Goal: Use online tool/utility: Utilize a website feature to perform a specific function

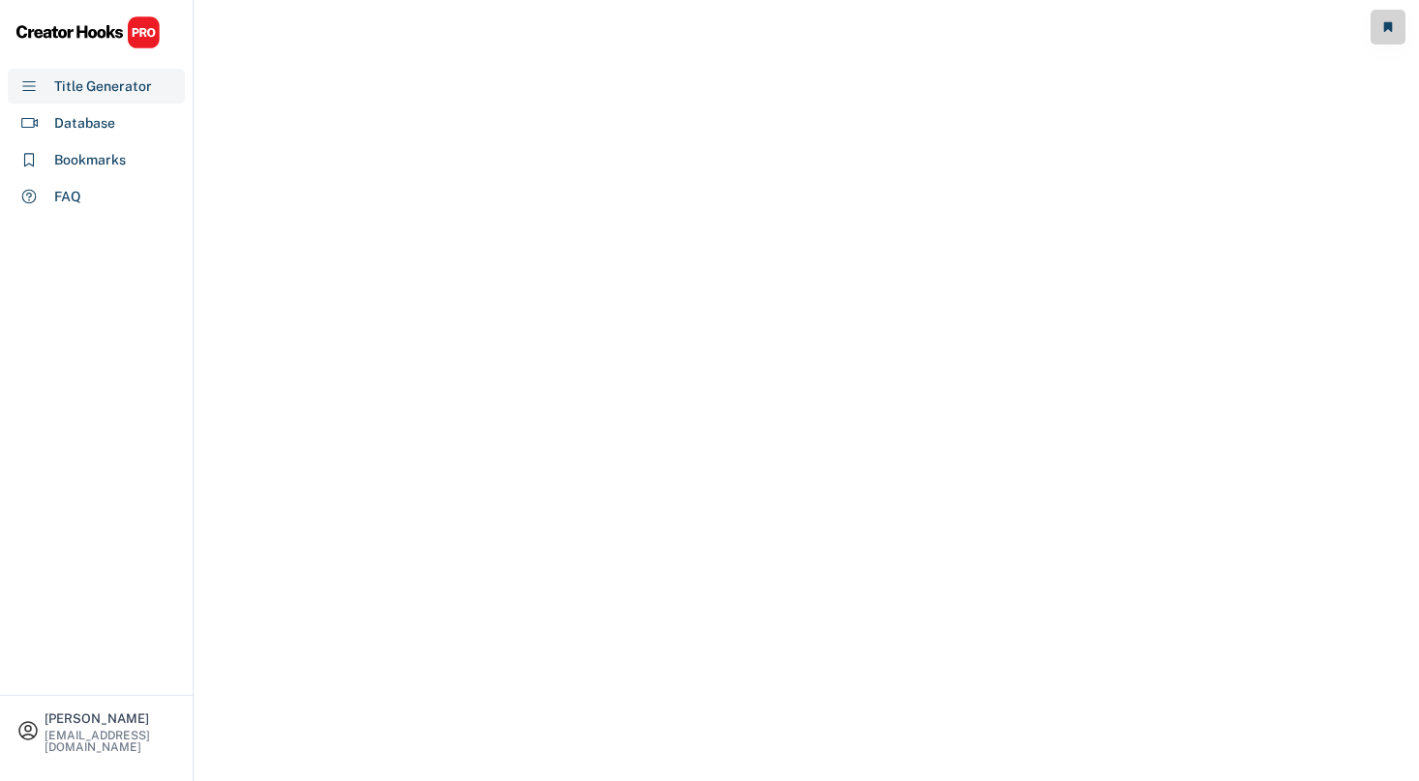
select select "**********"
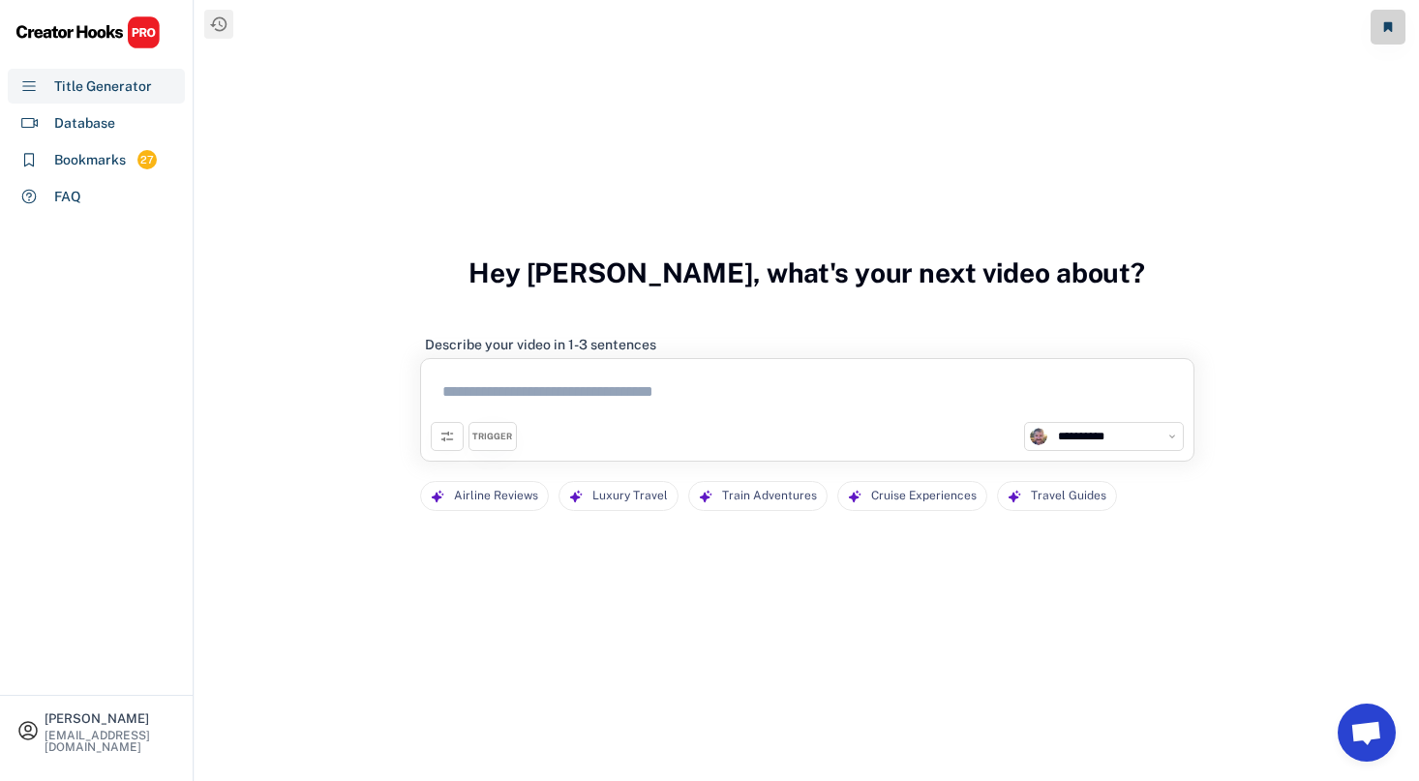
click at [572, 418] on textarea at bounding box center [807, 395] width 753 height 53
paste textarea "**********"
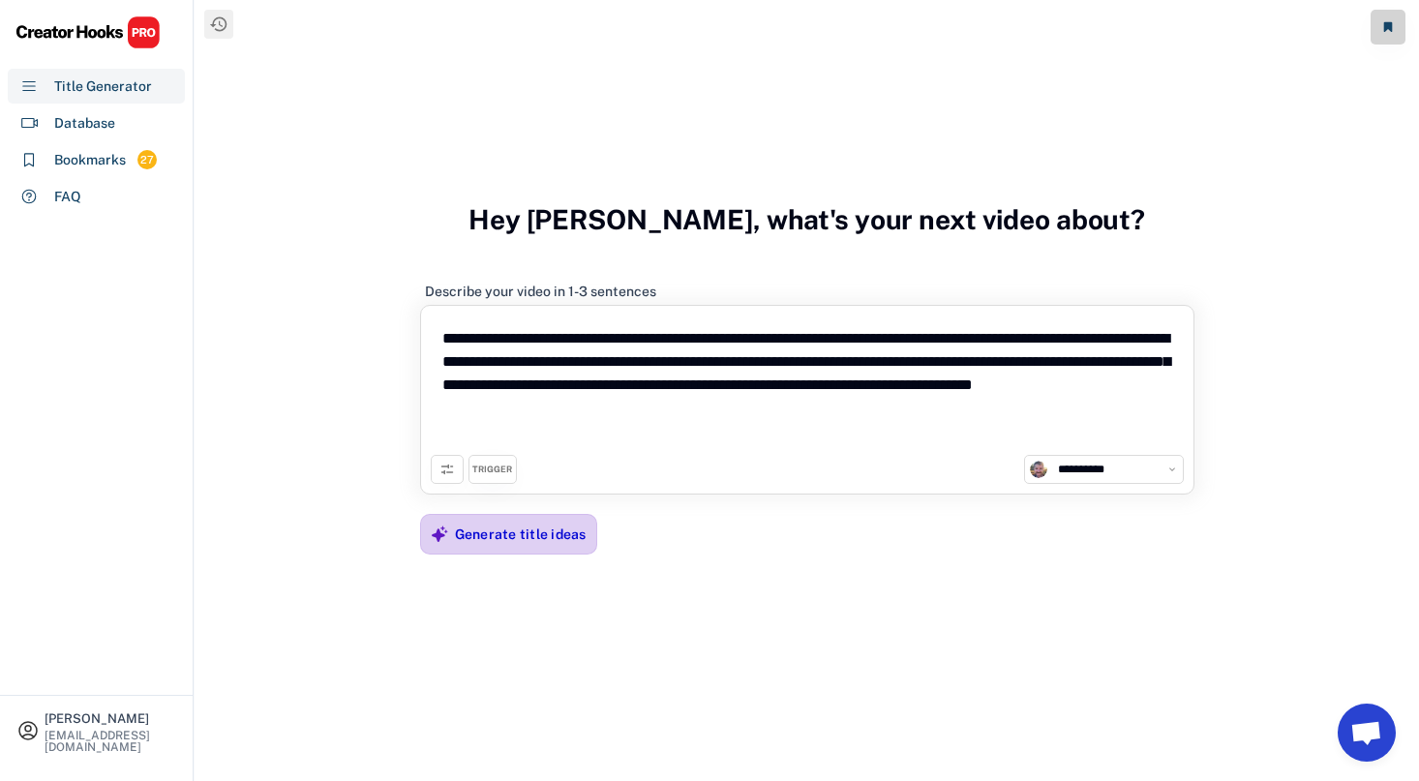
type textarea "**********"
click at [496, 538] on div "Generate title ideas" at bounding box center [521, 534] width 132 height 17
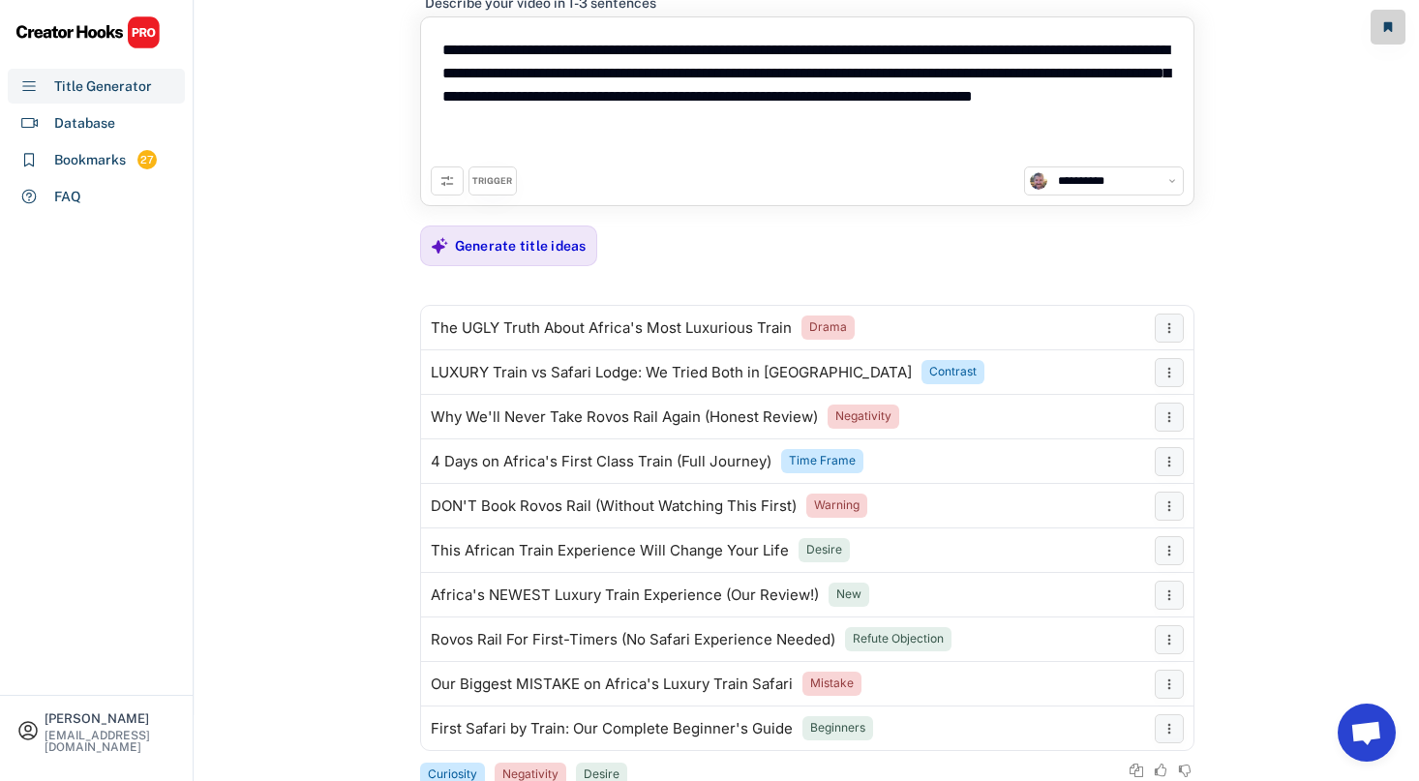
scroll to position [80, 0]
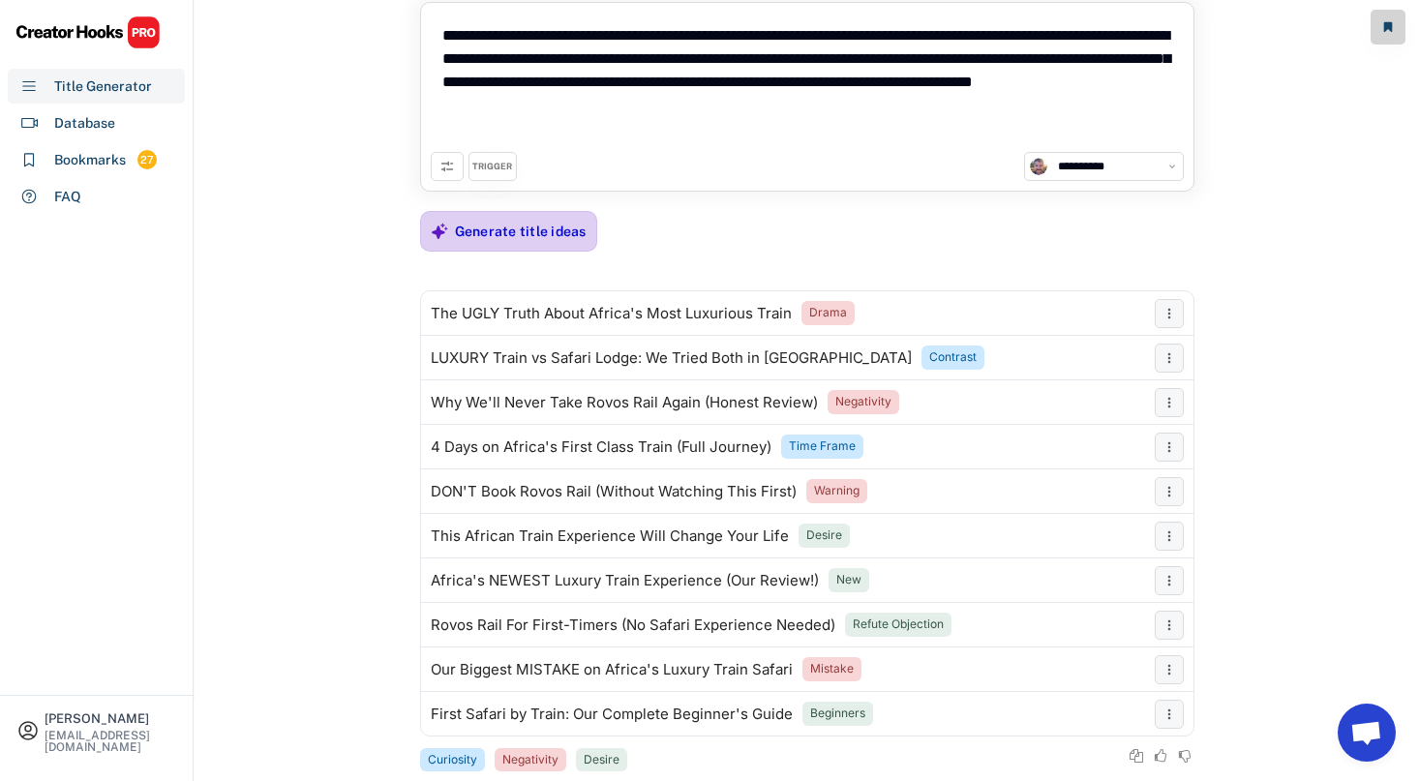
click at [511, 229] on div "Generate title ideas" at bounding box center [521, 231] width 132 height 17
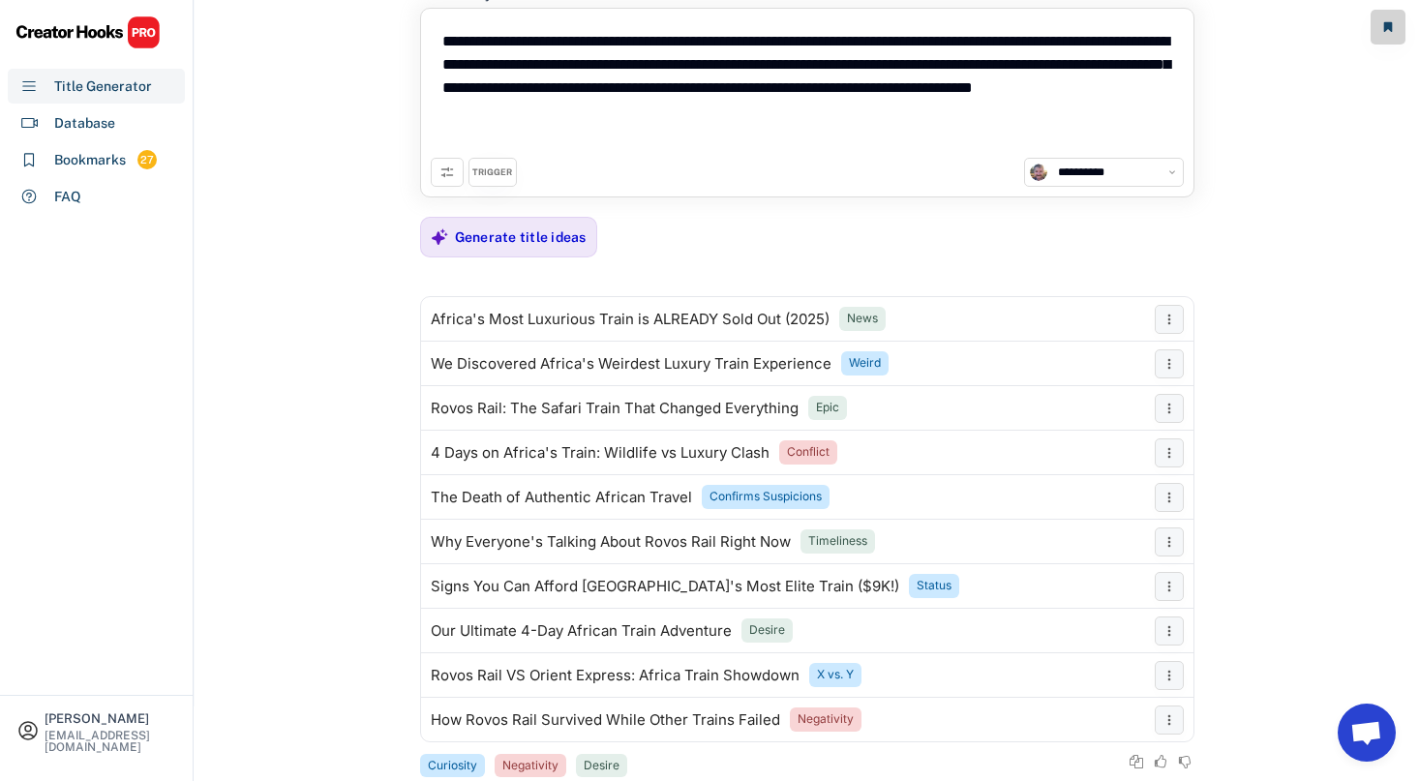
scroll to position [59, 0]
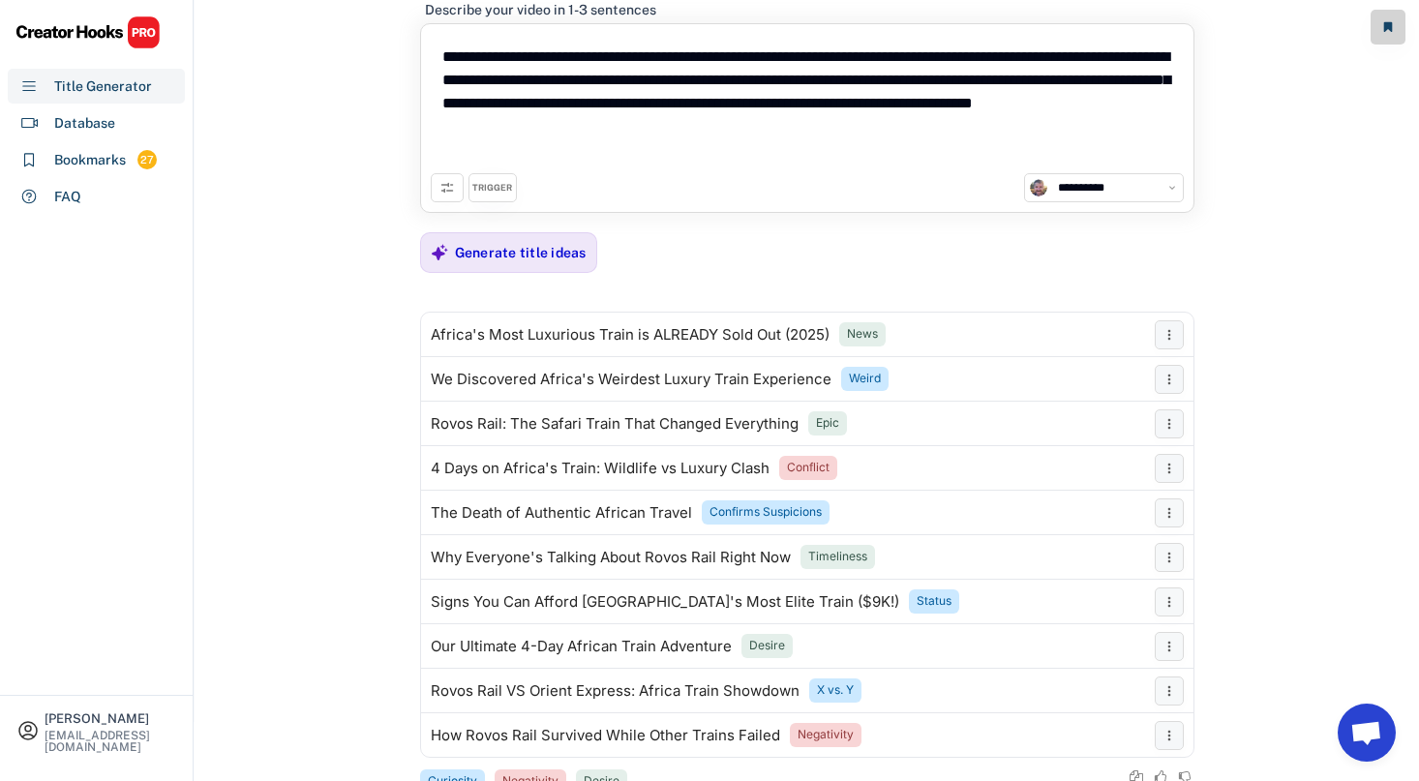
click at [491, 184] on div "TRIGGER" at bounding box center [492, 188] width 40 height 13
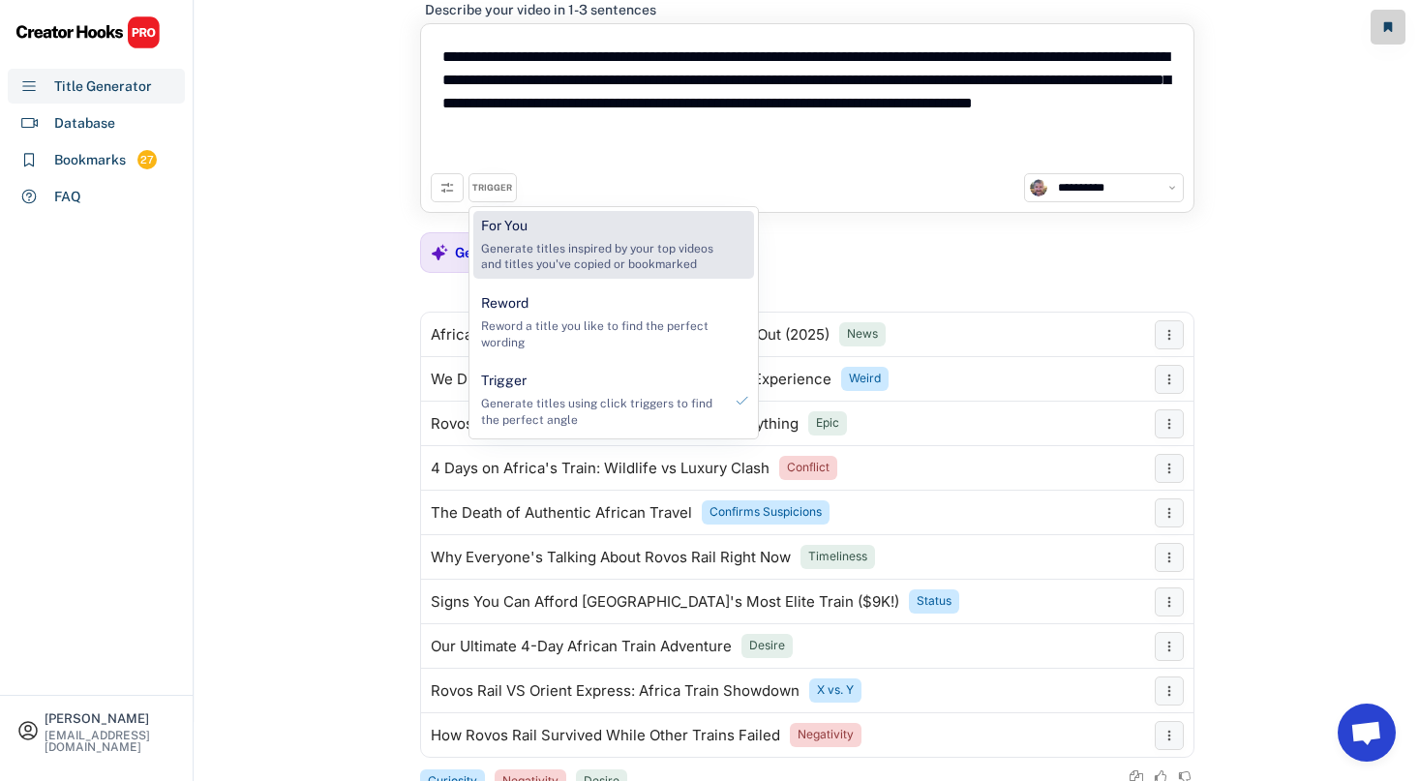
click at [565, 264] on div "Generate titles inspired by your top videos and titles you've copied or bookmar…" at bounding box center [601, 257] width 241 height 33
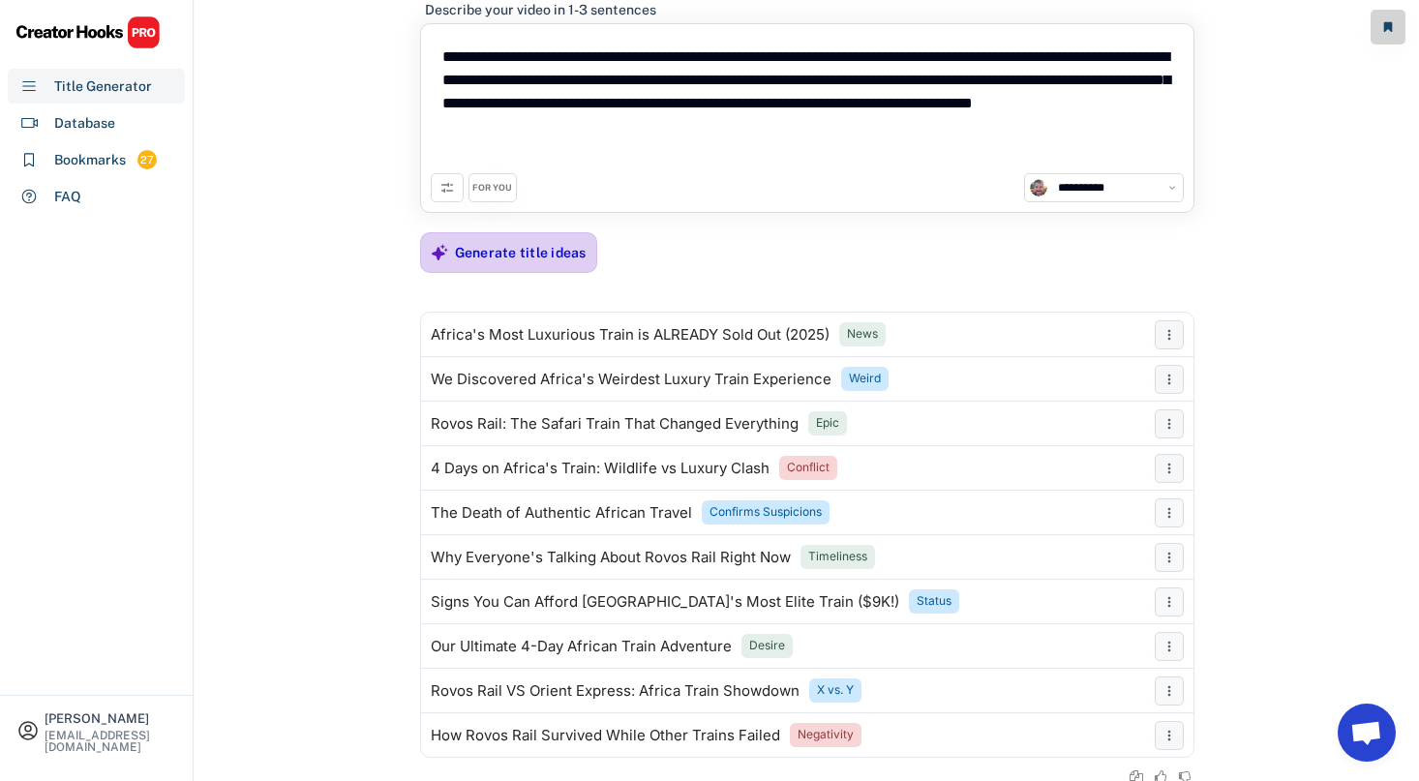
click at [471, 242] on div "Generate title ideas" at bounding box center [521, 252] width 132 height 39
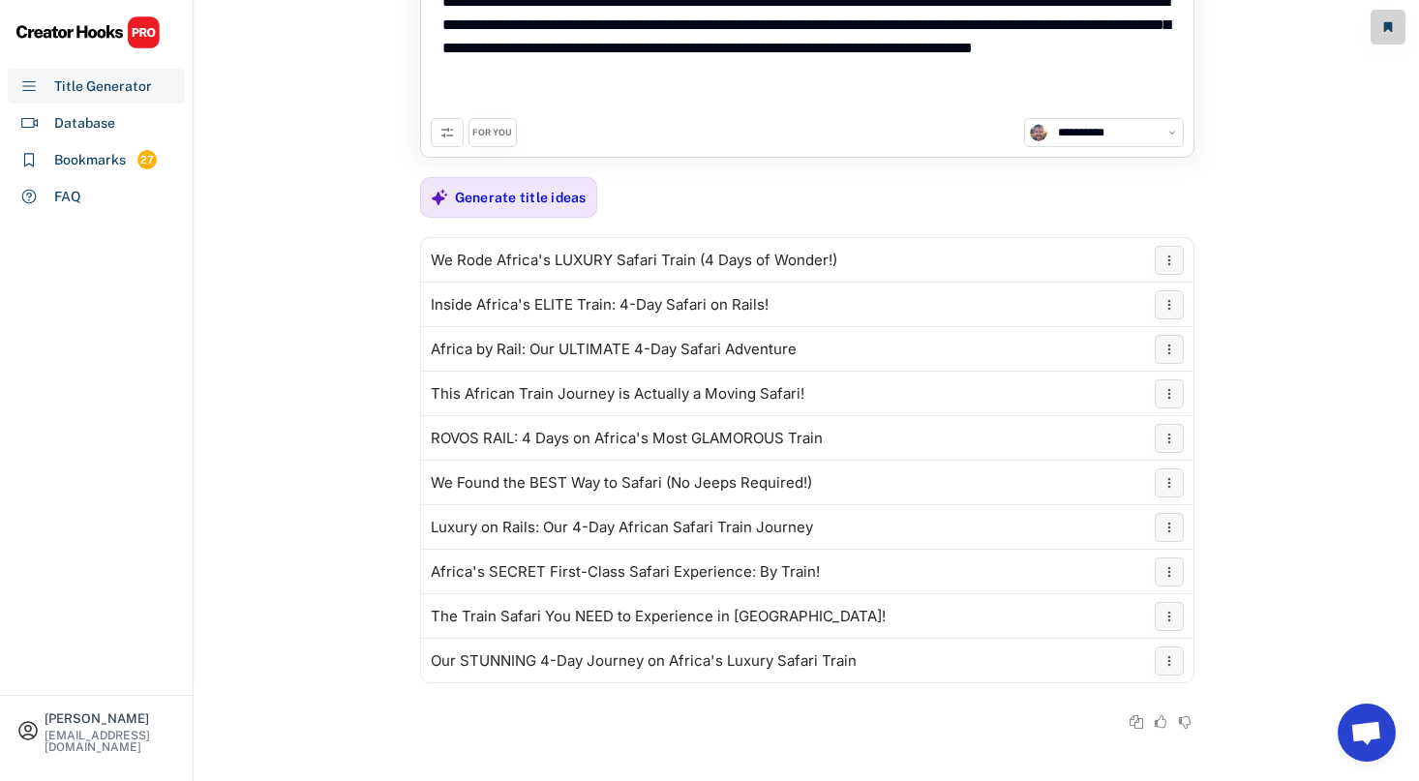
scroll to position [104, 0]
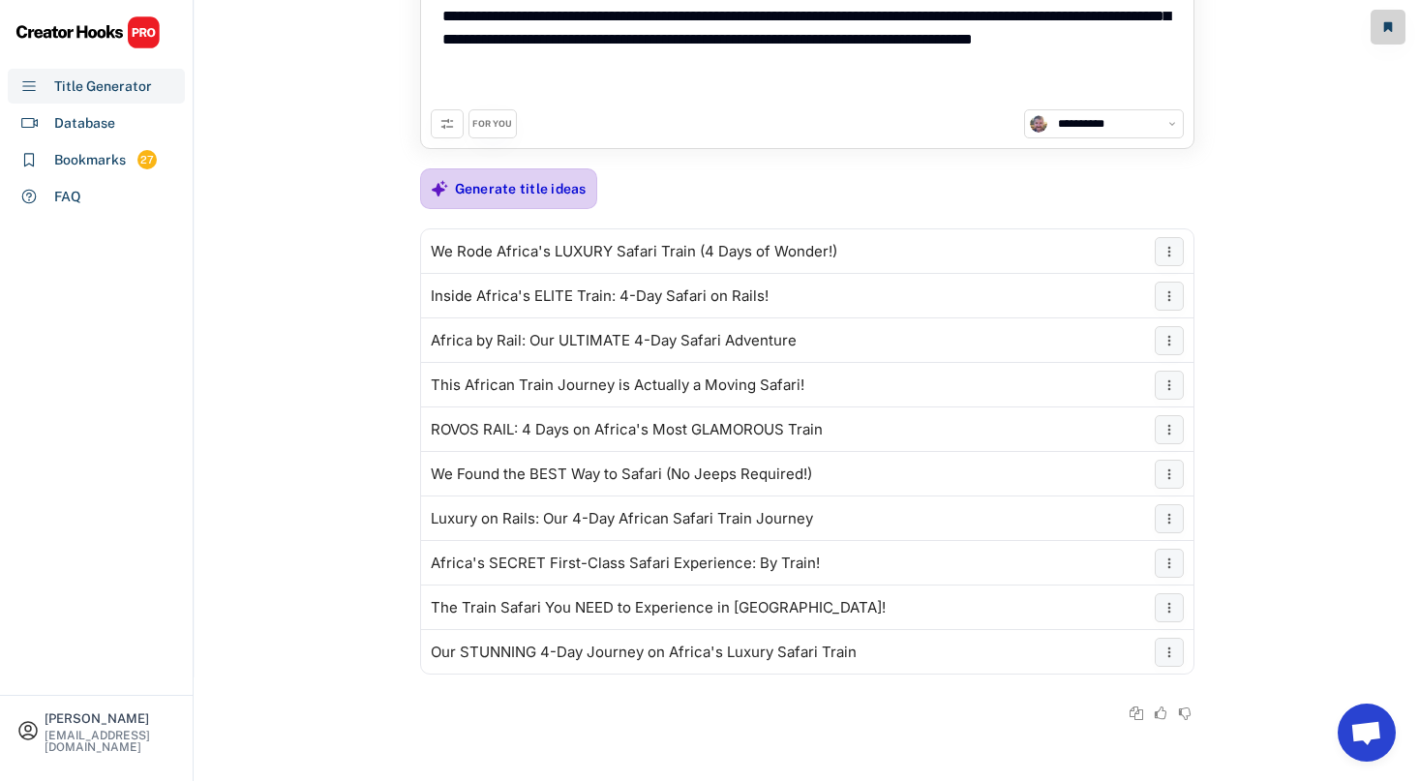
click at [486, 191] on div "Generate title ideas" at bounding box center [521, 188] width 132 height 17
click at [512, 186] on div "Generate title ideas" at bounding box center [521, 188] width 132 height 17
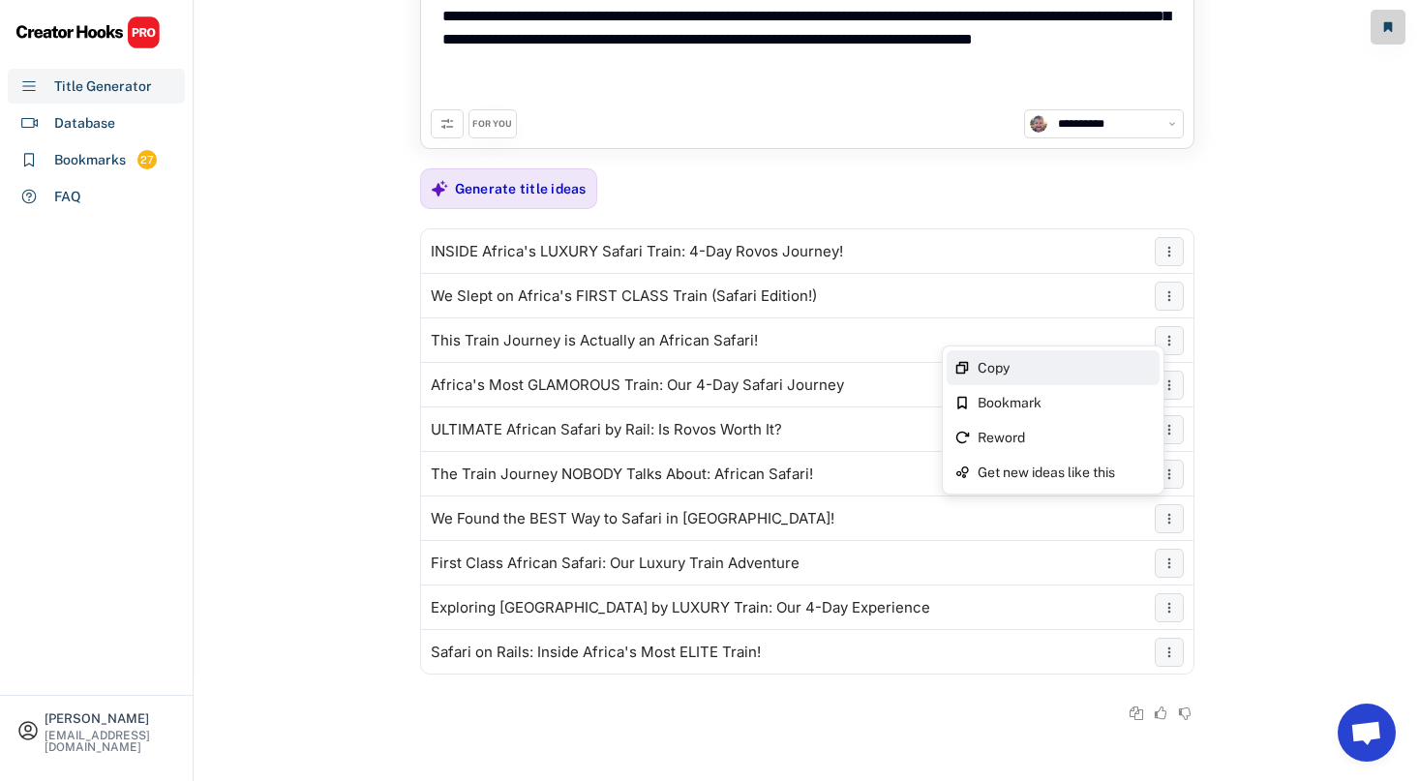
click at [1156, 354] on div "Copy" at bounding box center [1053, 367] width 213 height 35
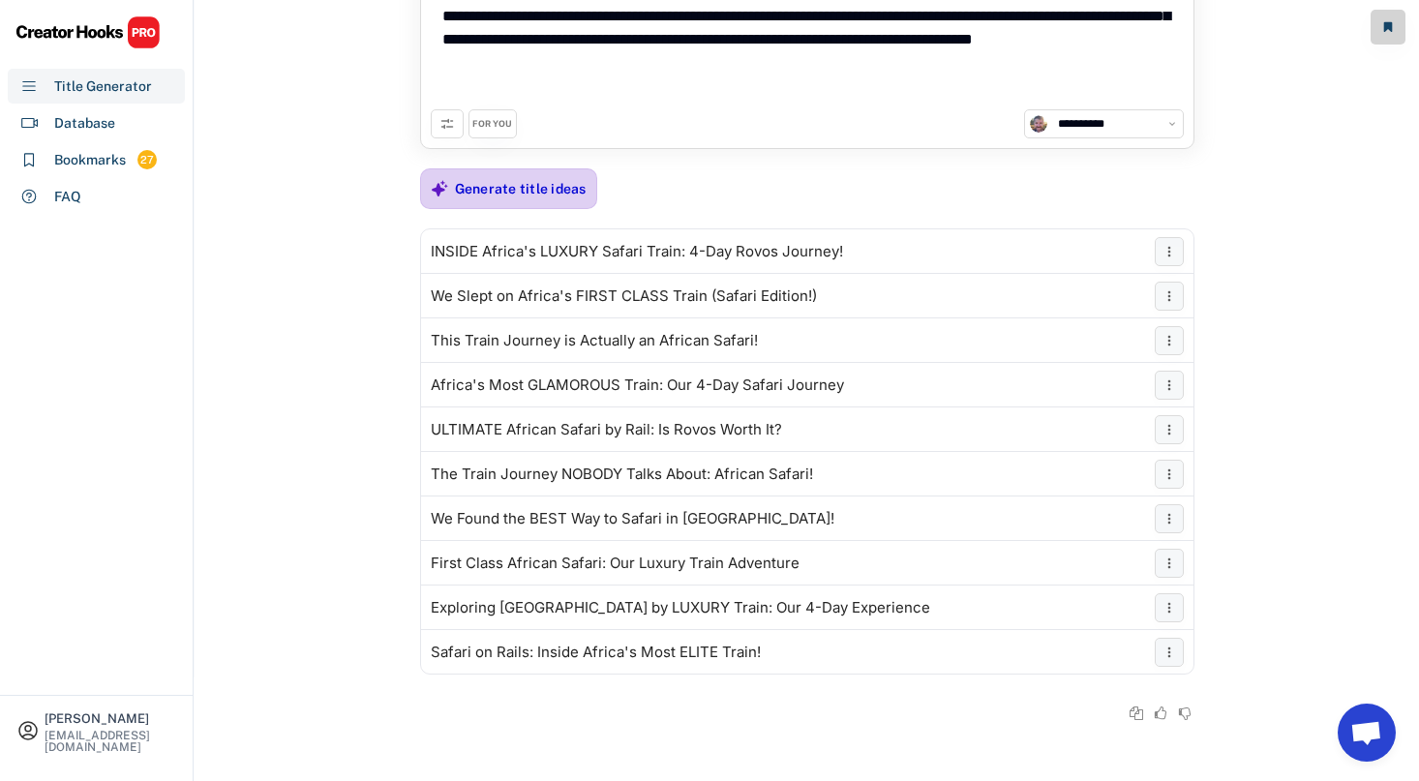
click at [531, 178] on div "Generate title ideas" at bounding box center [521, 188] width 132 height 39
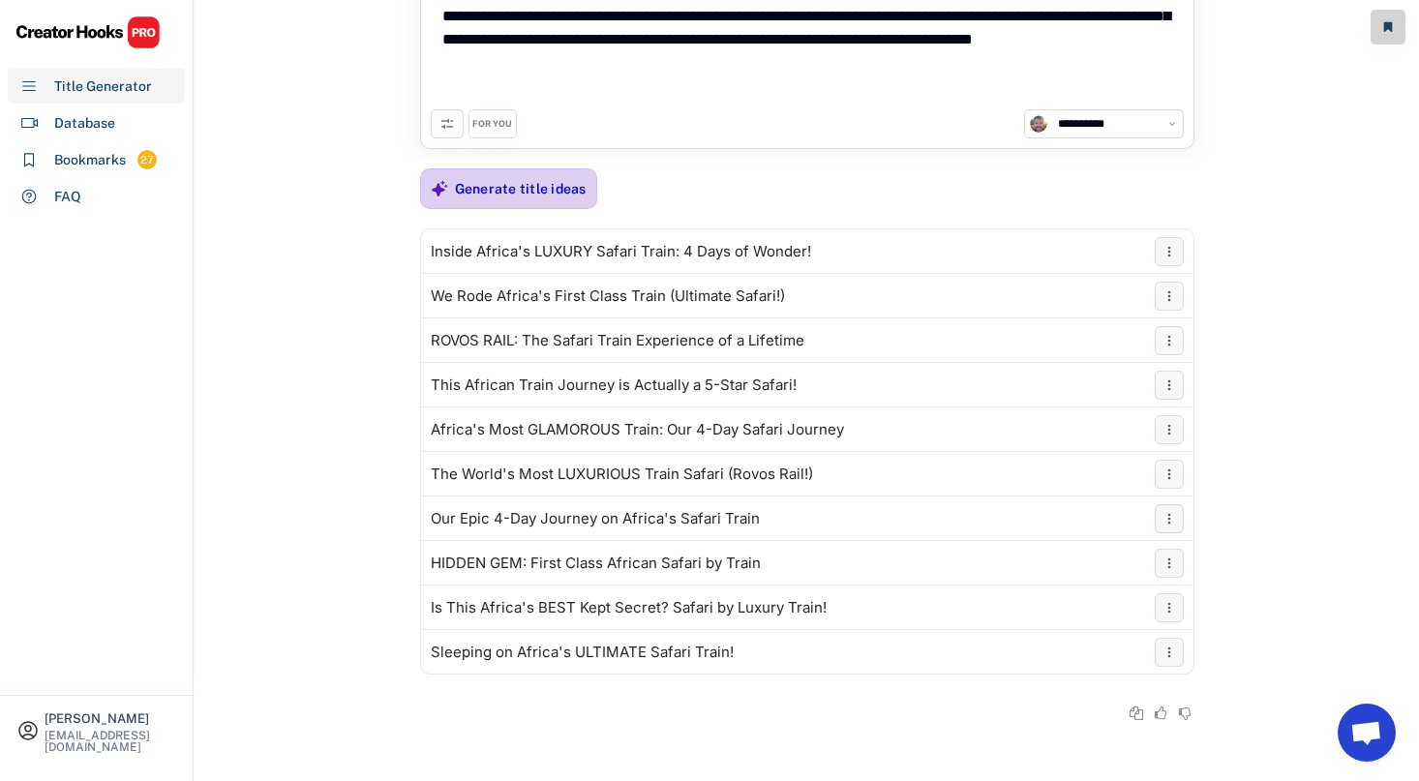
click at [450, 191] on div "Generate title ideas" at bounding box center [508, 188] width 177 height 41
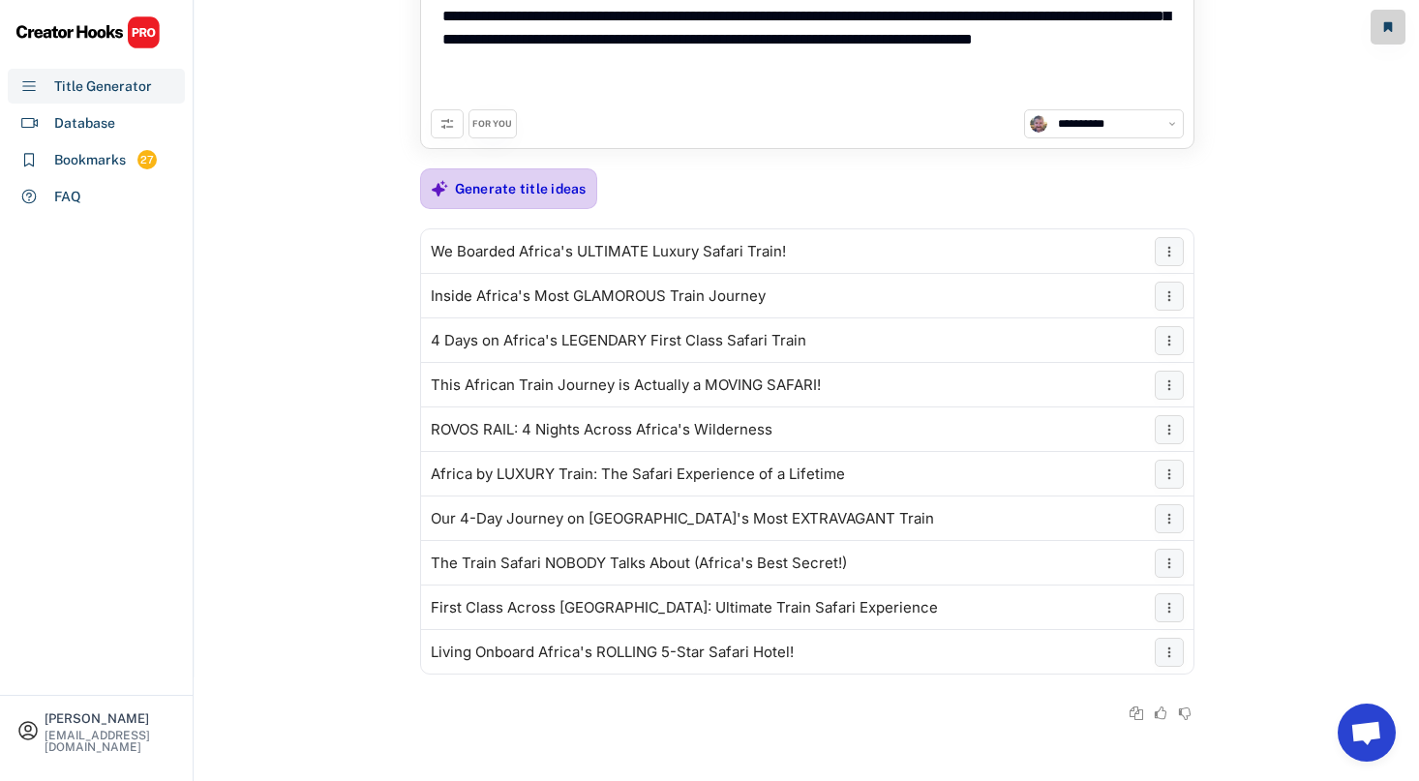
click at [484, 183] on div "Generate title ideas" at bounding box center [521, 188] width 132 height 17
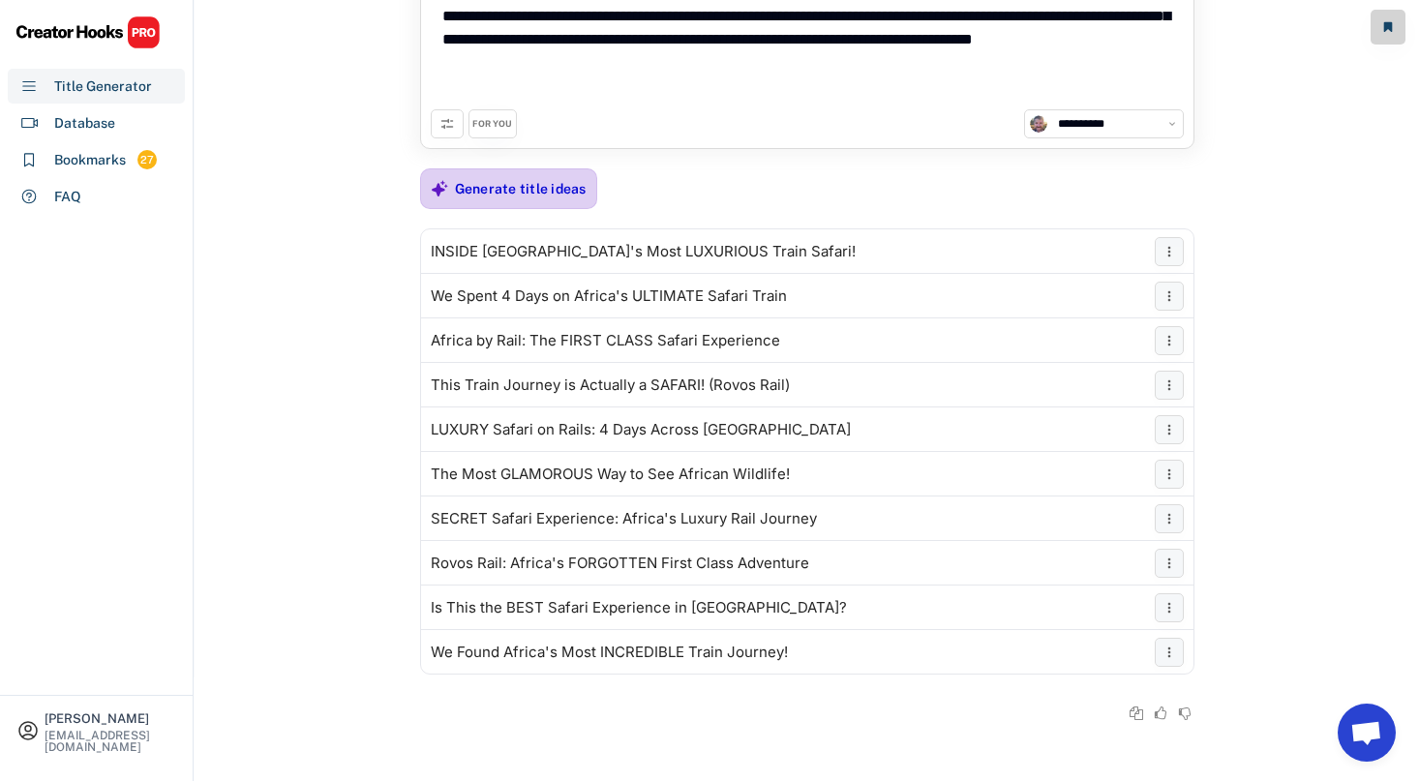
click at [445, 191] on icon at bounding box center [439, 188] width 17 height 17
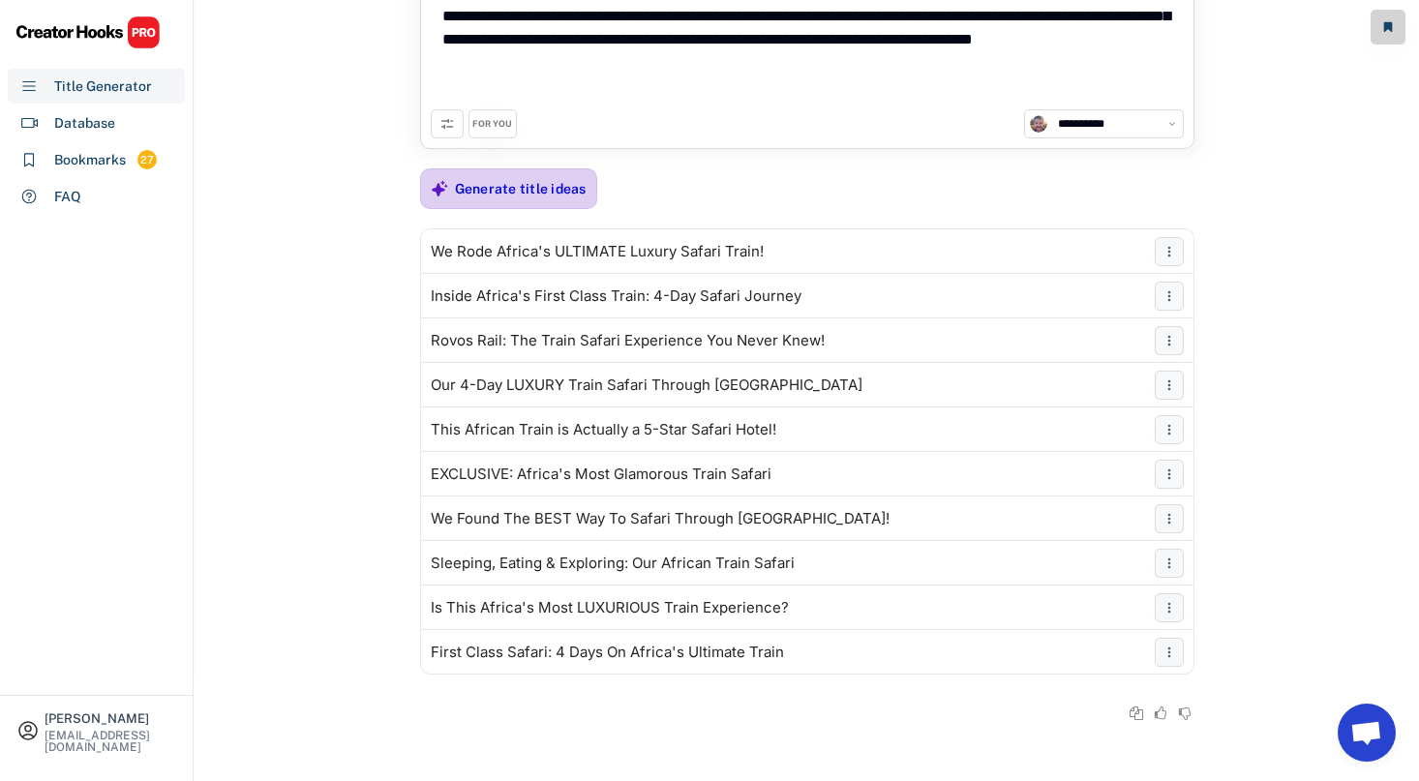
click at [470, 175] on div "Generate title ideas" at bounding box center [521, 188] width 132 height 39
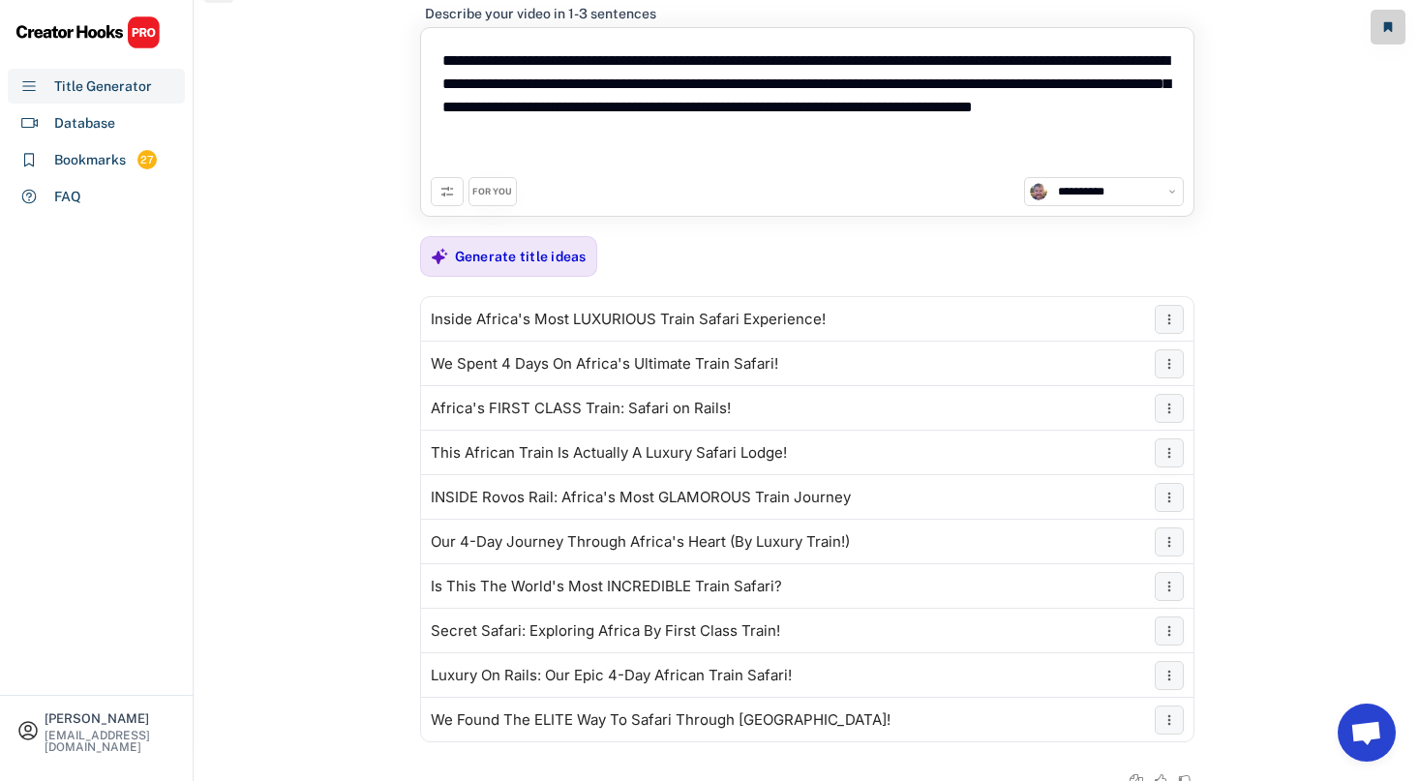
scroll to position [0, 0]
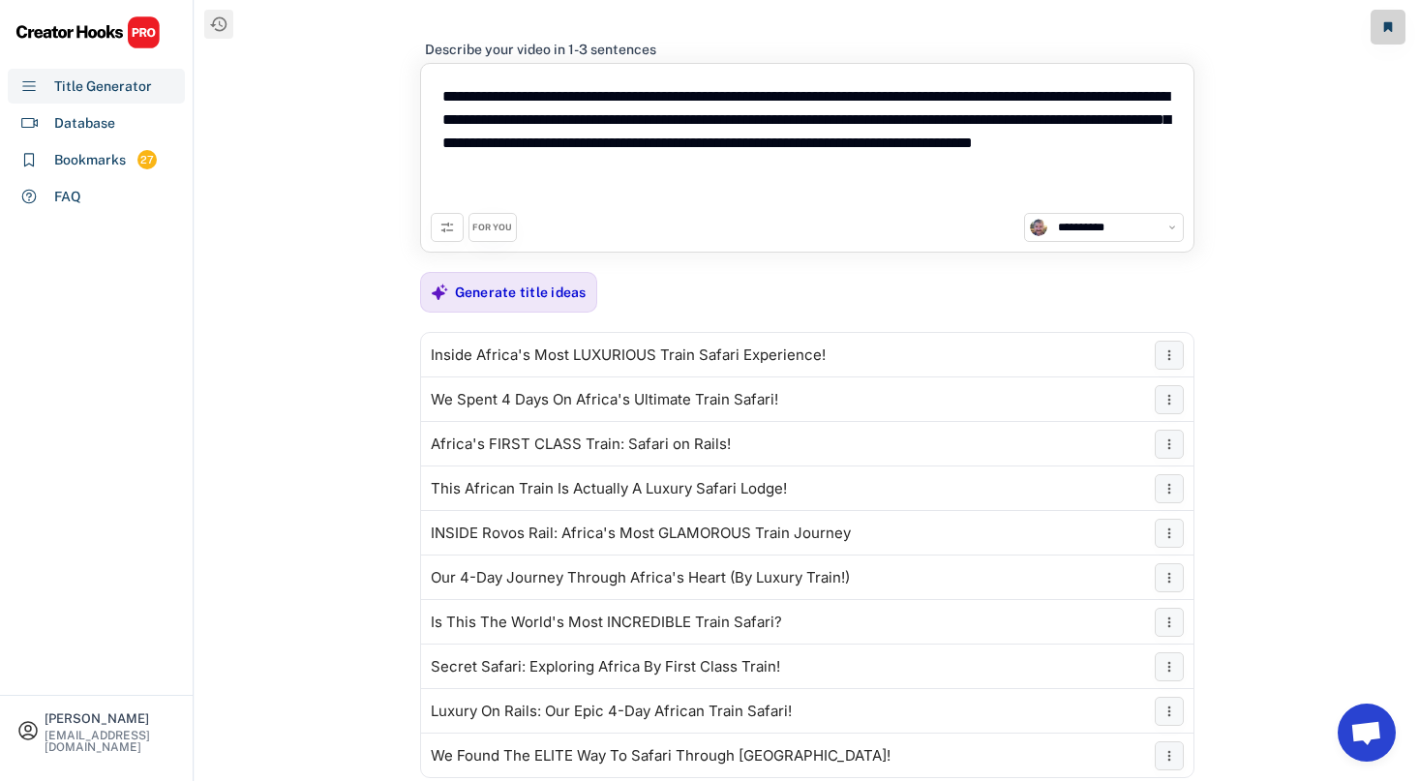
click at [492, 225] on div "FOR YOU" at bounding box center [492, 228] width 40 height 13
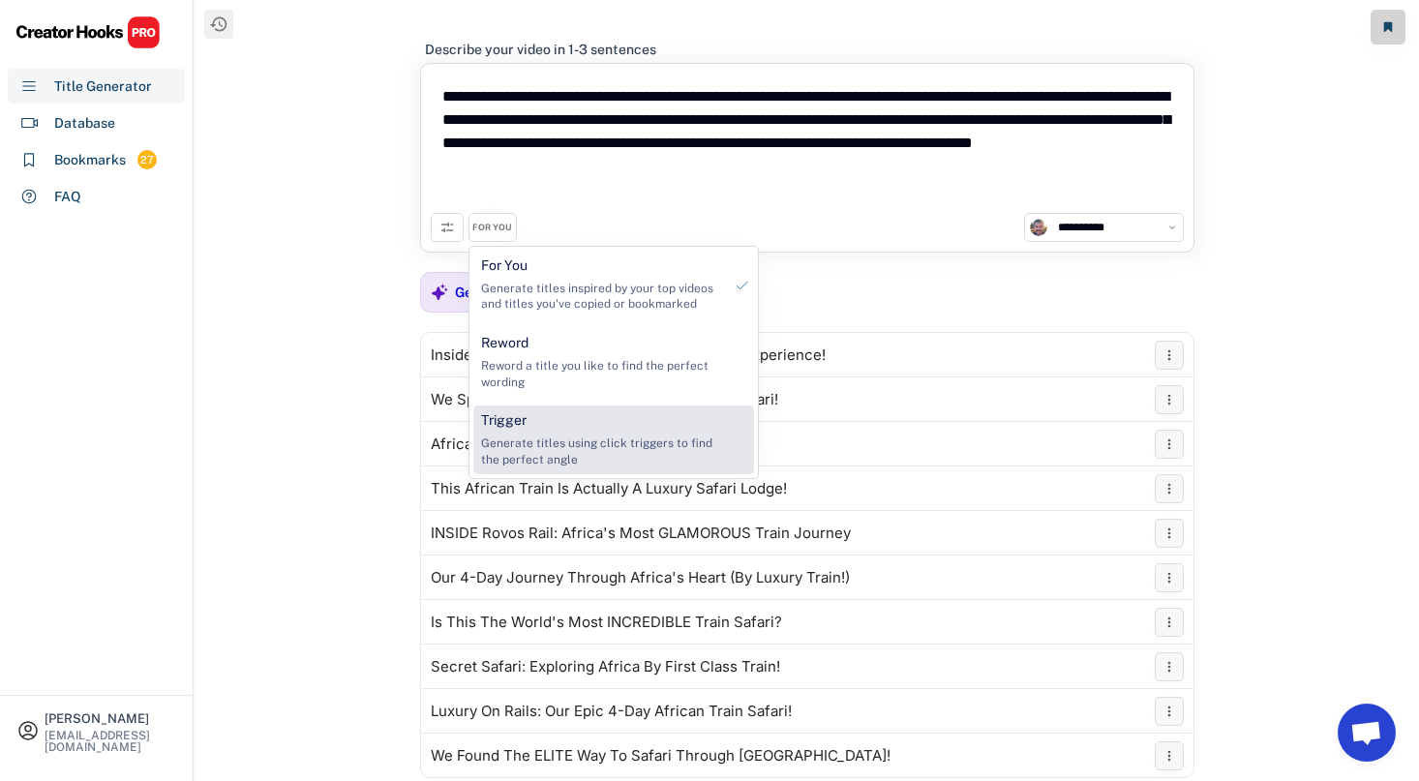
click at [584, 443] on div "Generate titles using click triggers to find the perfect angle" at bounding box center [601, 452] width 241 height 33
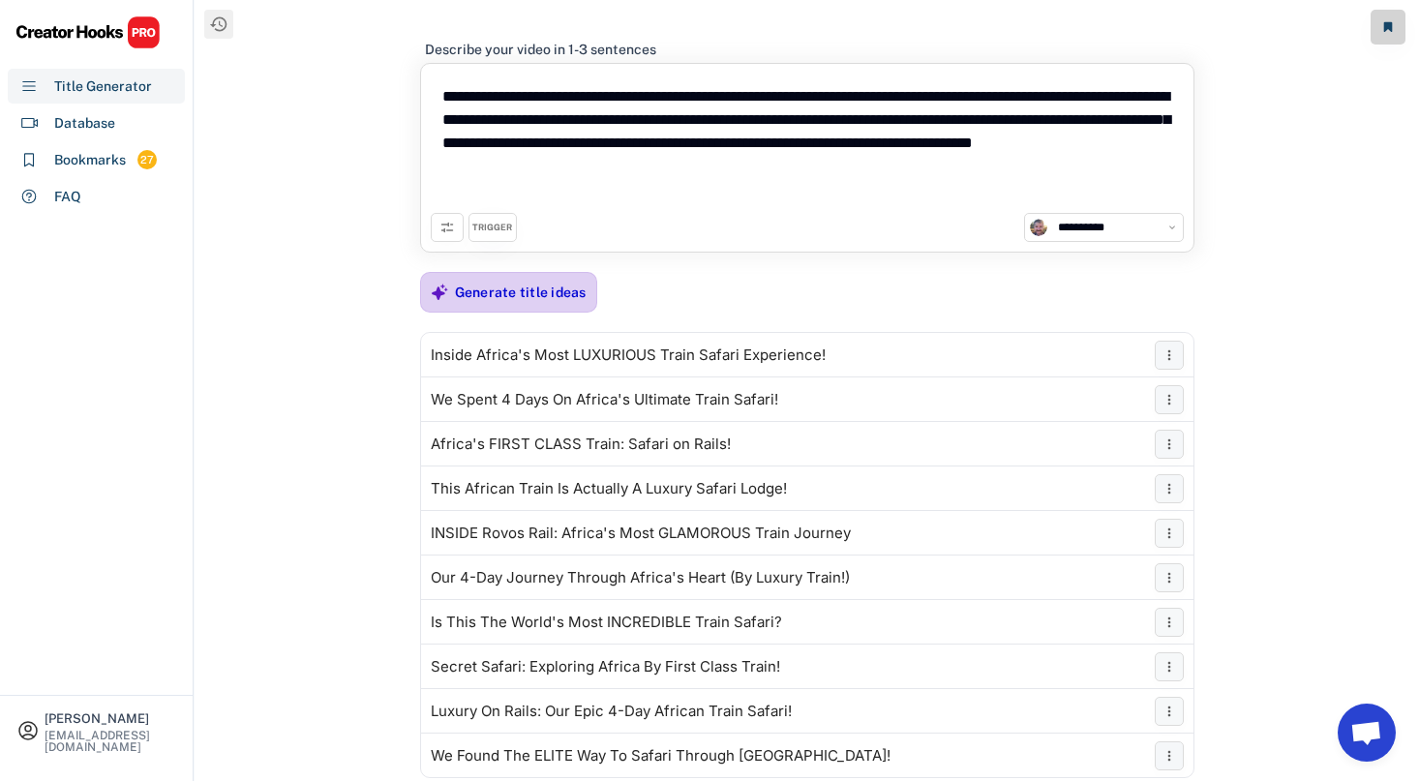
click at [505, 286] on div "Generate title ideas" at bounding box center [521, 292] width 132 height 17
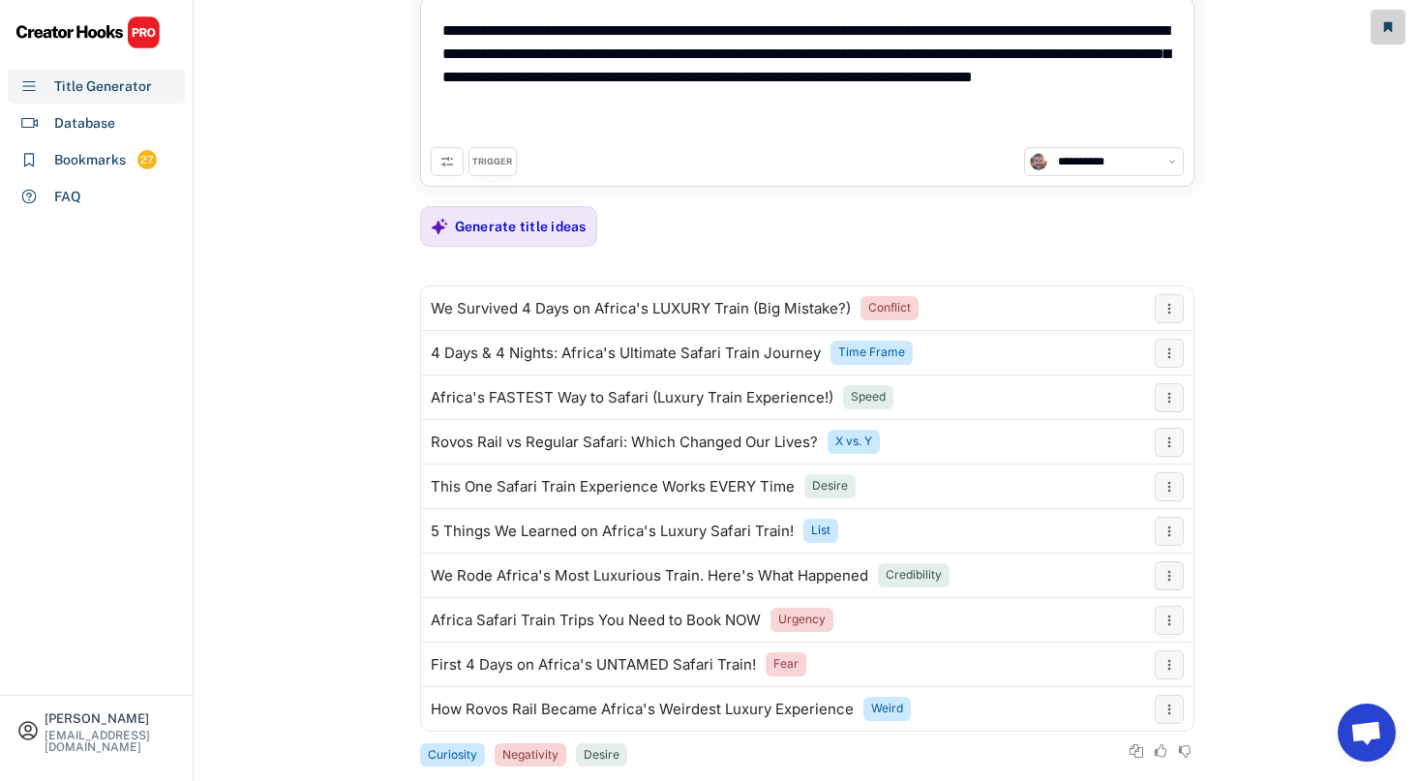
scroll to position [91, 0]
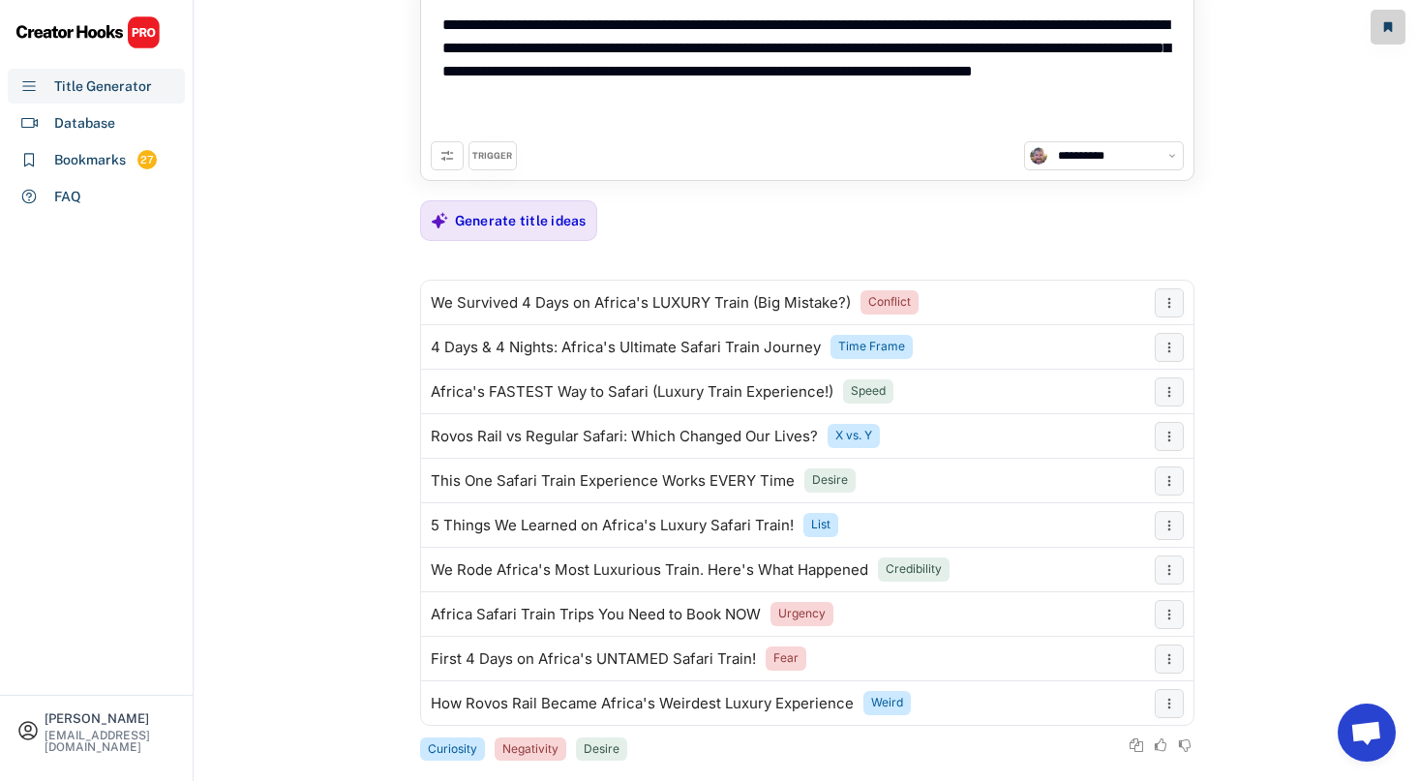
click at [484, 165] on div "TRIGGER" at bounding box center [492, 155] width 48 height 29
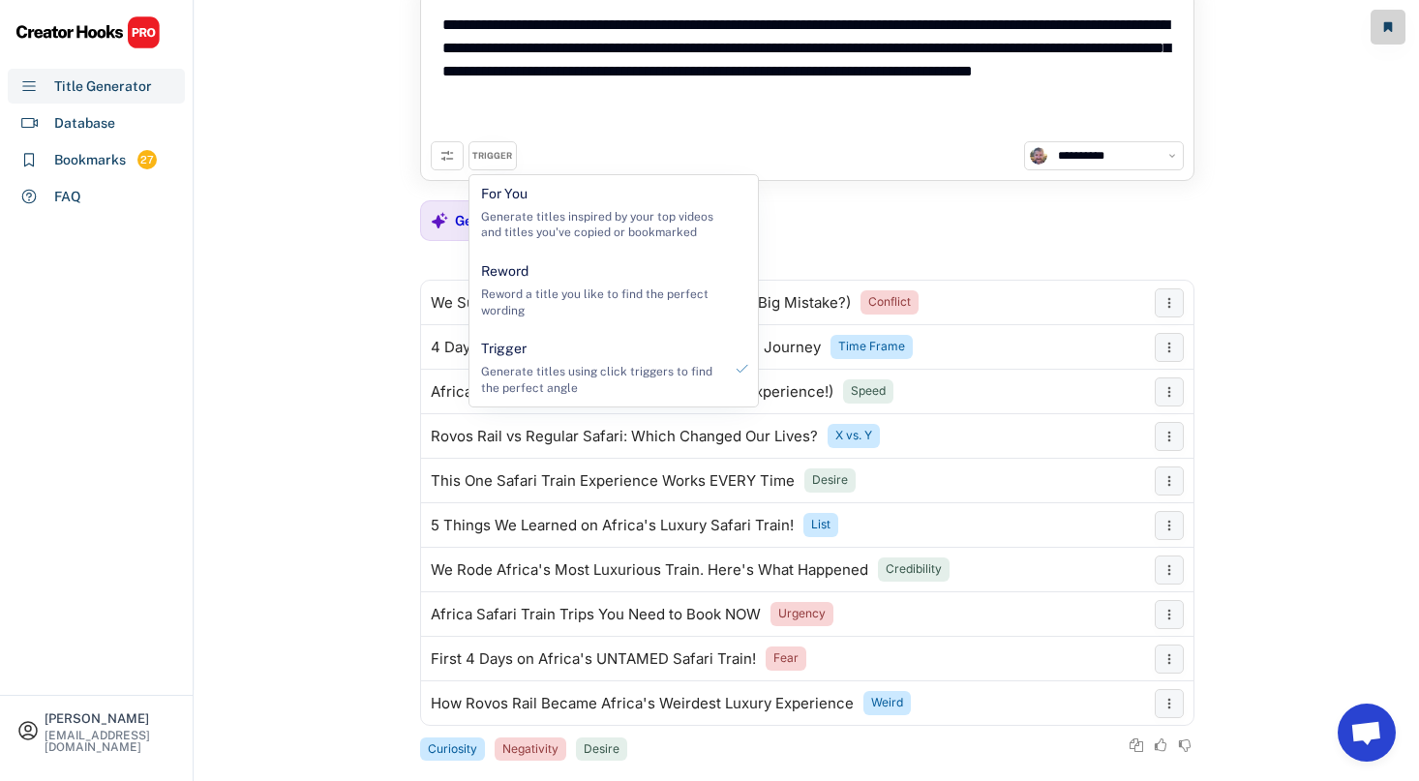
click at [364, 184] on div "**********" at bounding box center [807, 299] width 1224 height 781
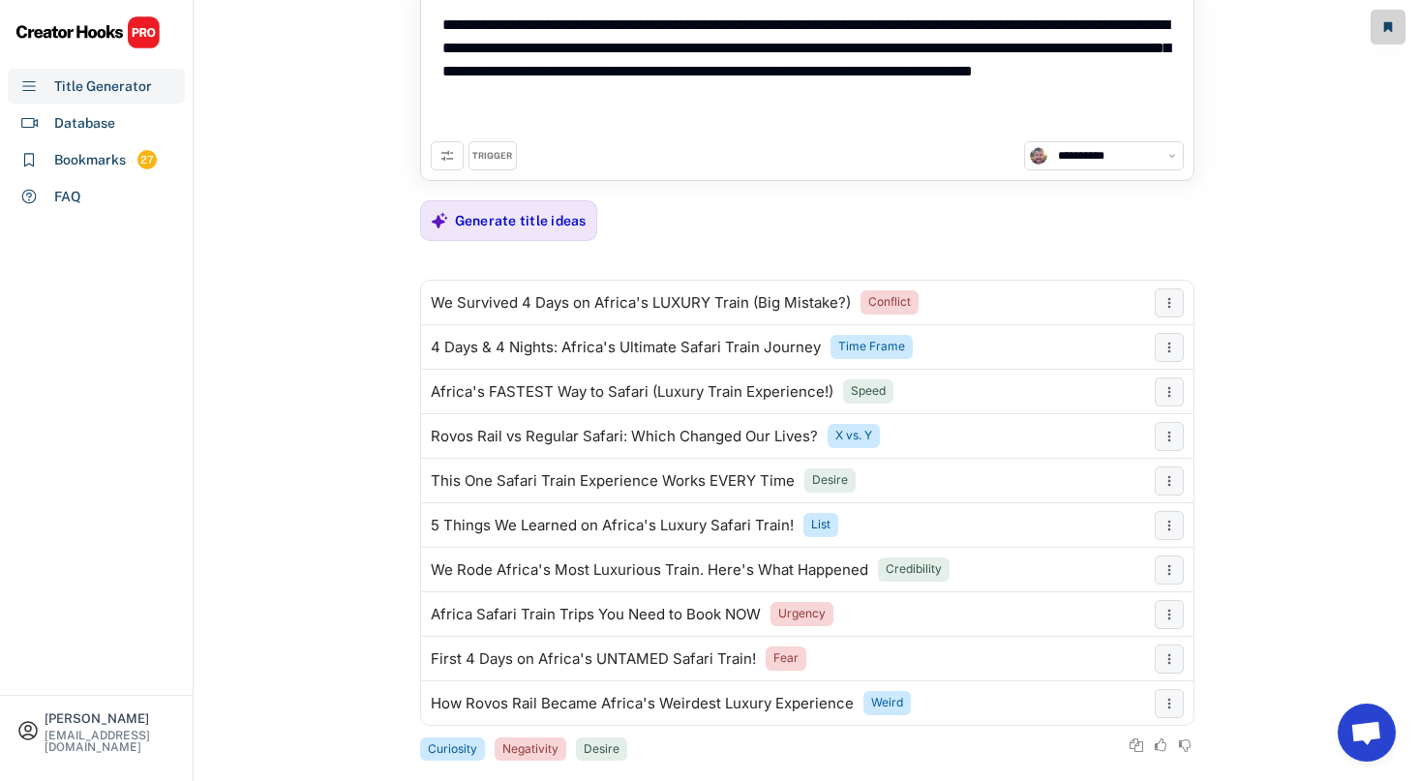
click at [435, 157] on button at bounding box center [447, 155] width 33 height 29
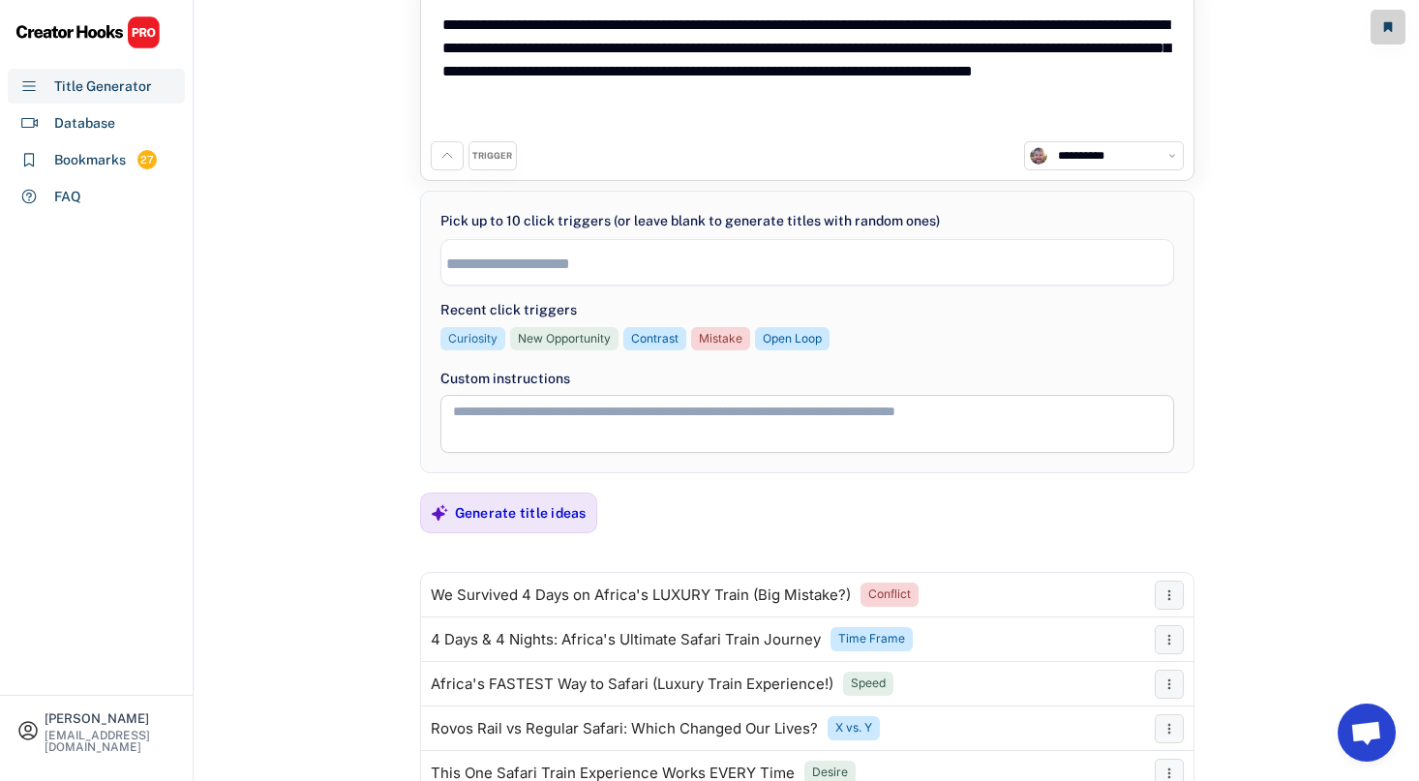
click at [464, 342] on div "Curiosity" at bounding box center [472, 339] width 49 height 16
click at [578, 266] on ul "× Curiosity" at bounding box center [807, 261] width 732 height 28
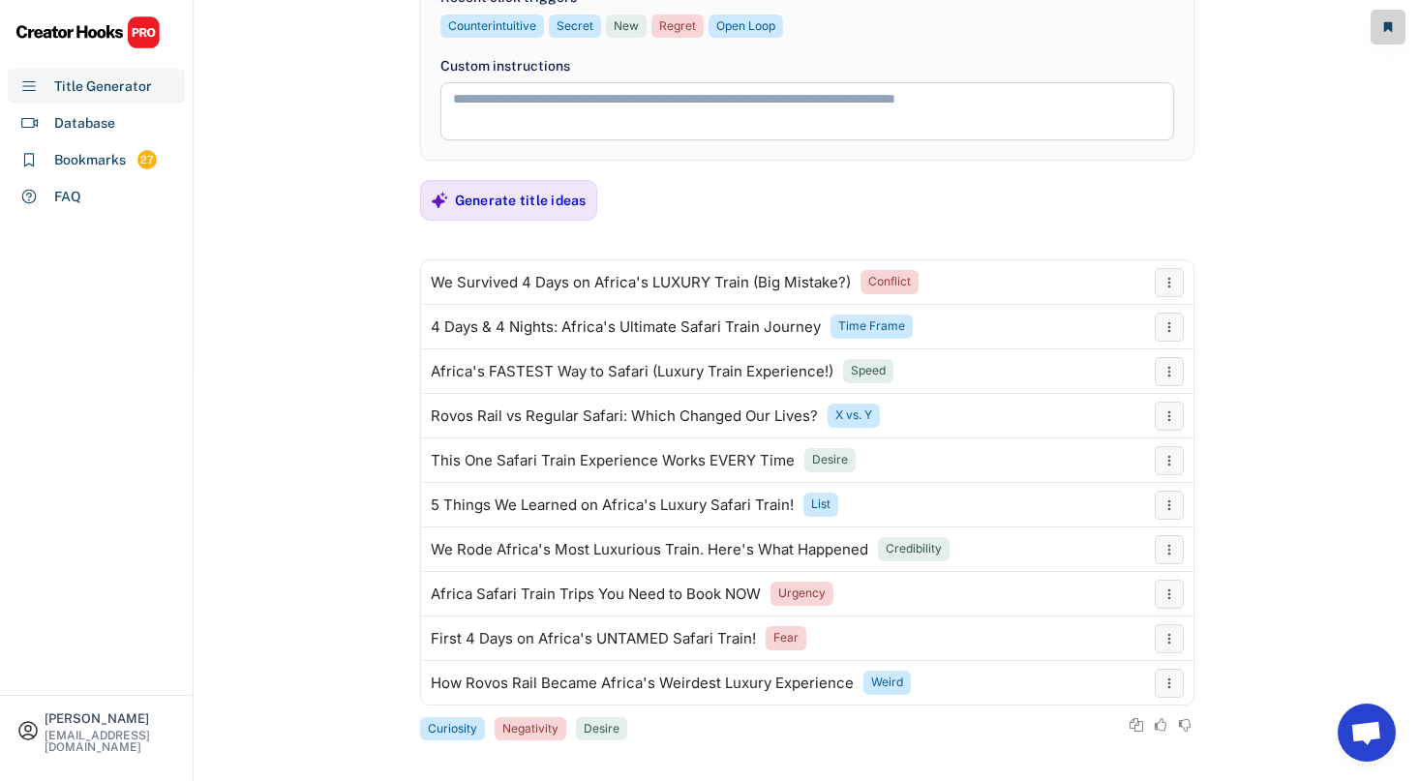
scroll to position [413, 0]
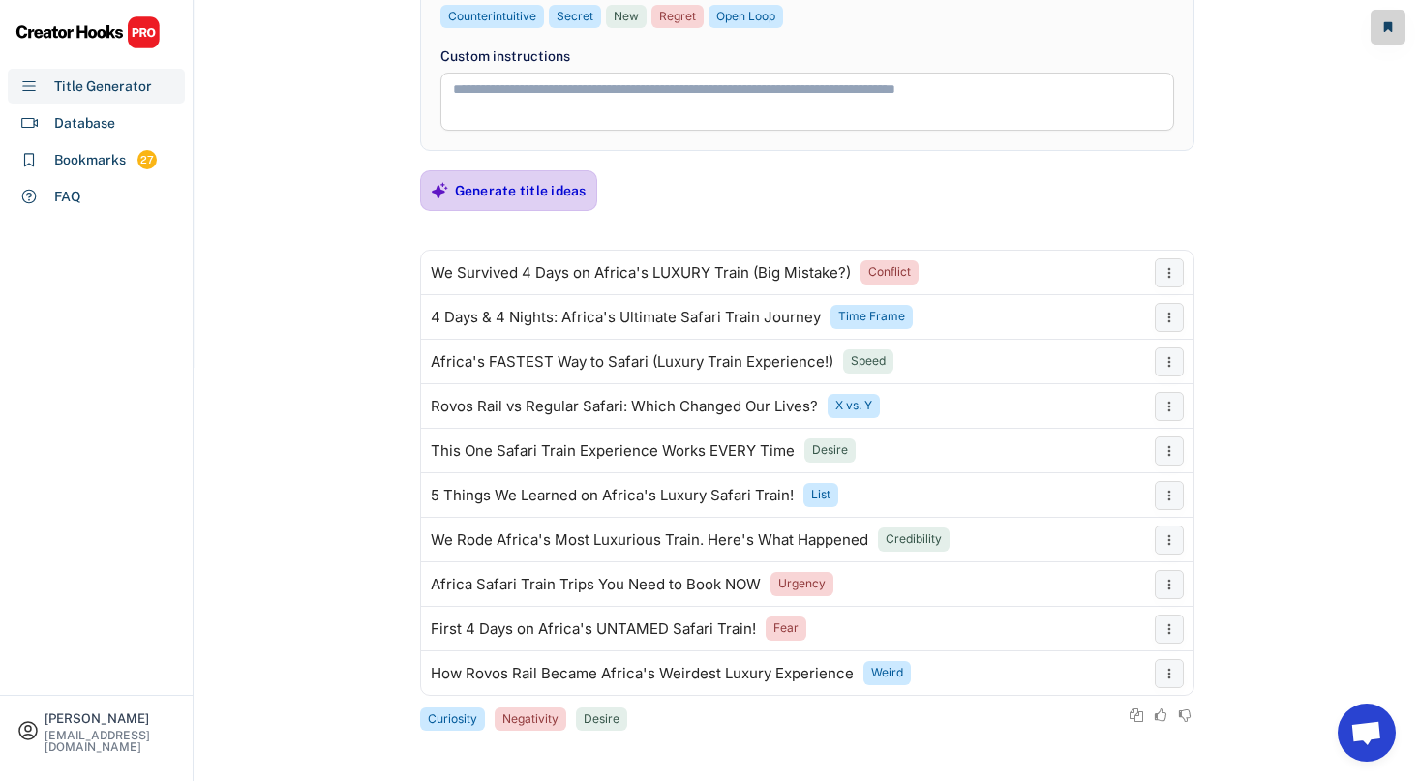
click at [479, 193] on div "Generate title ideas" at bounding box center [521, 190] width 132 height 17
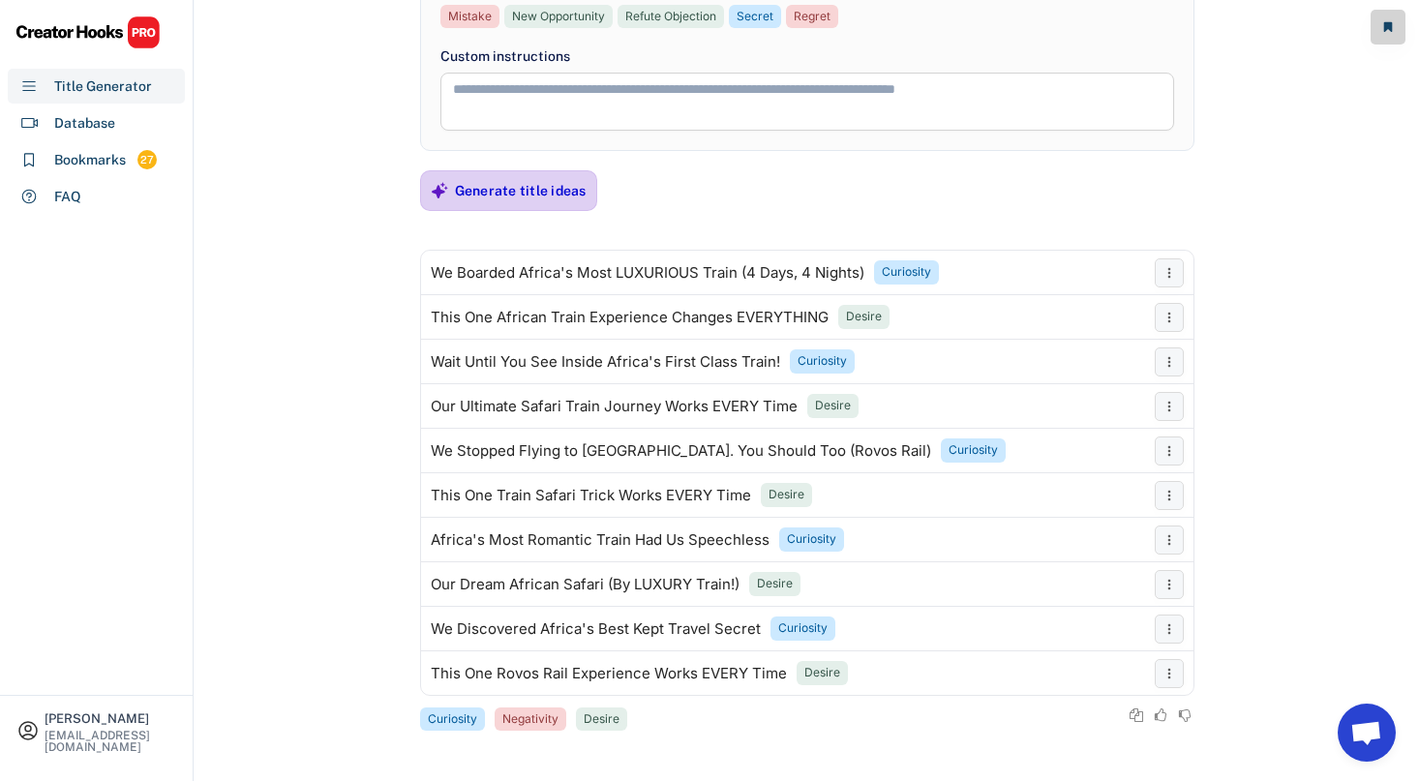
click at [498, 184] on div "Generate title ideas" at bounding box center [521, 190] width 132 height 17
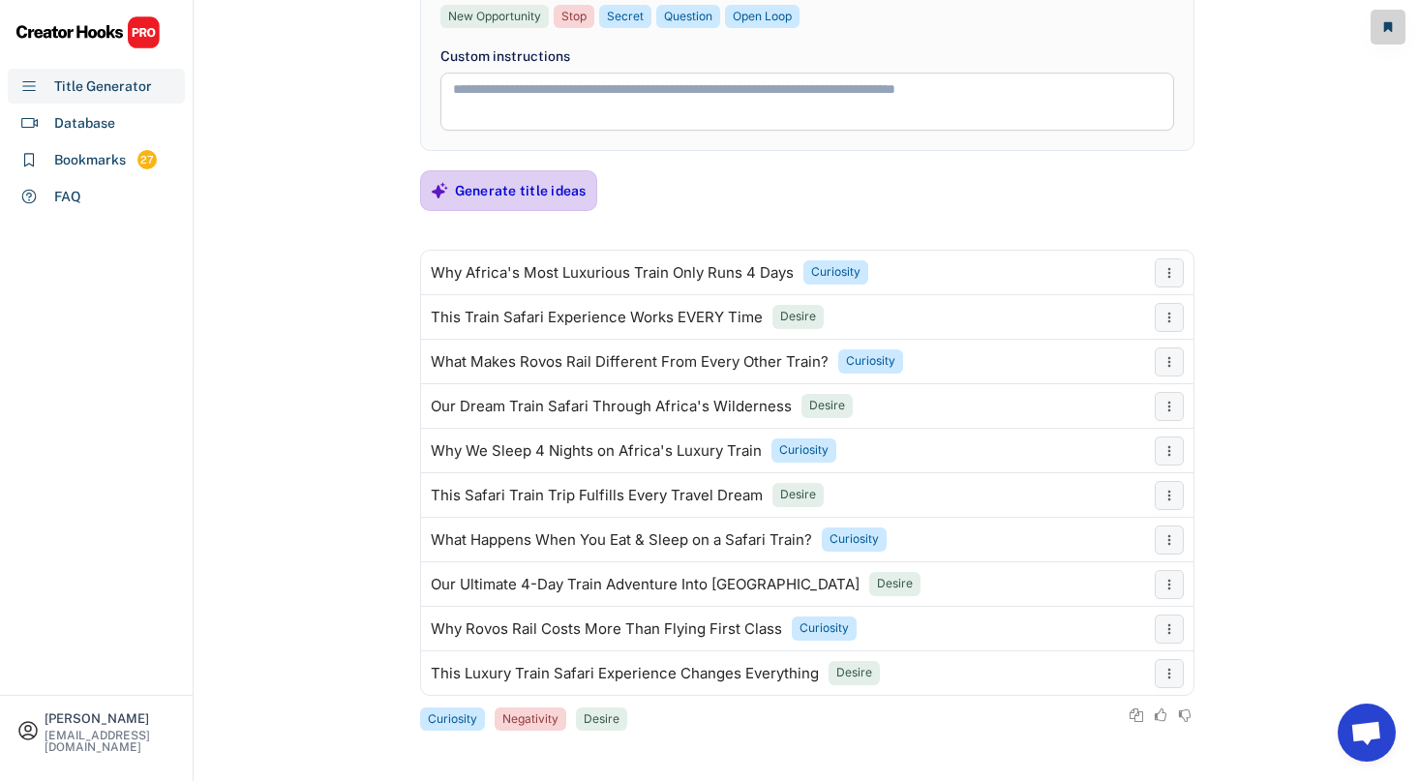
click at [488, 188] on div "Generate title ideas" at bounding box center [521, 190] width 132 height 17
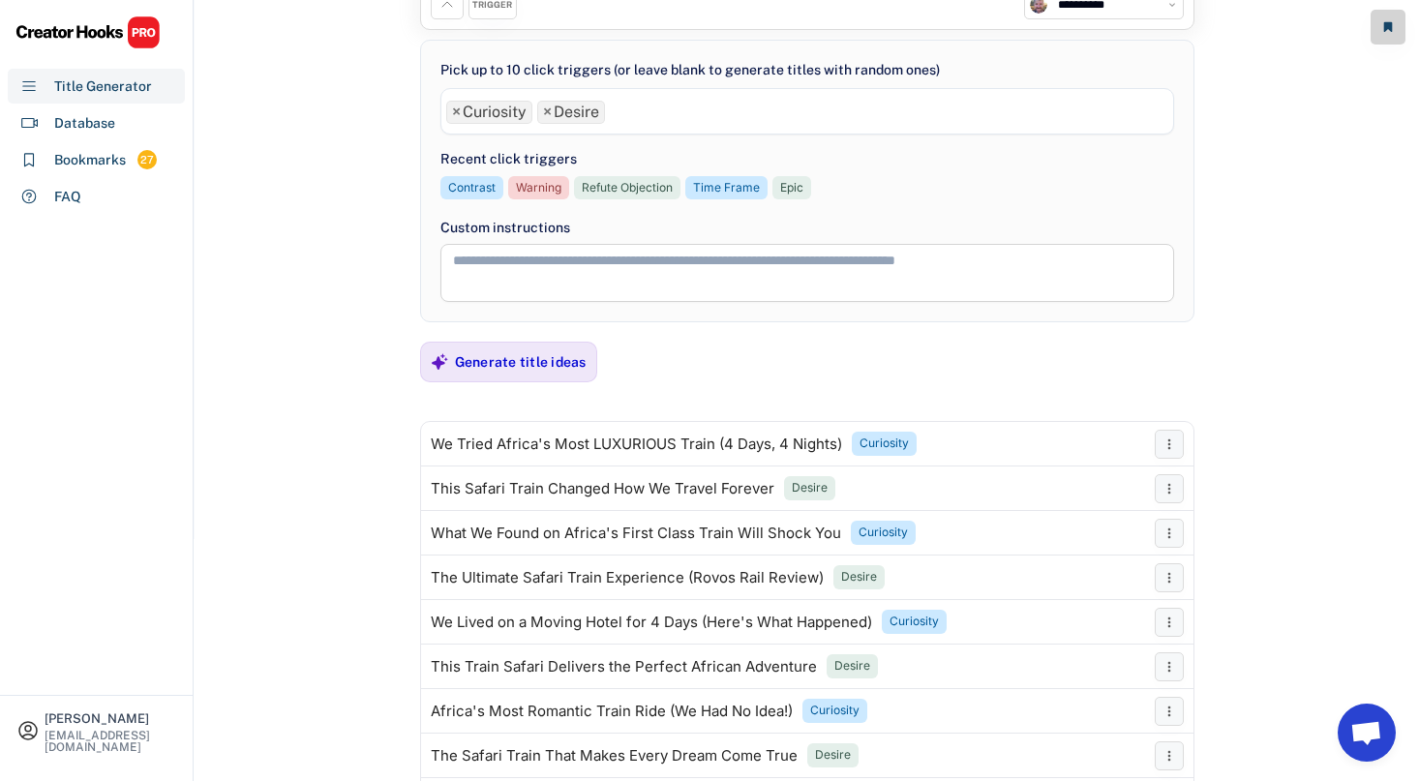
scroll to position [99, 0]
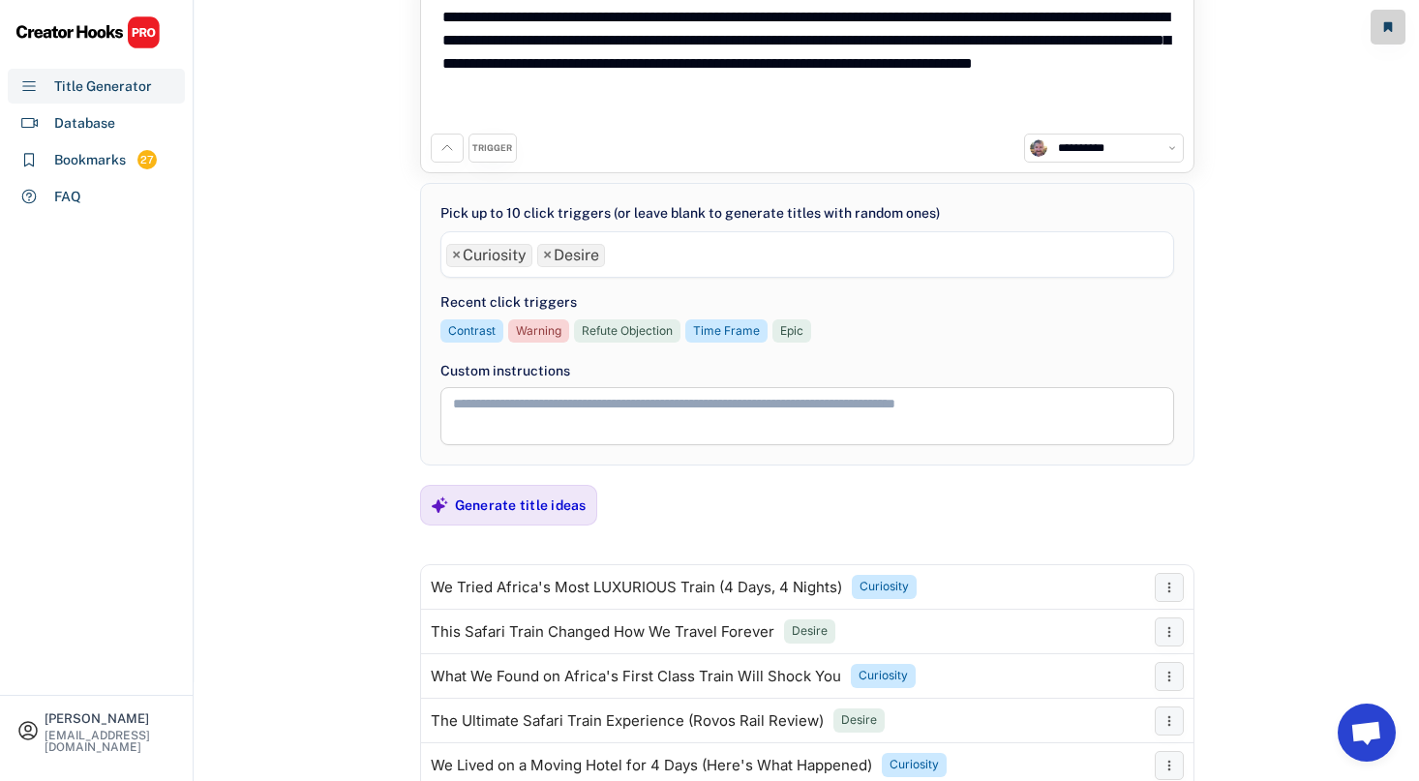
click at [670, 406] on textarea at bounding box center [807, 416] width 734 height 58
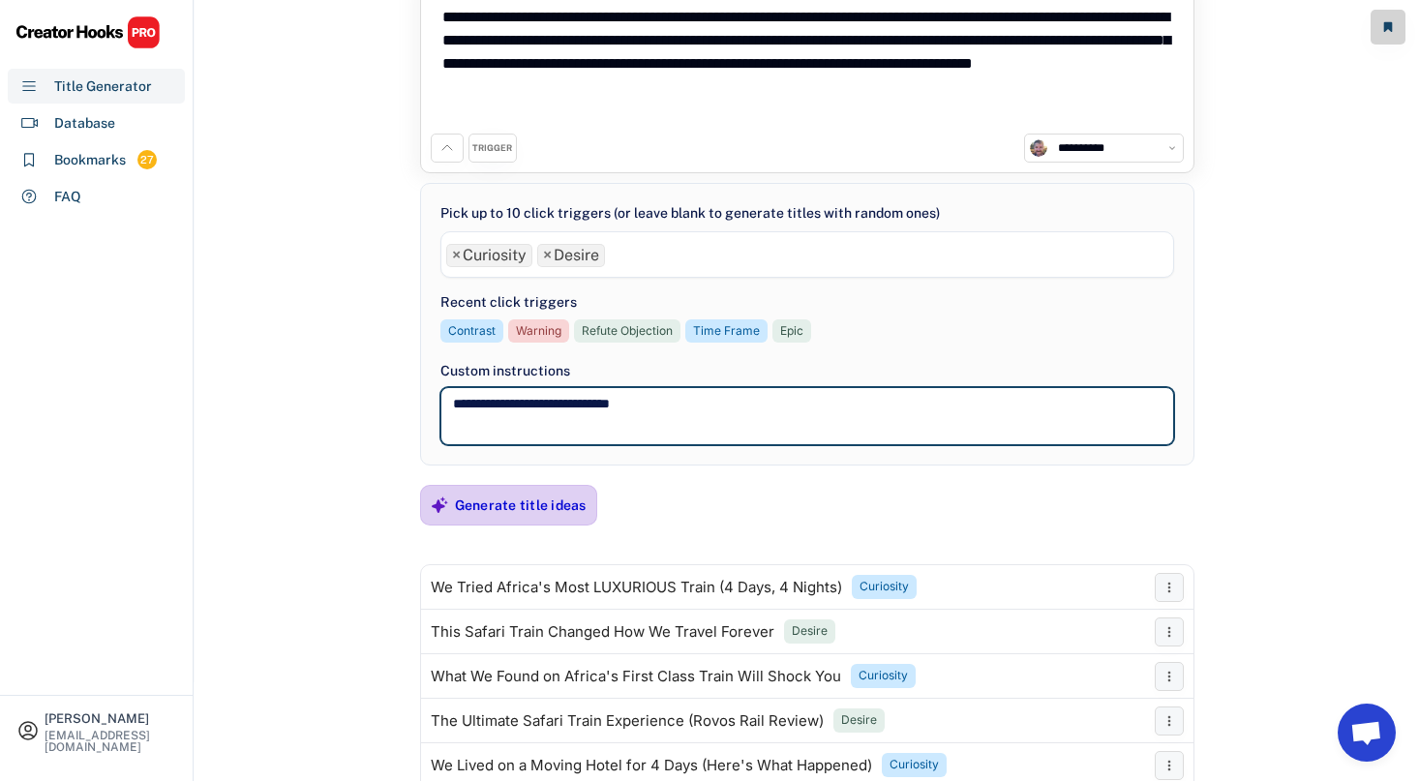
type textarea "**********"
click at [496, 506] on div "Generate title ideas" at bounding box center [521, 504] width 132 height 17
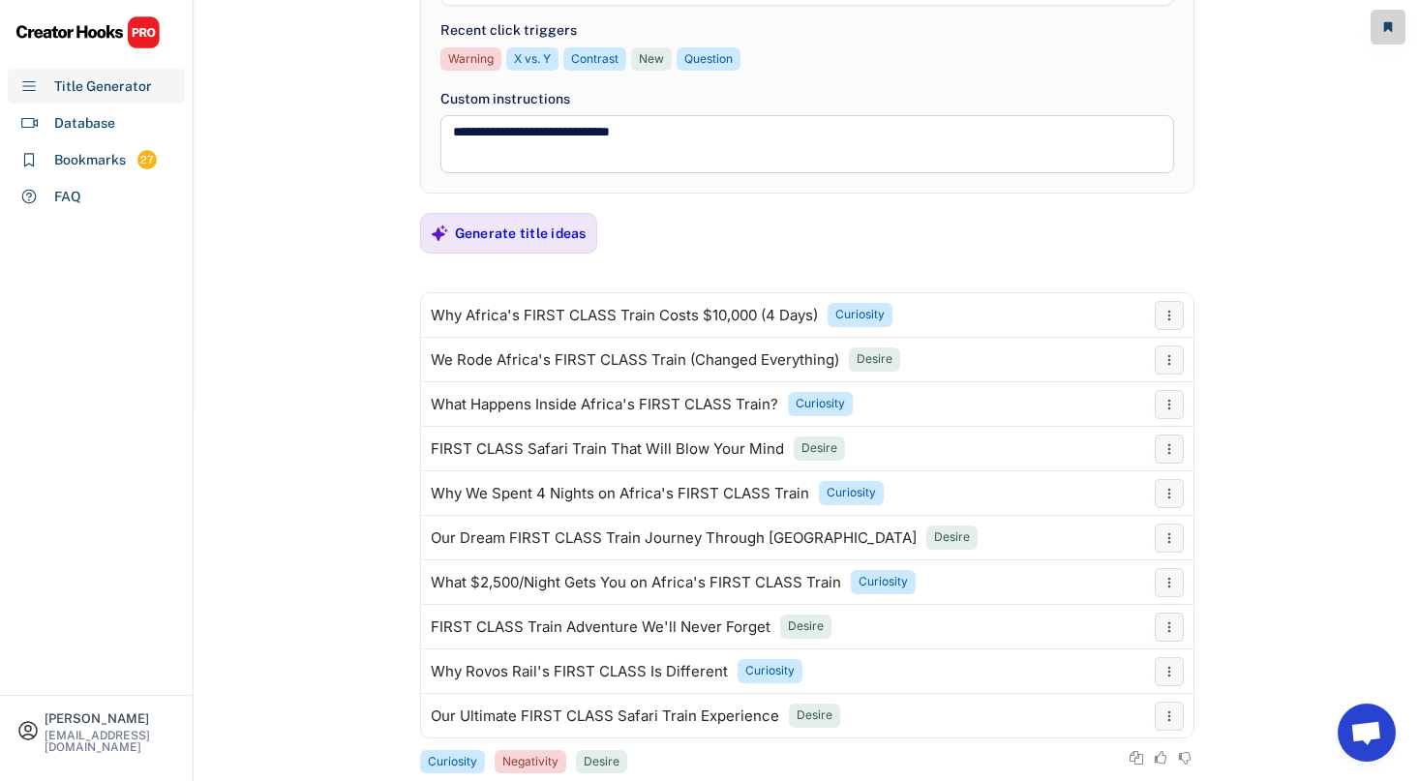
scroll to position [413, 0]
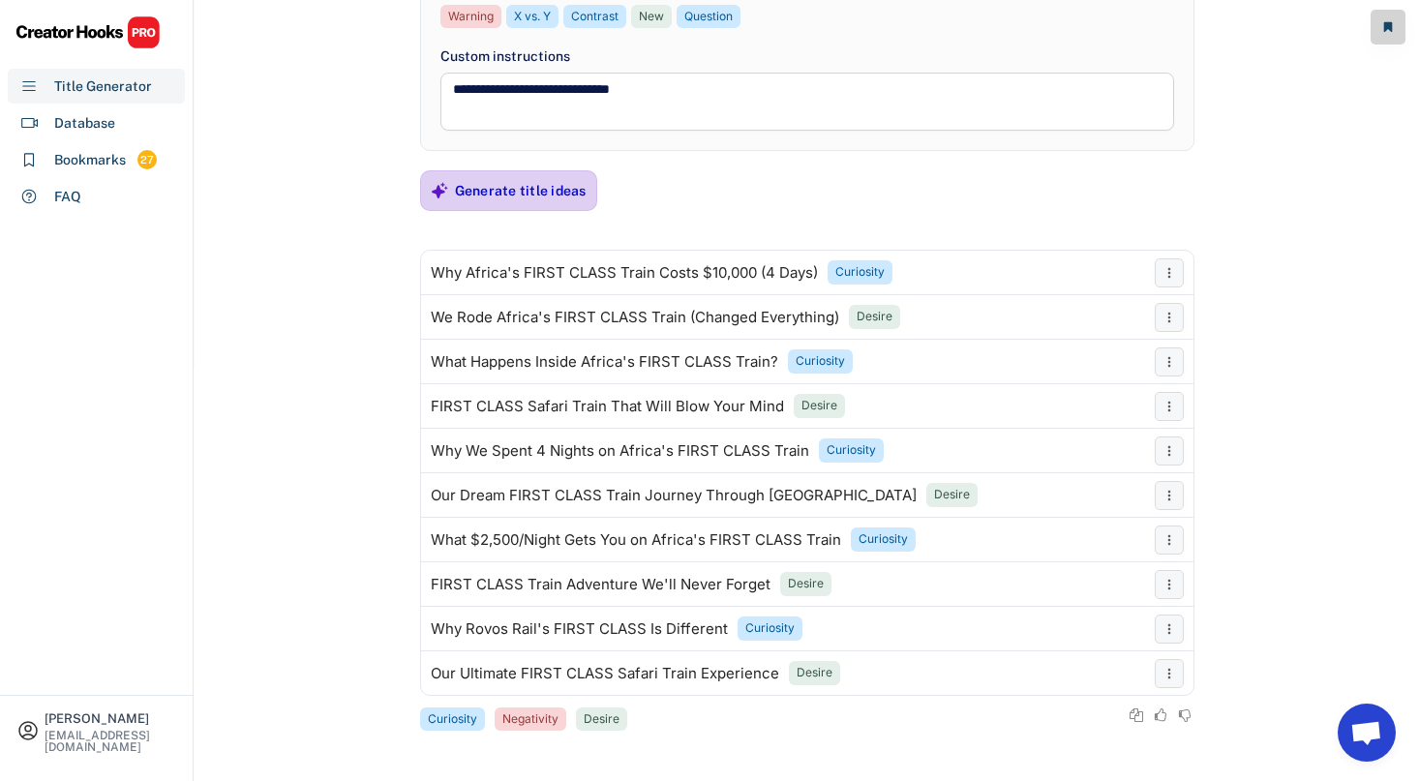
click at [471, 187] on div "Generate title ideas" at bounding box center [521, 190] width 132 height 17
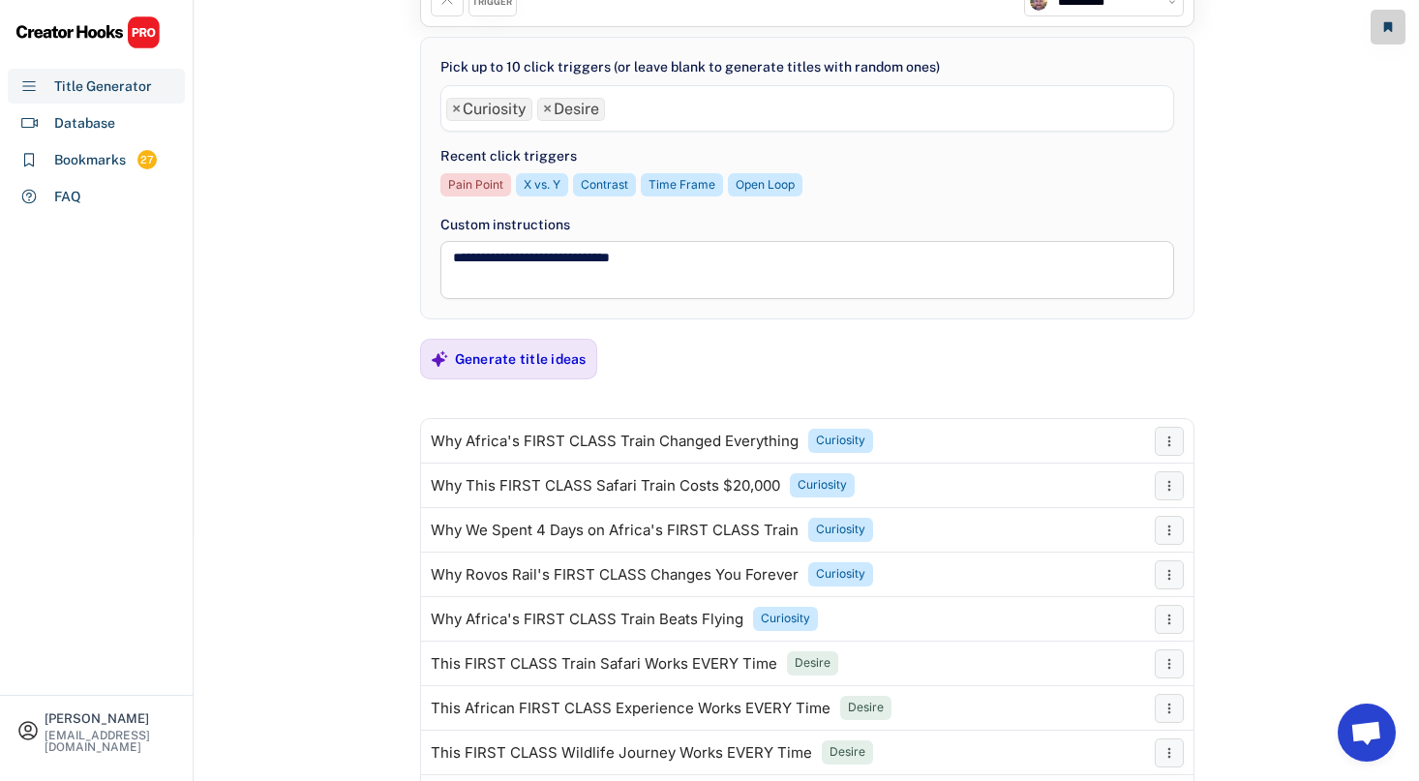
scroll to position [227, 0]
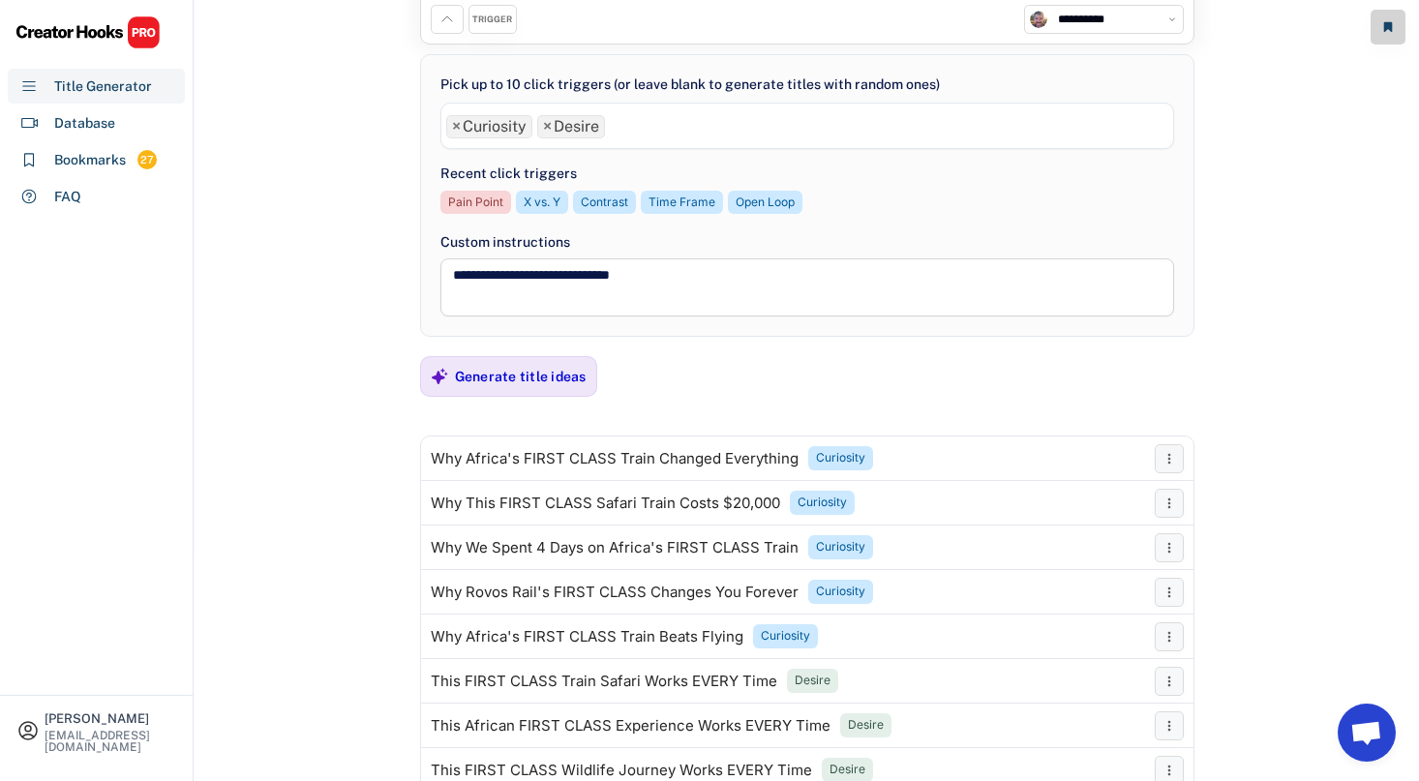
click at [684, 134] on ul "× Curiosity × Desire" at bounding box center [807, 124] width 732 height 28
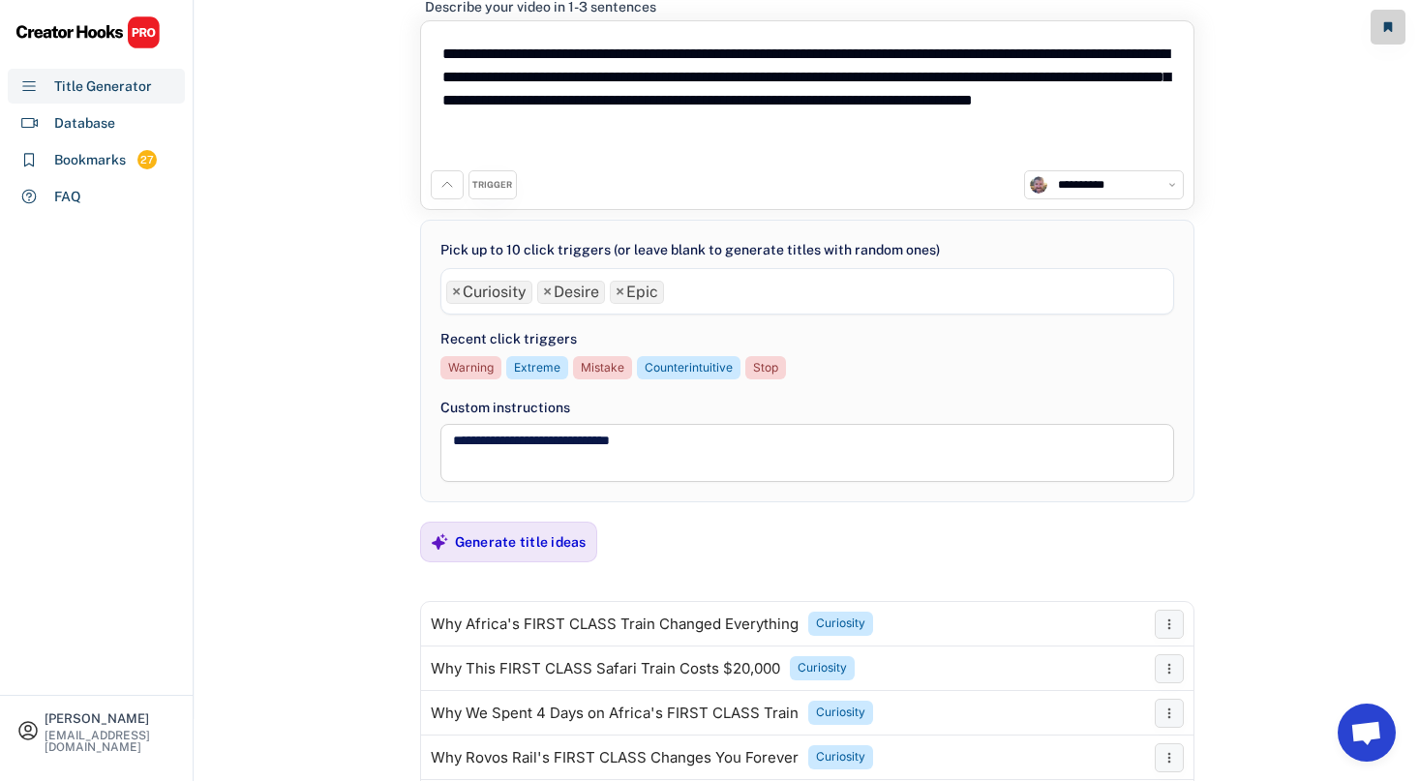
scroll to position [0, 0]
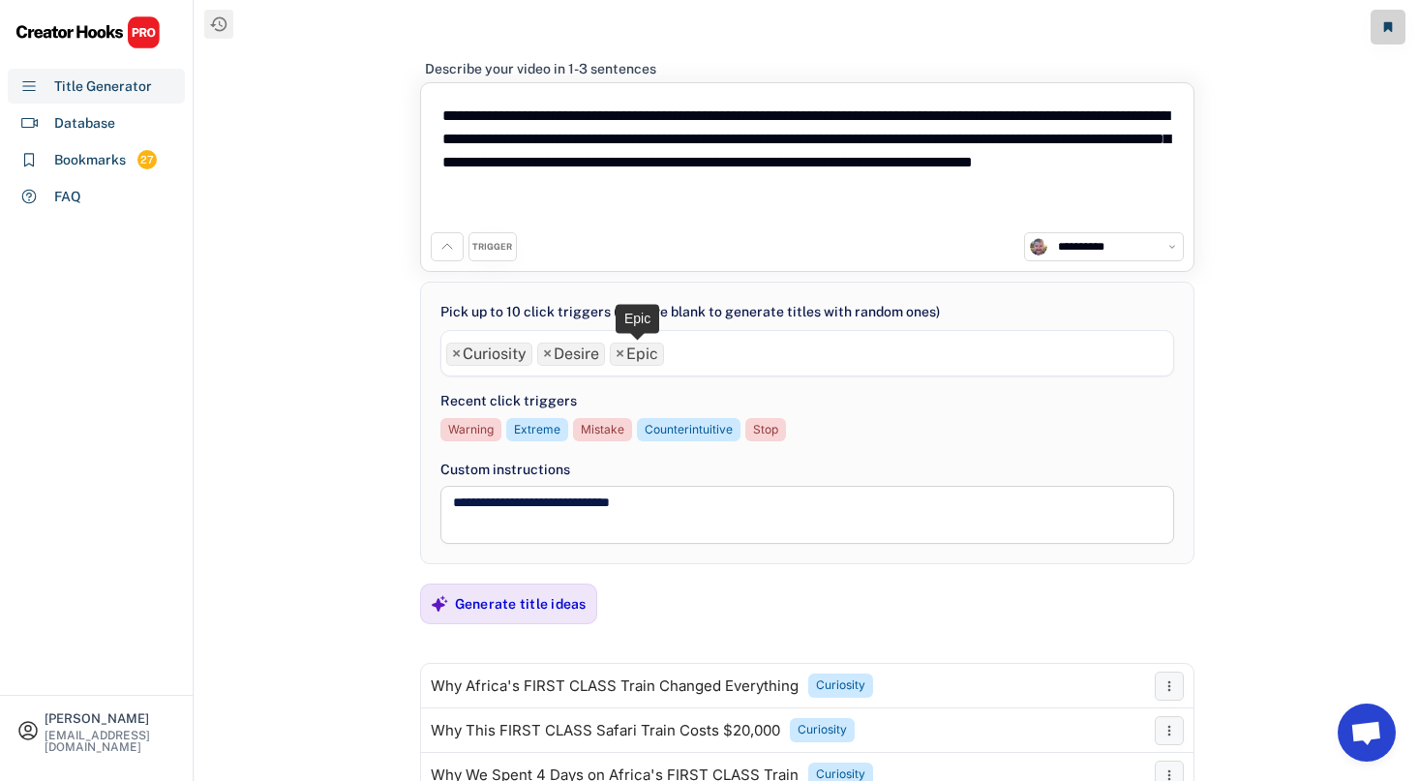
click at [621, 355] on span "×" at bounding box center [620, 353] width 9 height 15
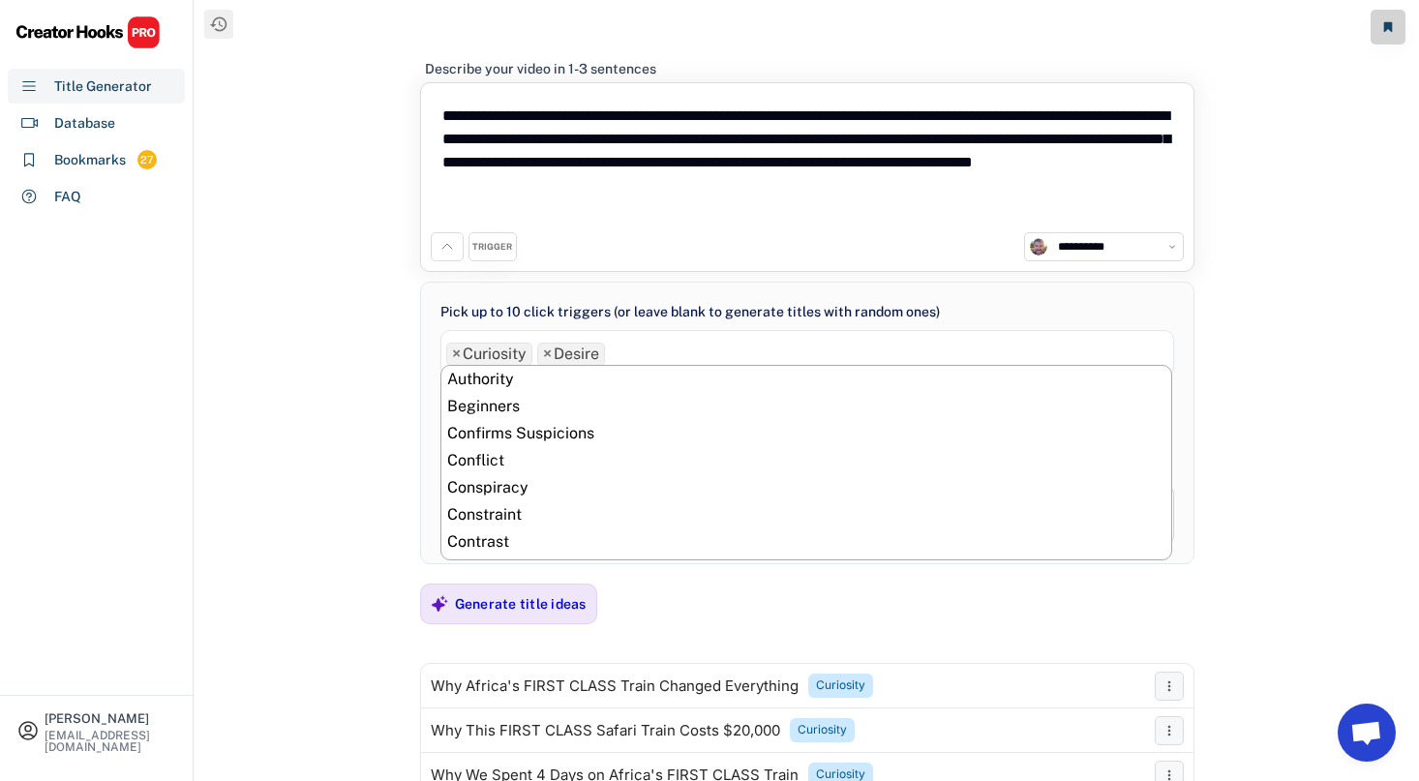
scroll to position [217, 0]
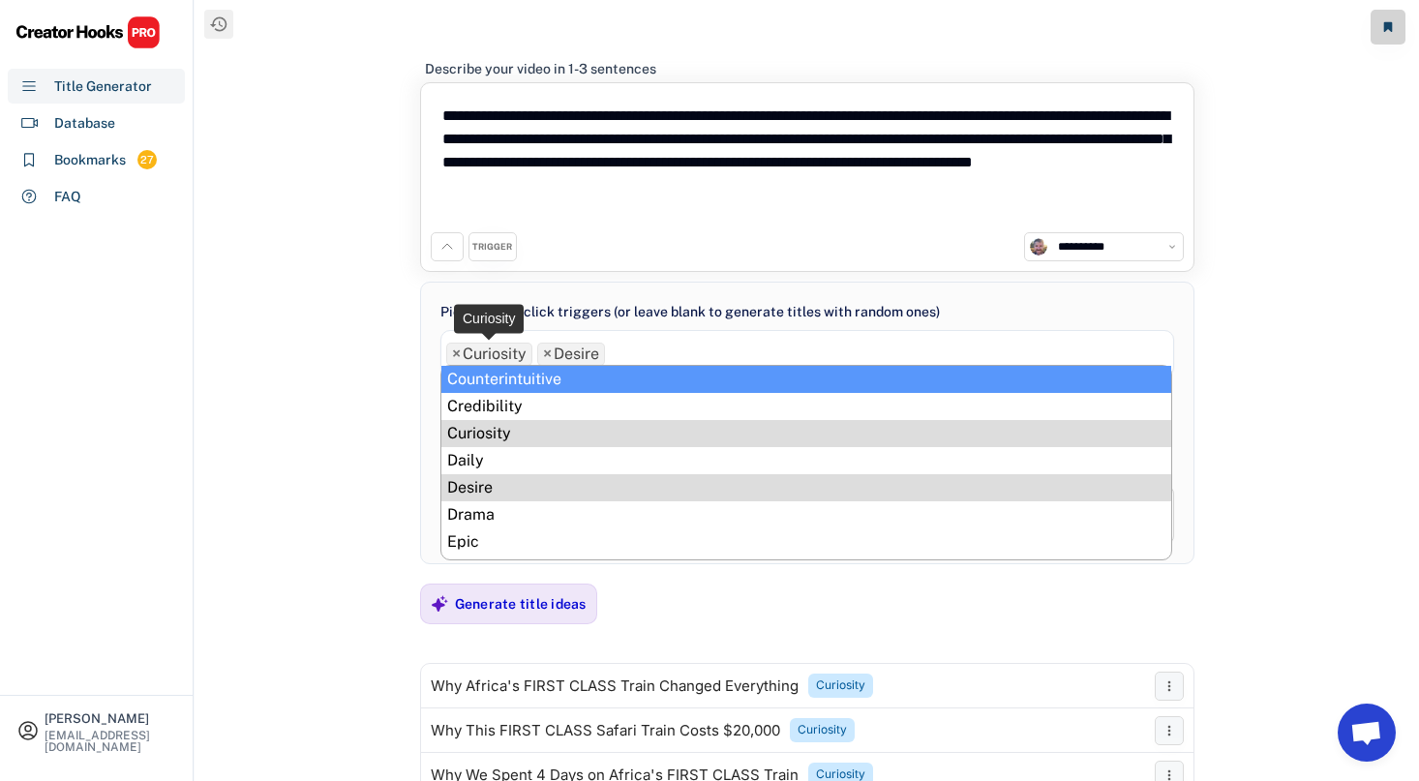
click at [456, 353] on span "×" at bounding box center [456, 353] width 9 height 15
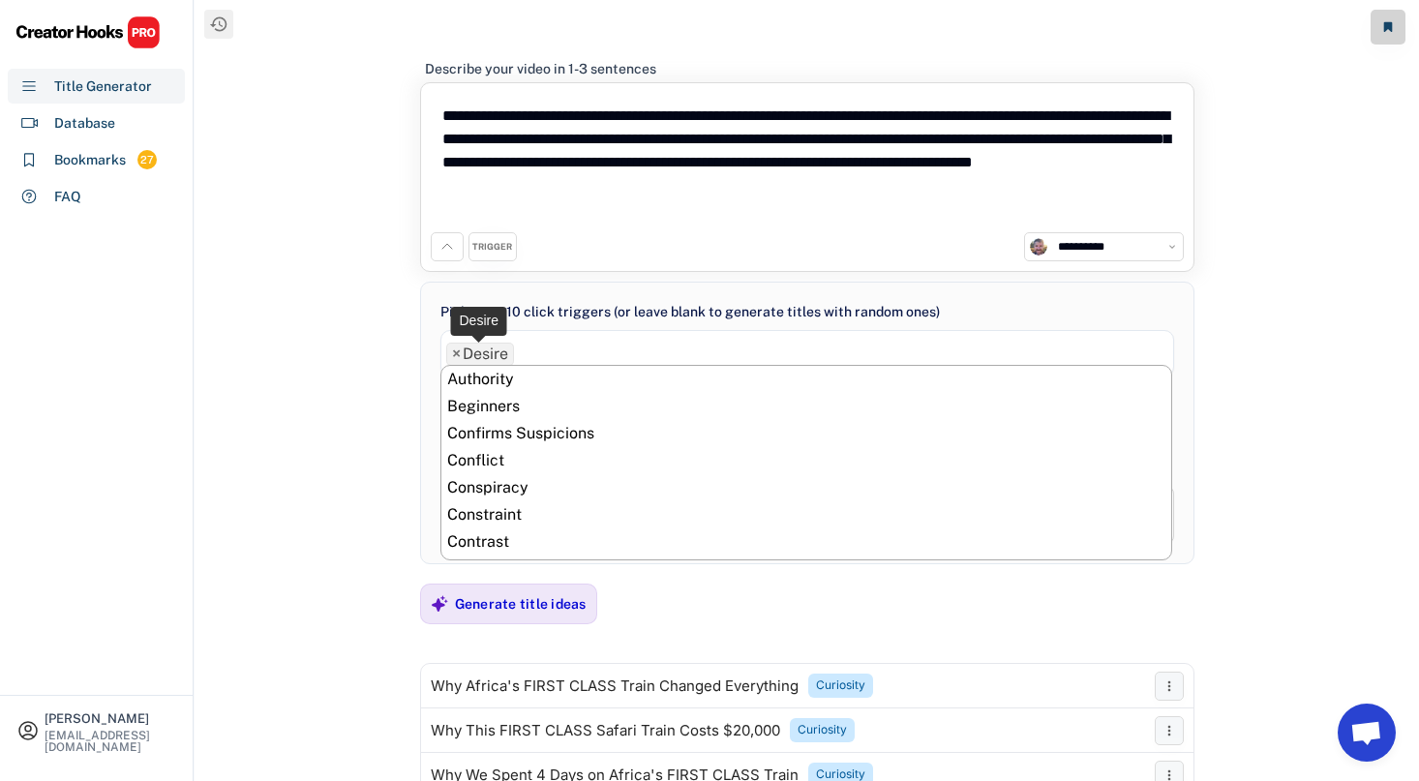
scroll to position [190, 0]
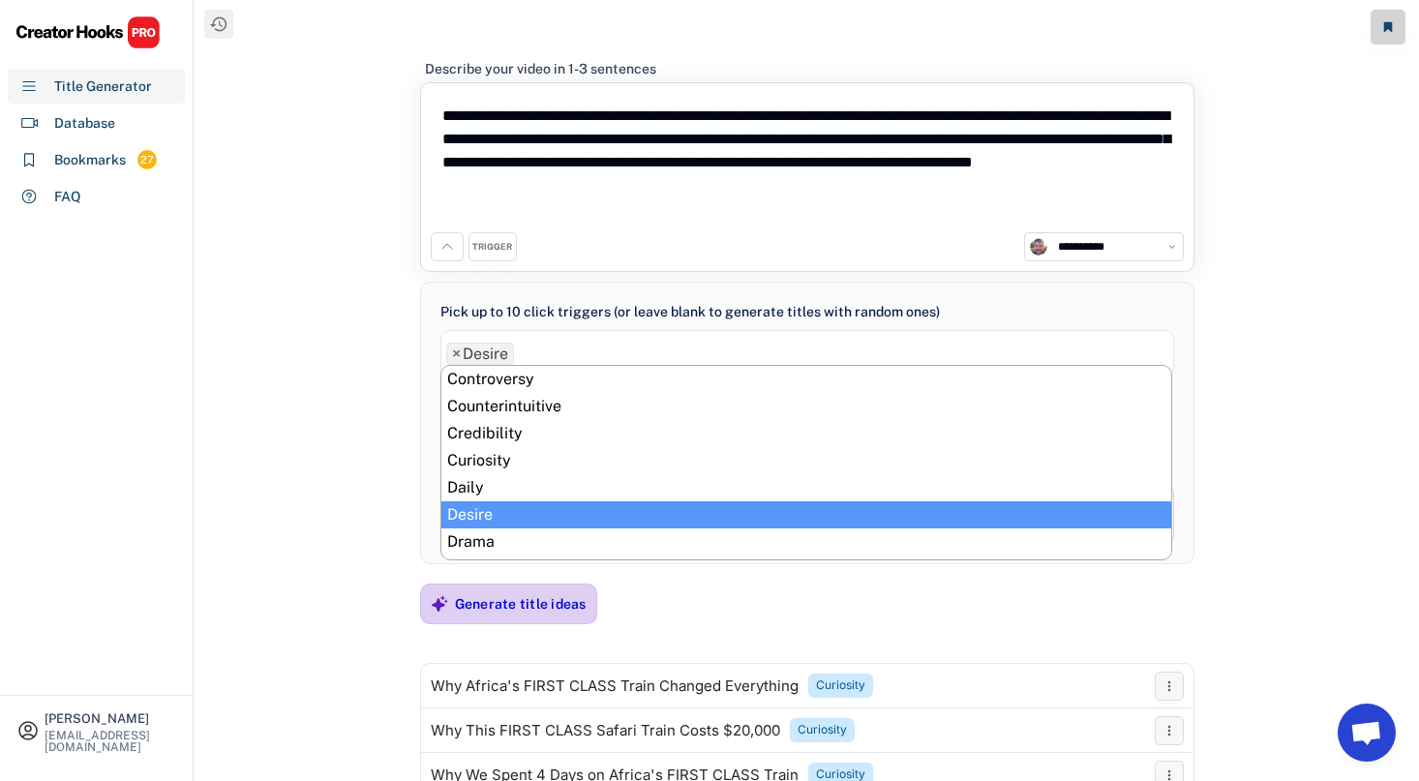
click at [513, 598] on div "Generate title ideas" at bounding box center [521, 603] width 132 height 17
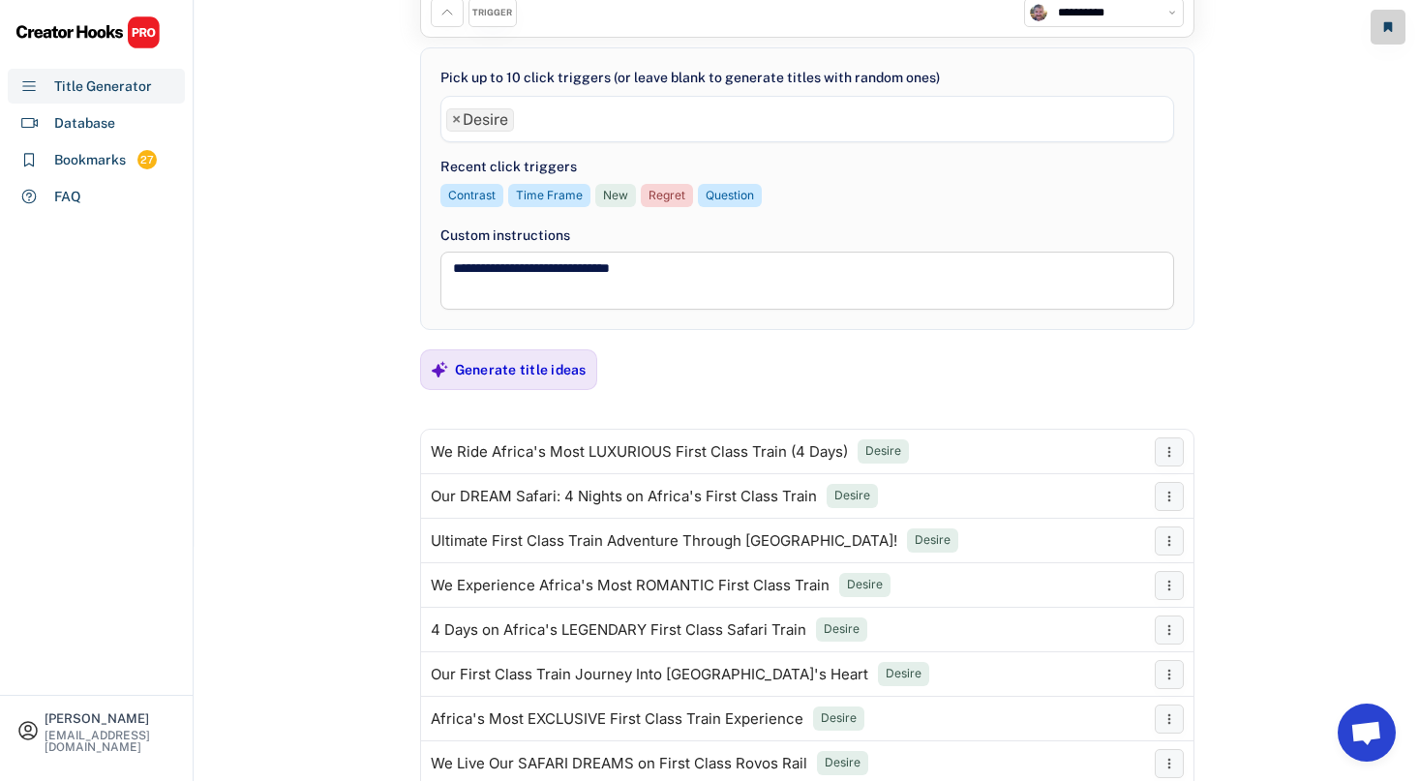
scroll to position [230, 0]
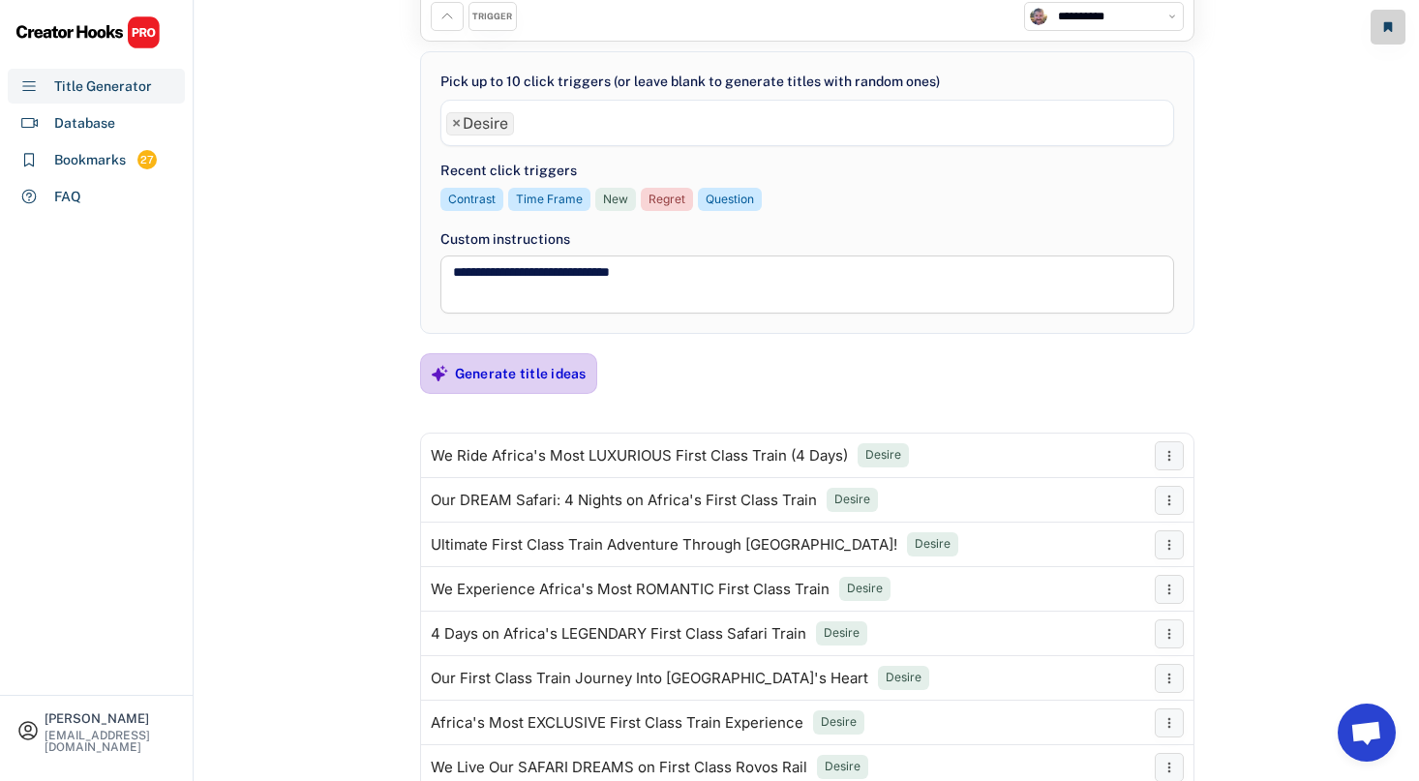
click at [493, 381] on div "Generate title ideas" at bounding box center [521, 373] width 132 height 17
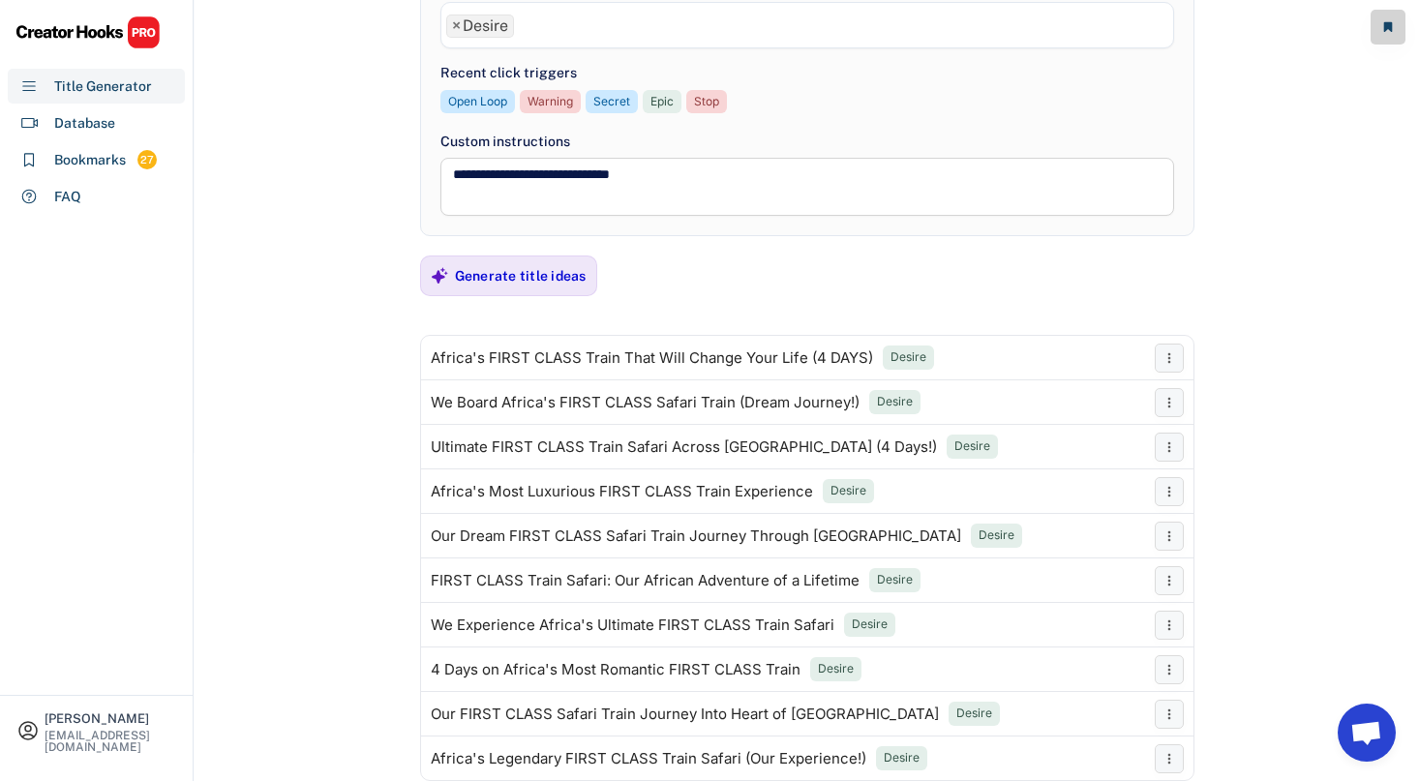
scroll to position [413, 0]
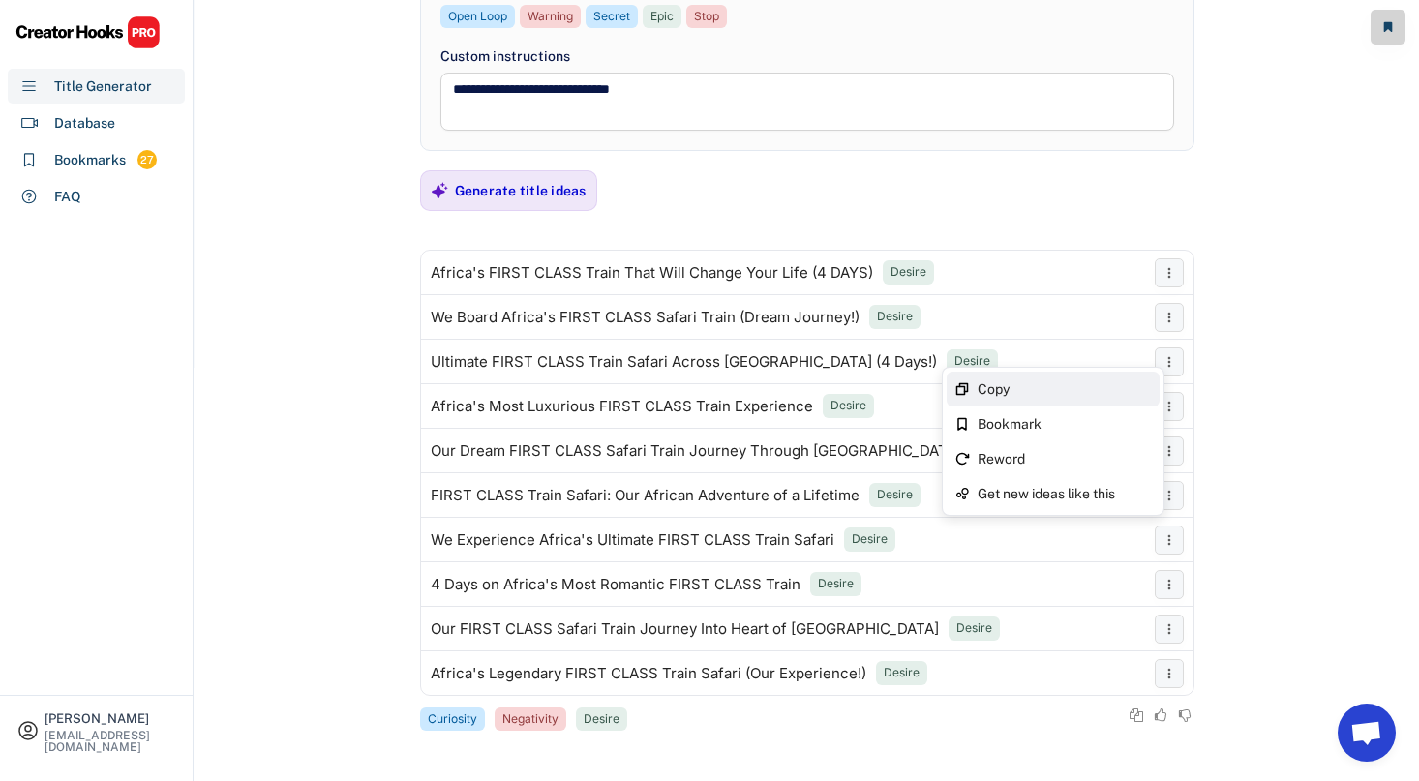
click at [1119, 386] on div "Copy" at bounding box center [1064, 389] width 174 height 14
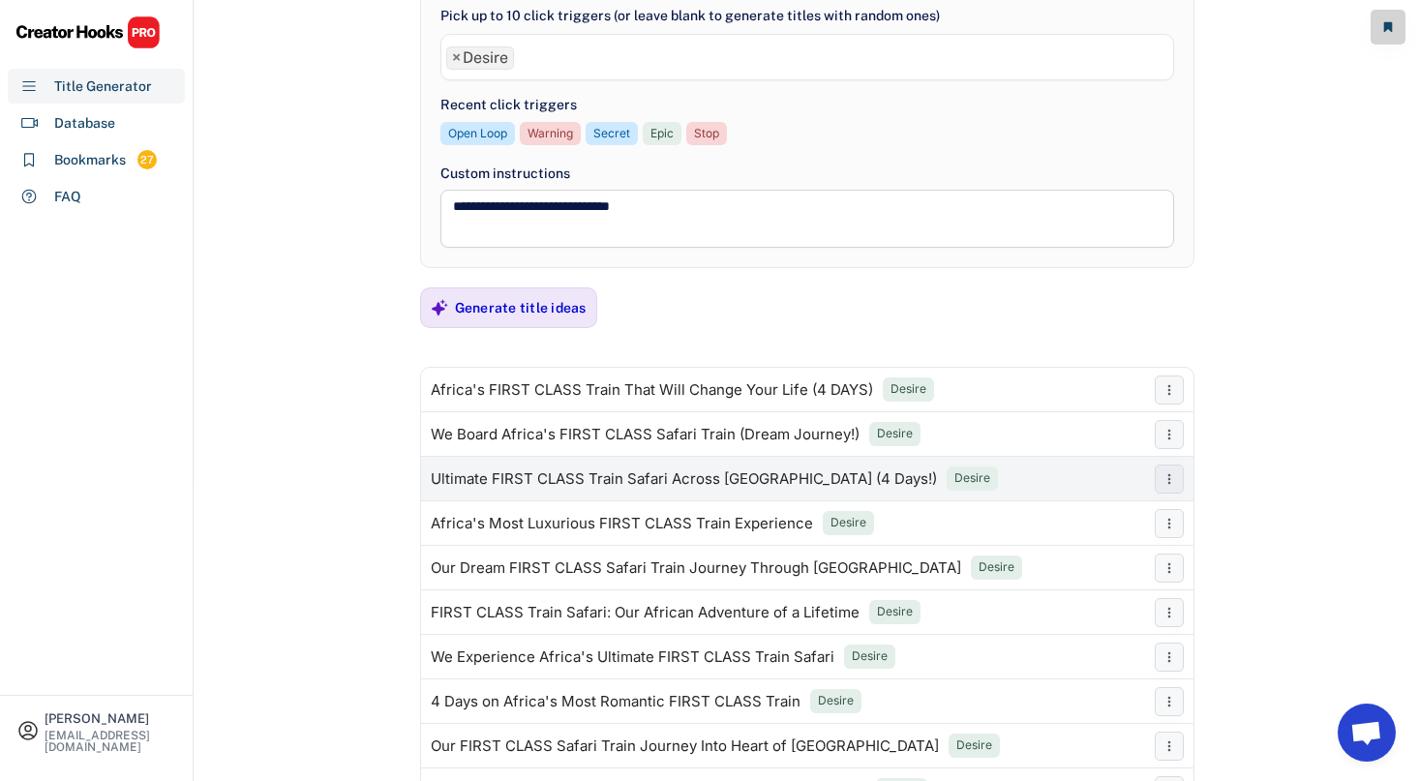
scroll to position [196, 0]
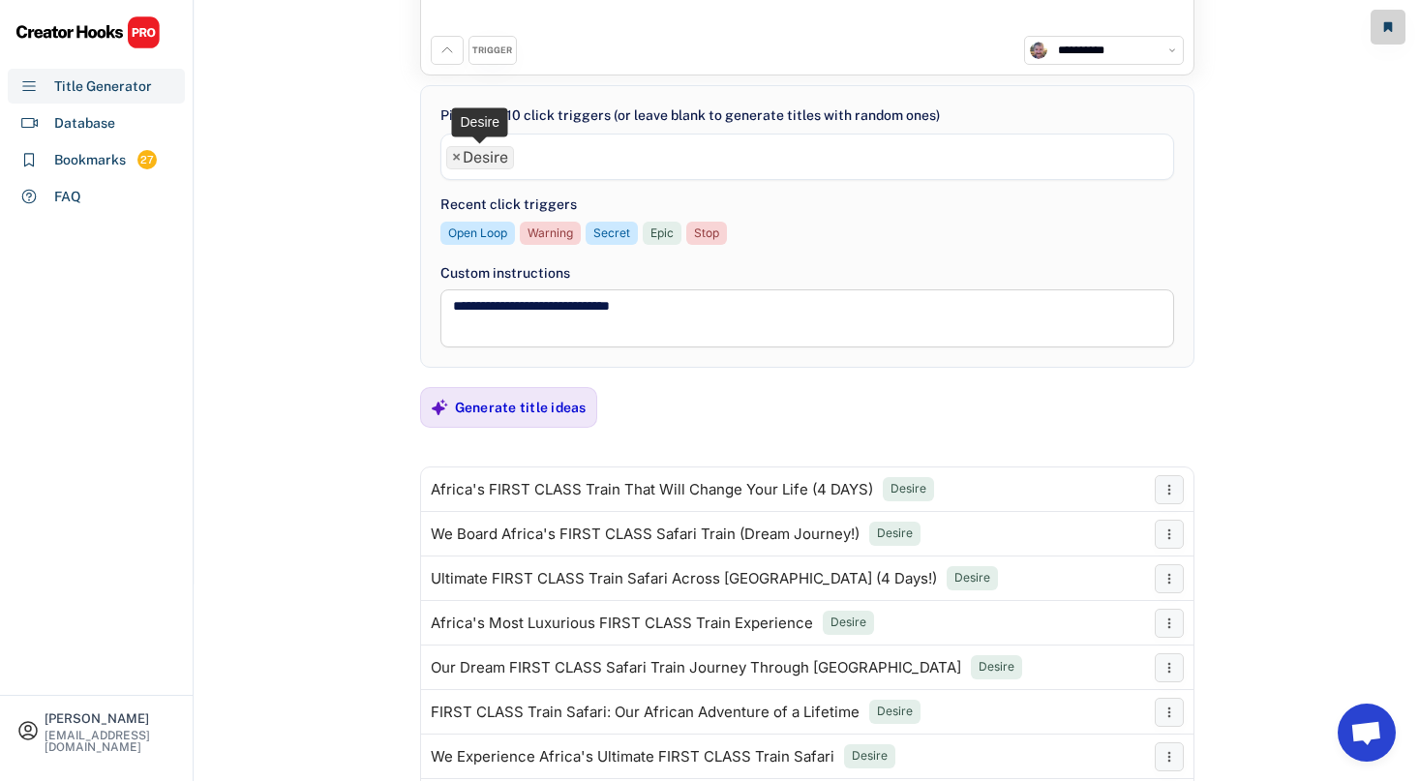
click at [457, 152] on span "×" at bounding box center [456, 157] width 9 height 15
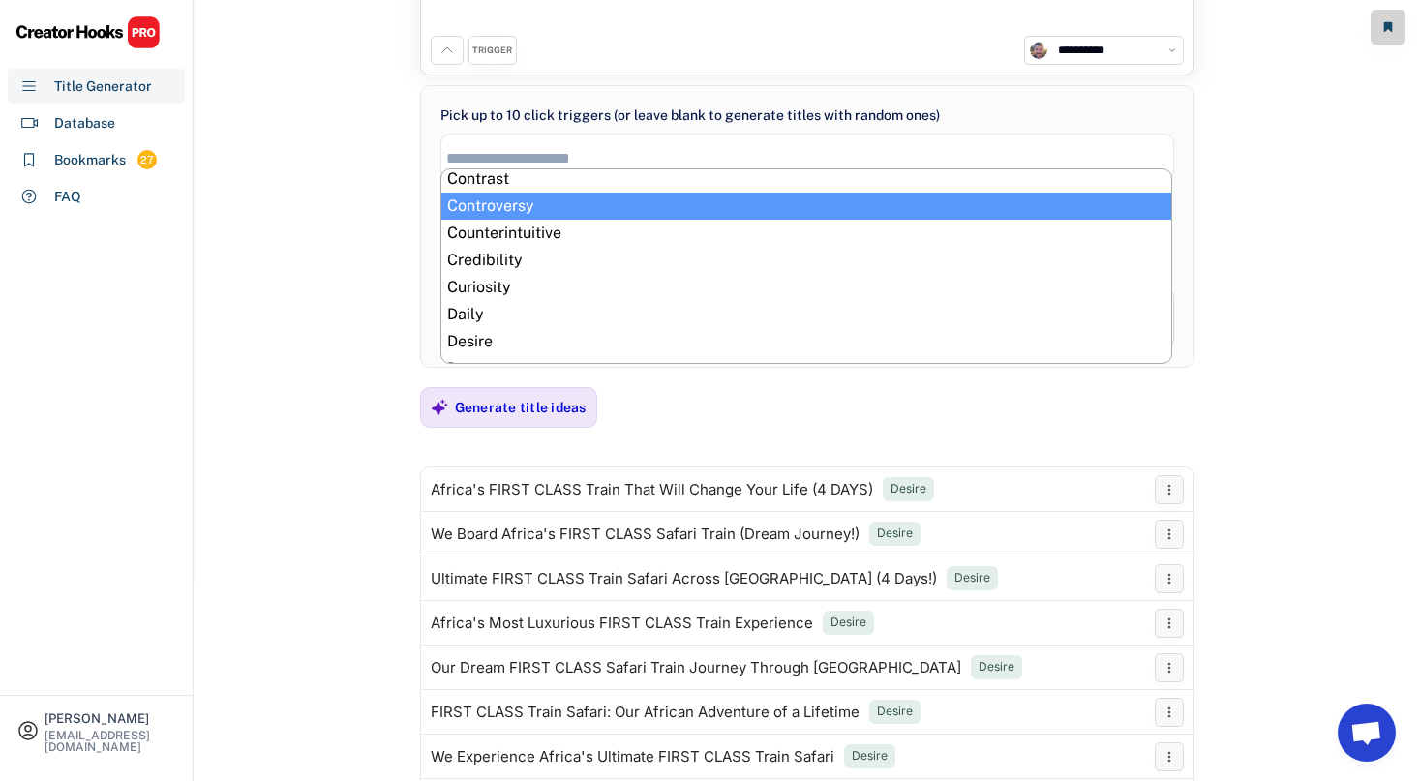
scroll to position [173, 0]
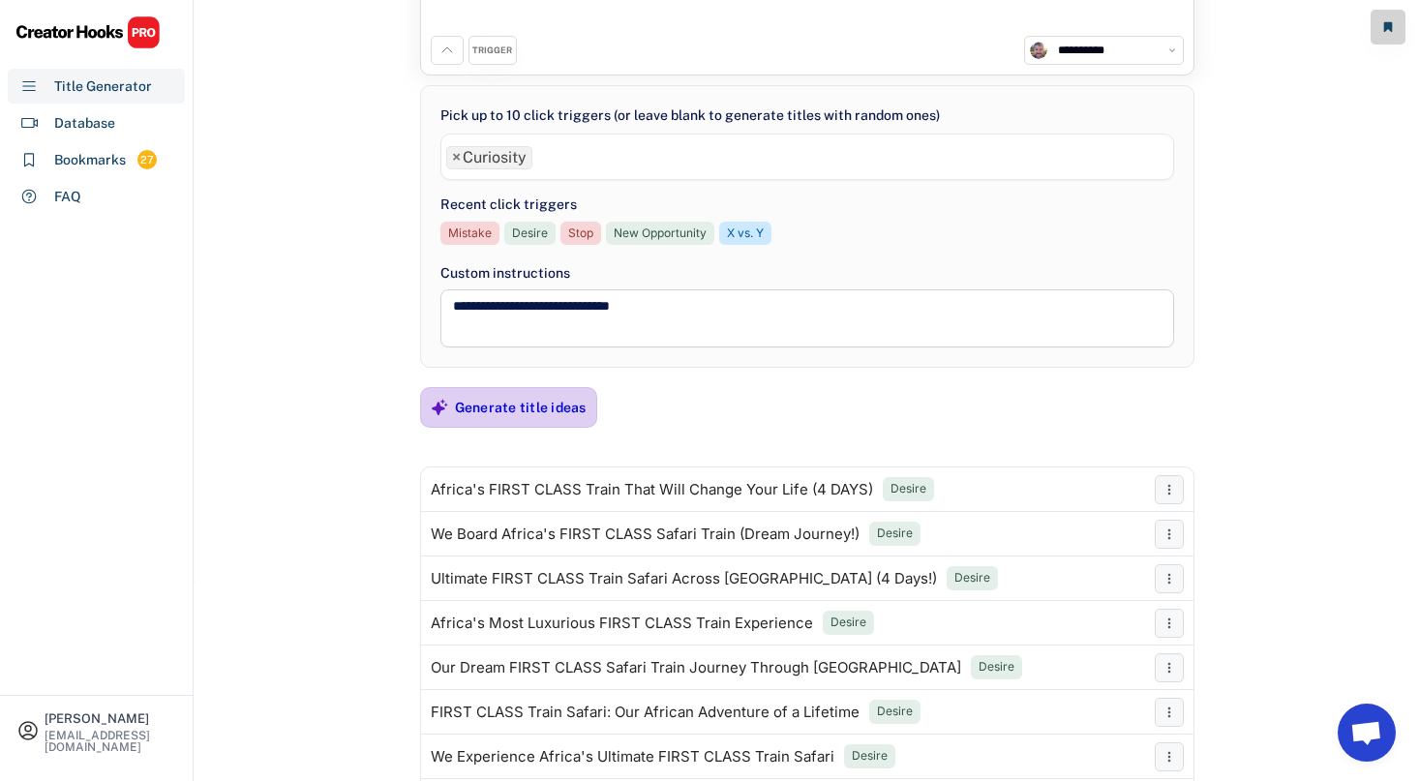
click at [506, 426] on div "Generate title ideas" at bounding box center [521, 407] width 132 height 39
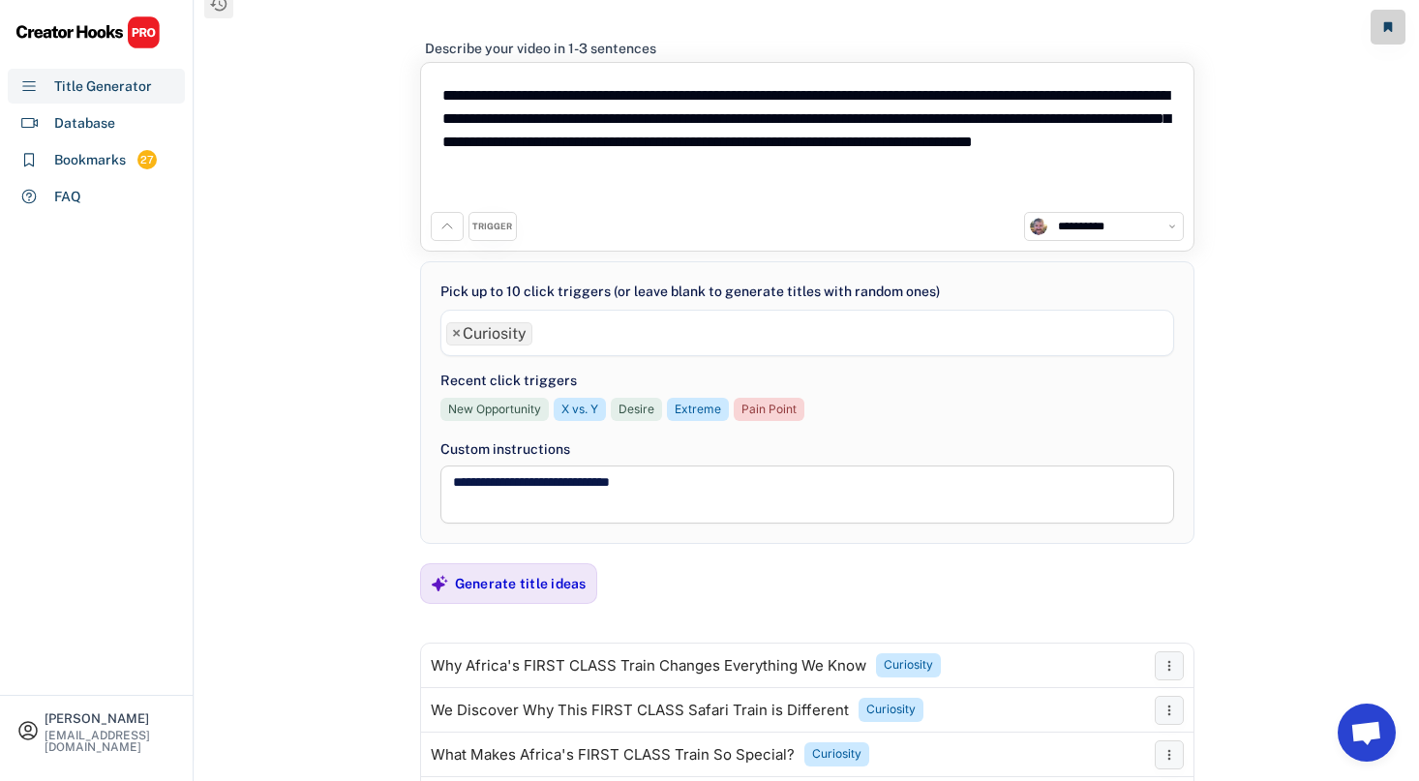
scroll to position [15, 0]
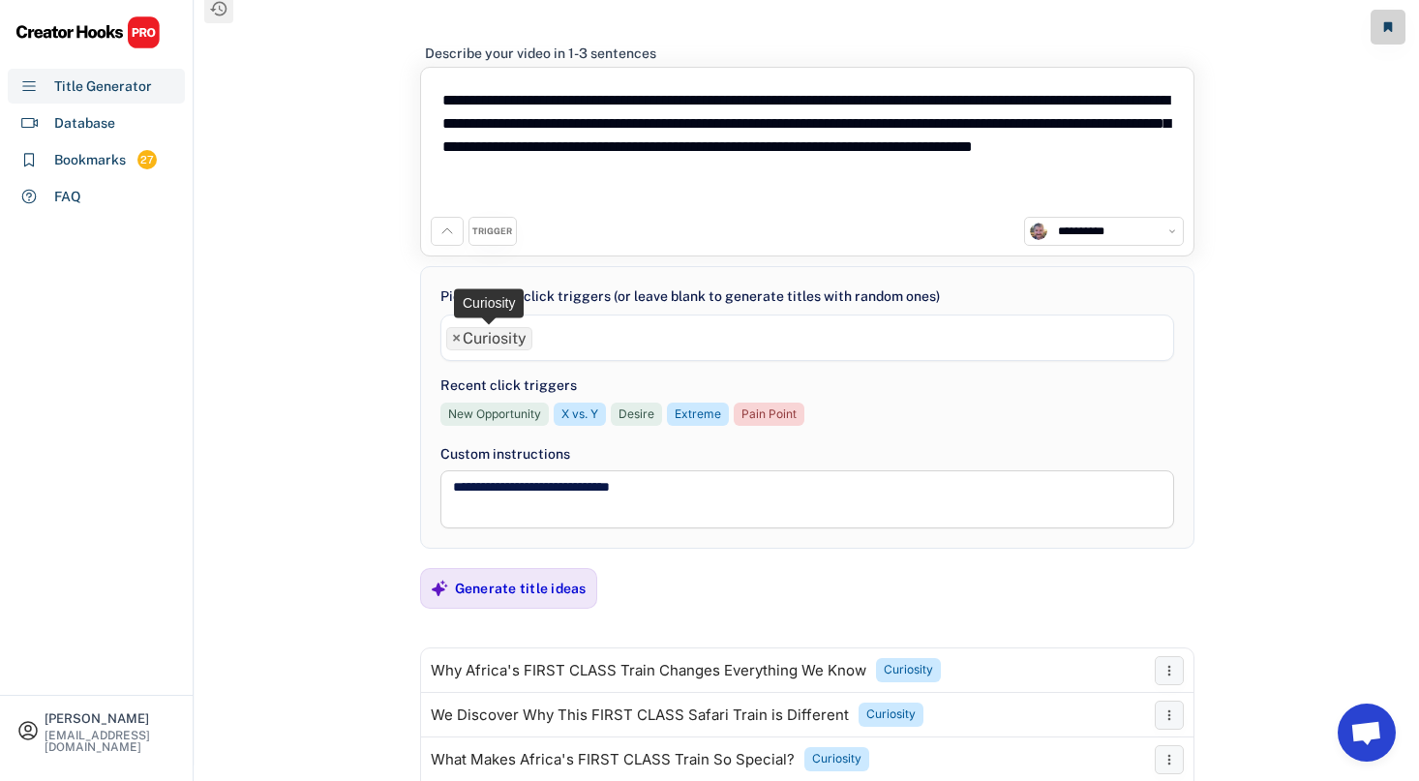
click at [455, 338] on span "×" at bounding box center [456, 338] width 9 height 15
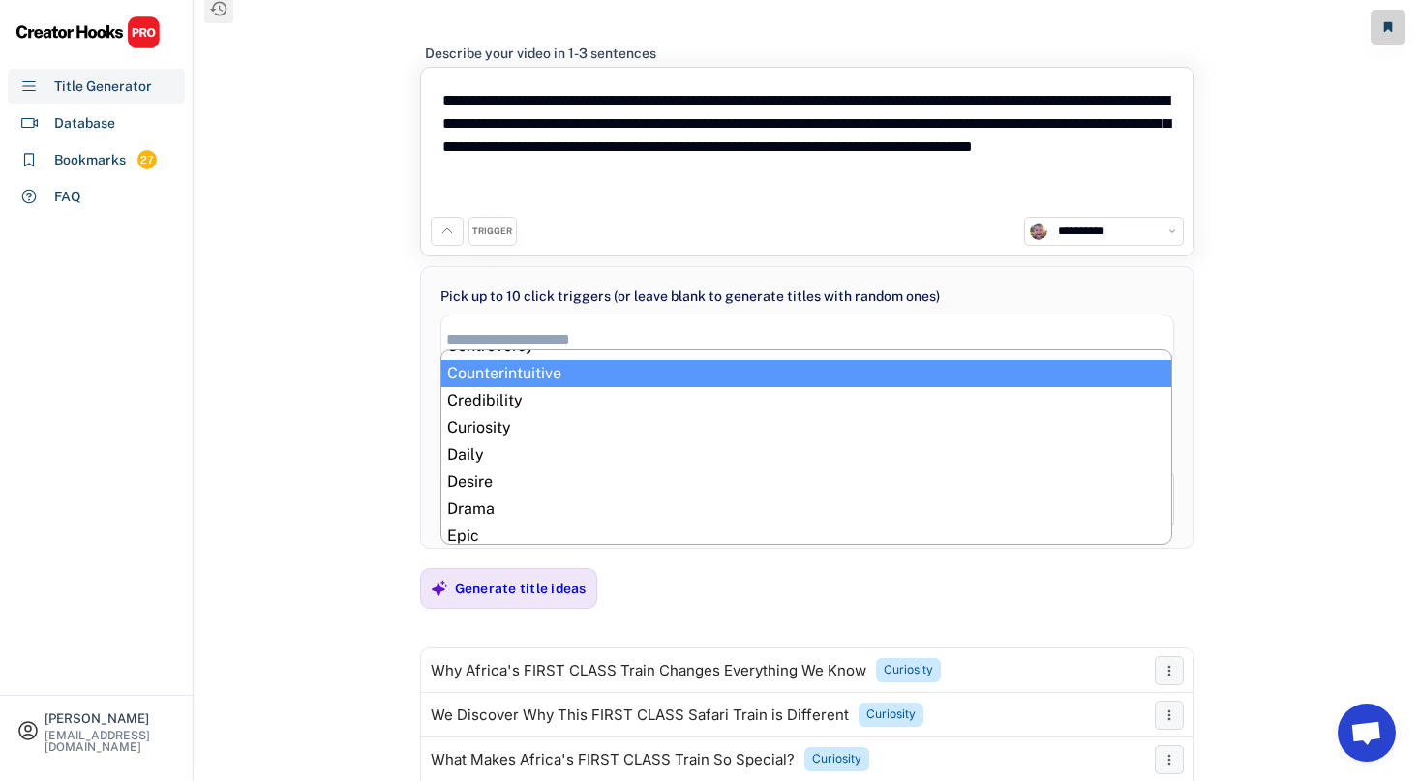
scroll to position [225, 0]
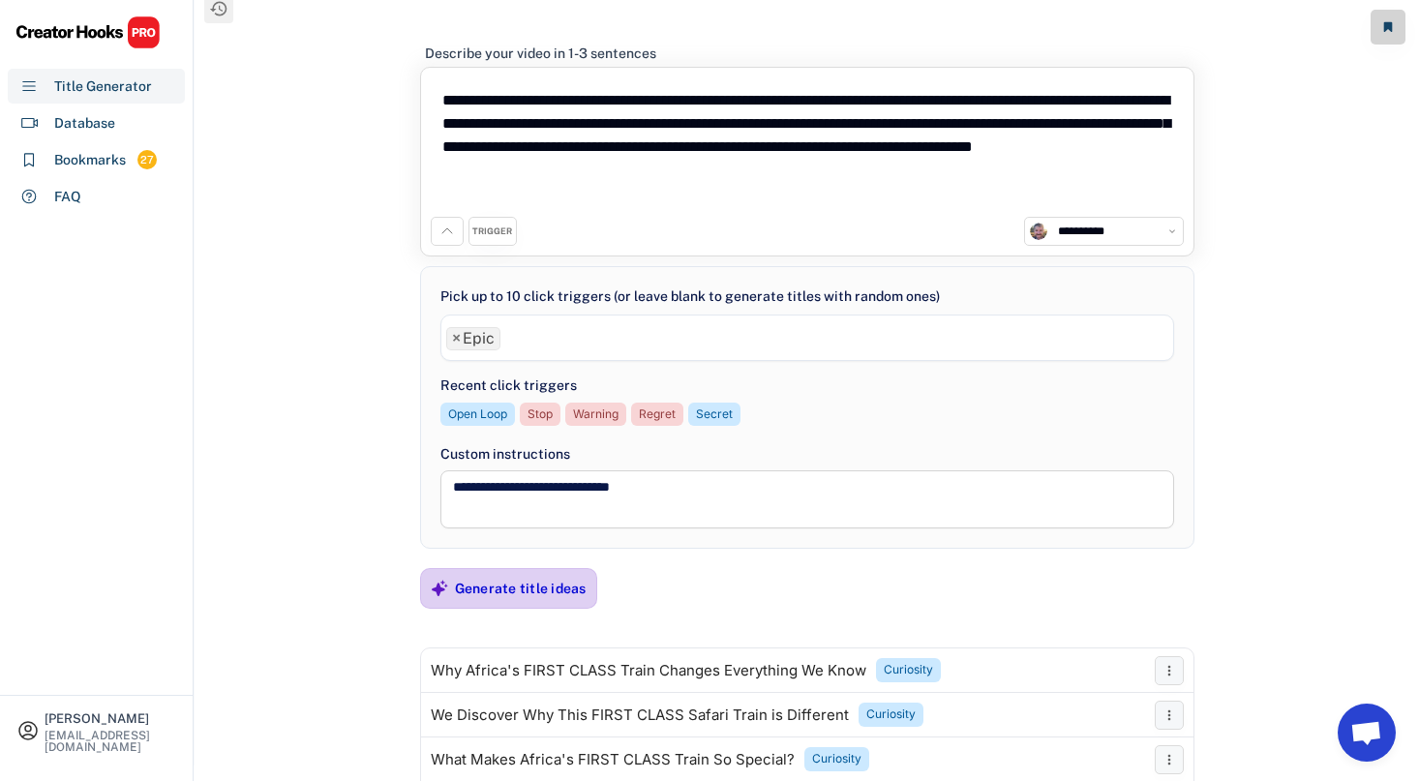
click at [501, 587] on div "Generate title ideas" at bounding box center [521, 588] width 132 height 17
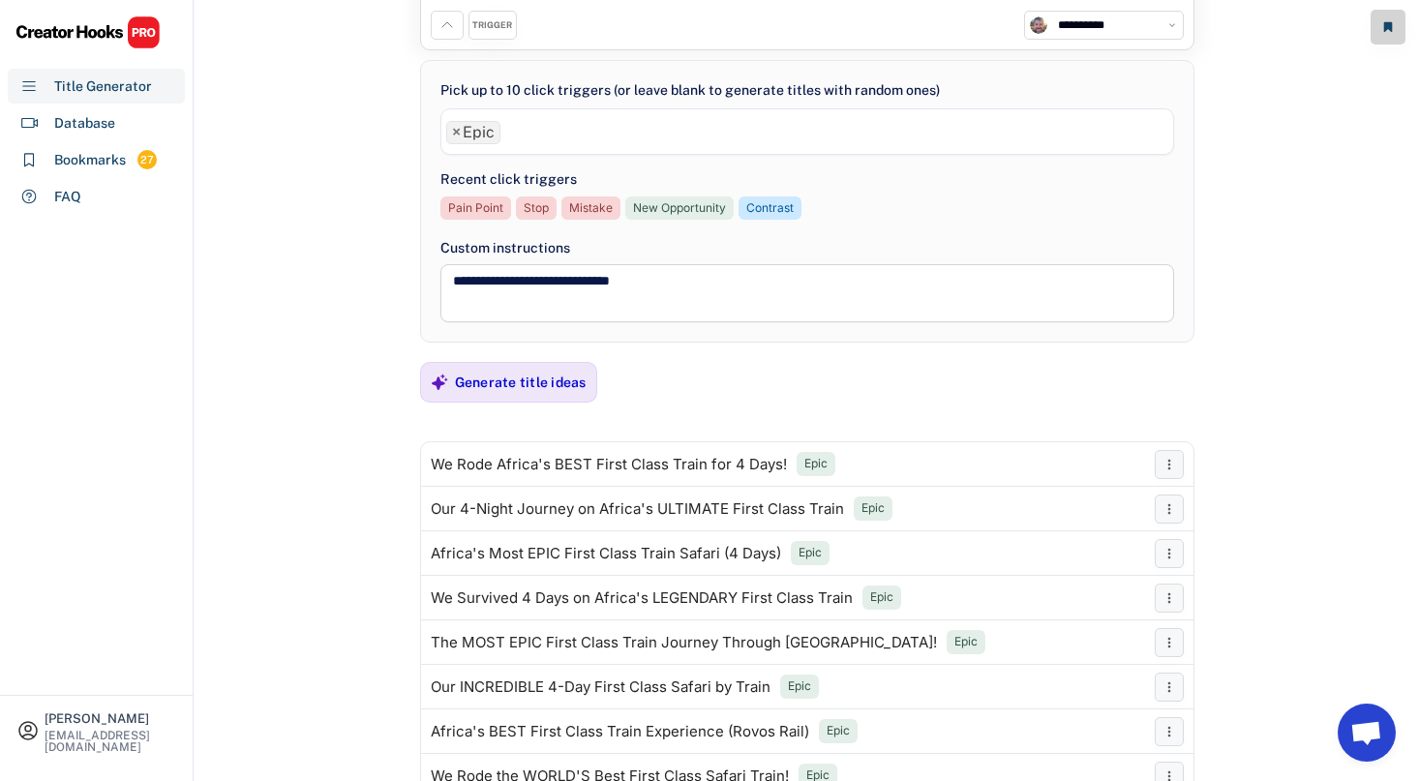
scroll to position [413, 0]
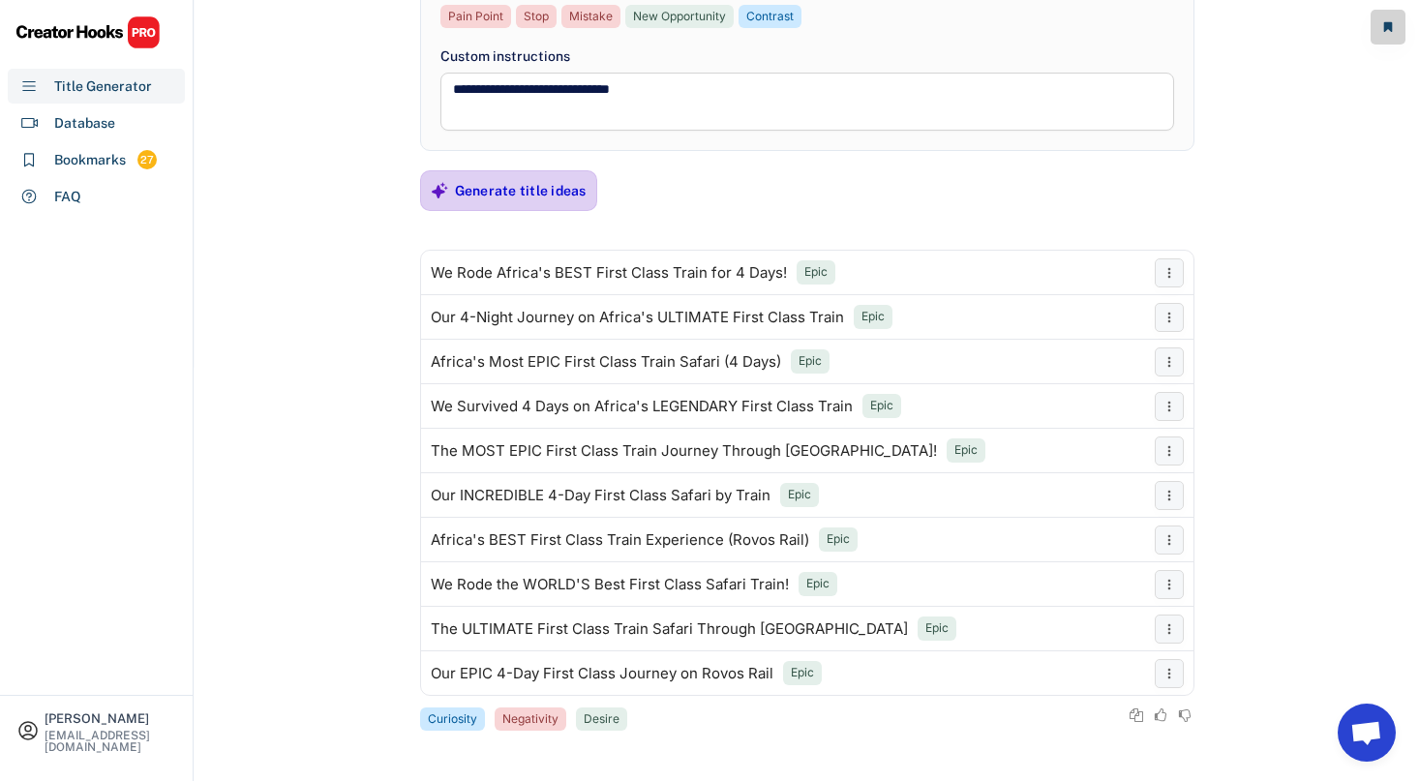
click at [498, 197] on div "Generate title ideas" at bounding box center [521, 190] width 132 height 17
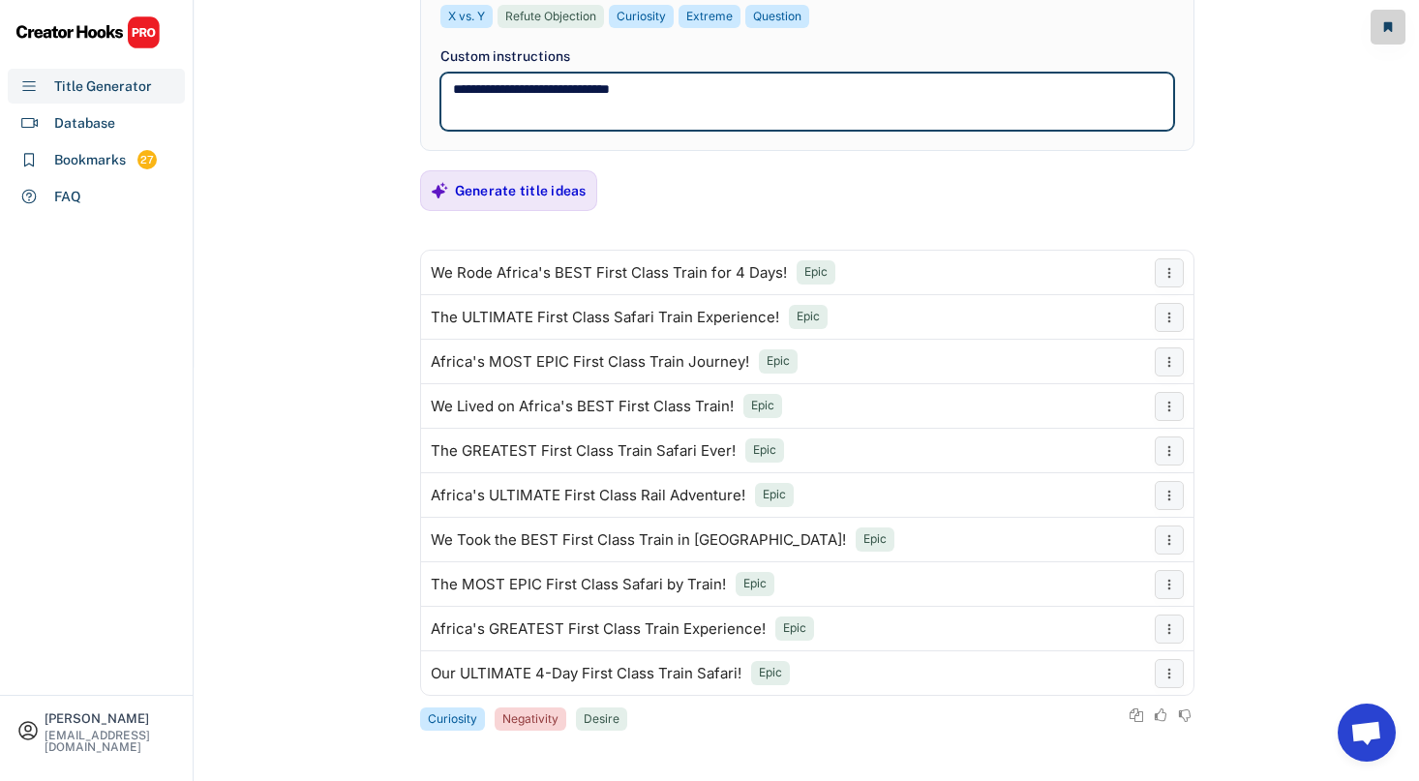
drag, startPoint x: 660, startPoint y: 93, endPoint x: 314, endPoint y: 90, distance: 346.5
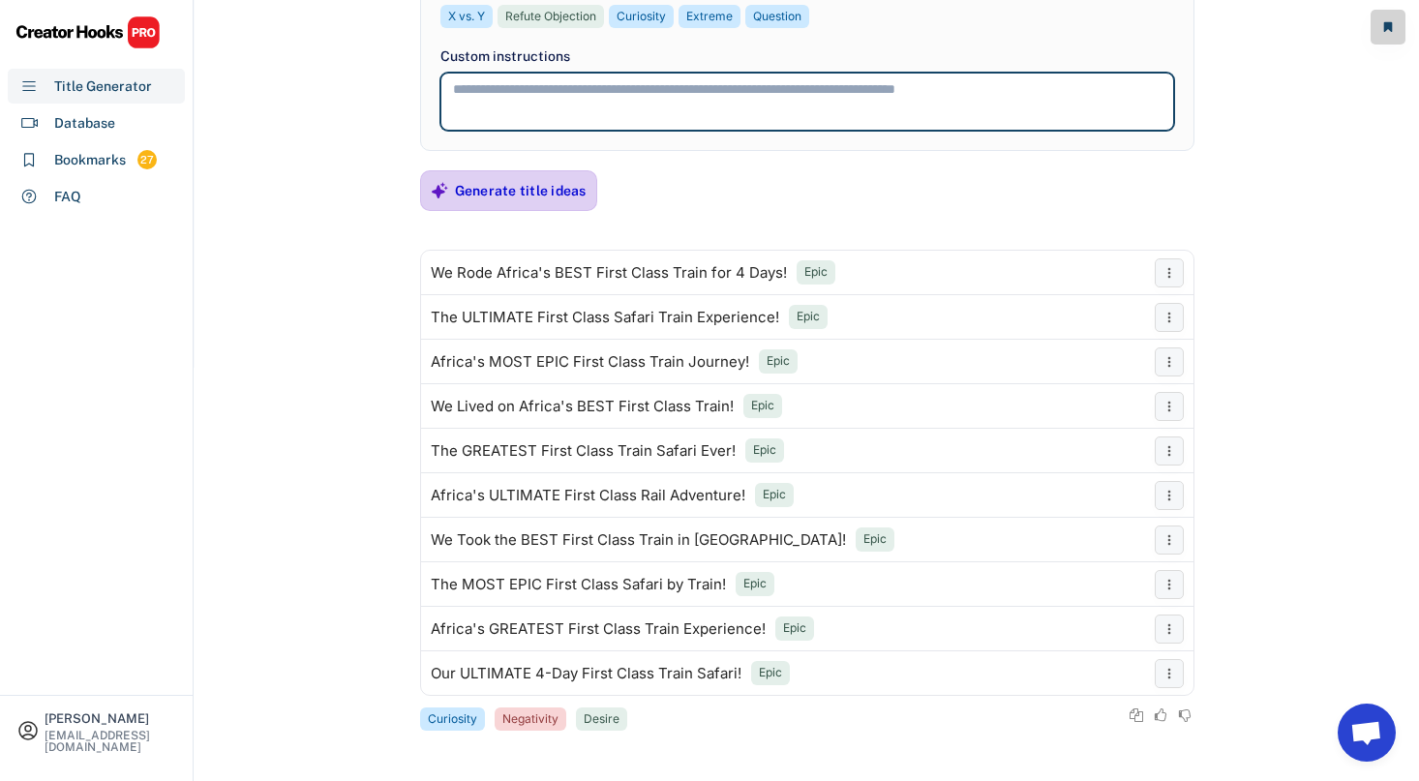
click at [480, 186] on div "Generate title ideas" at bounding box center [521, 190] width 132 height 17
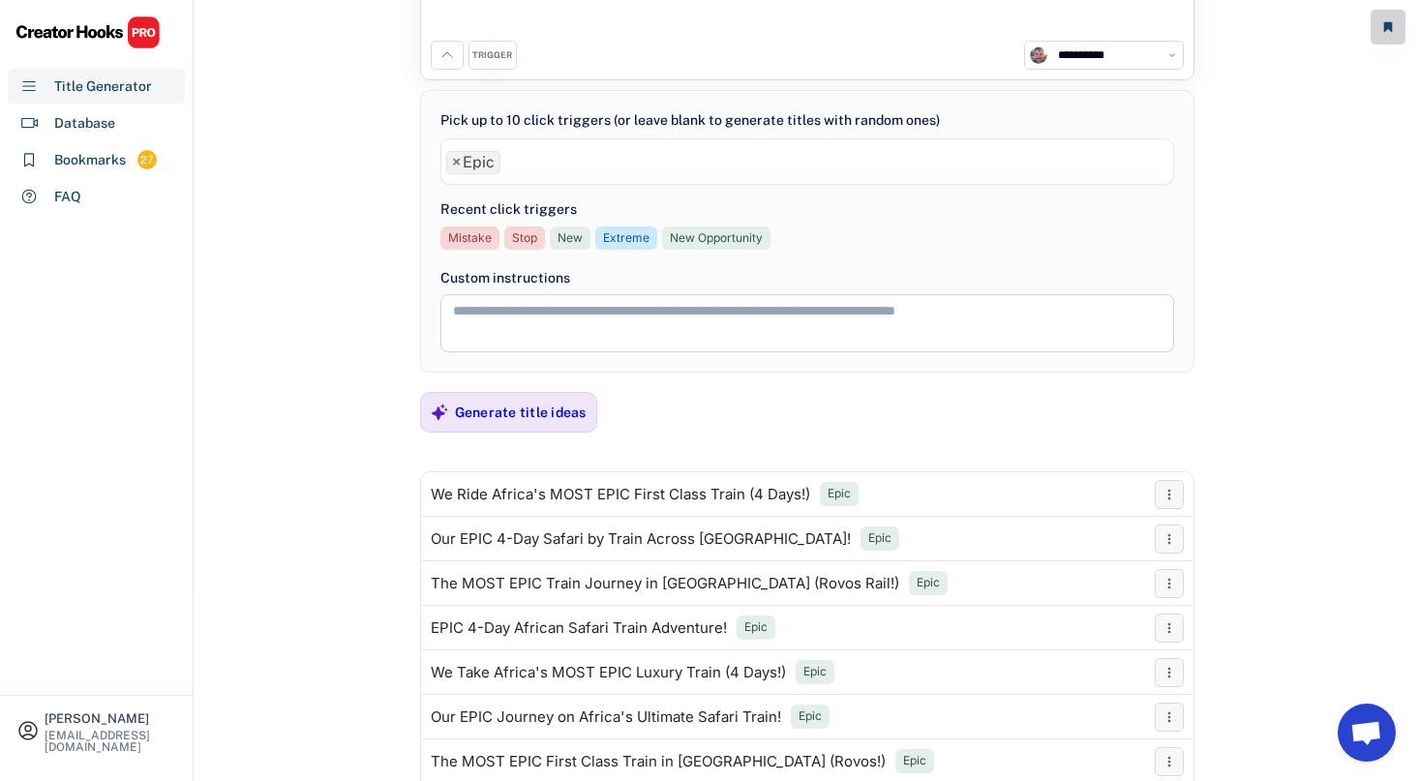
scroll to position [143, 0]
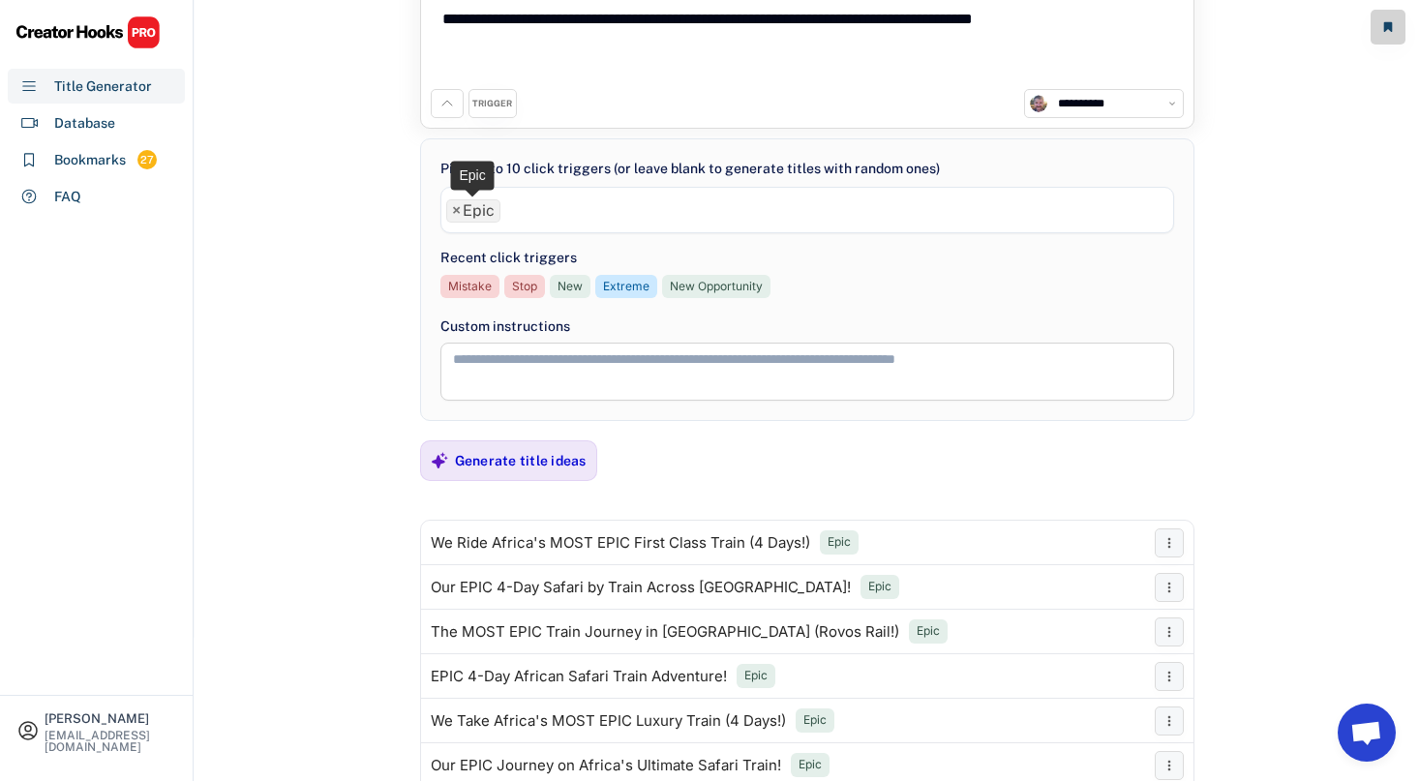
click at [458, 215] on span "×" at bounding box center [456, 210] width 9 height 15
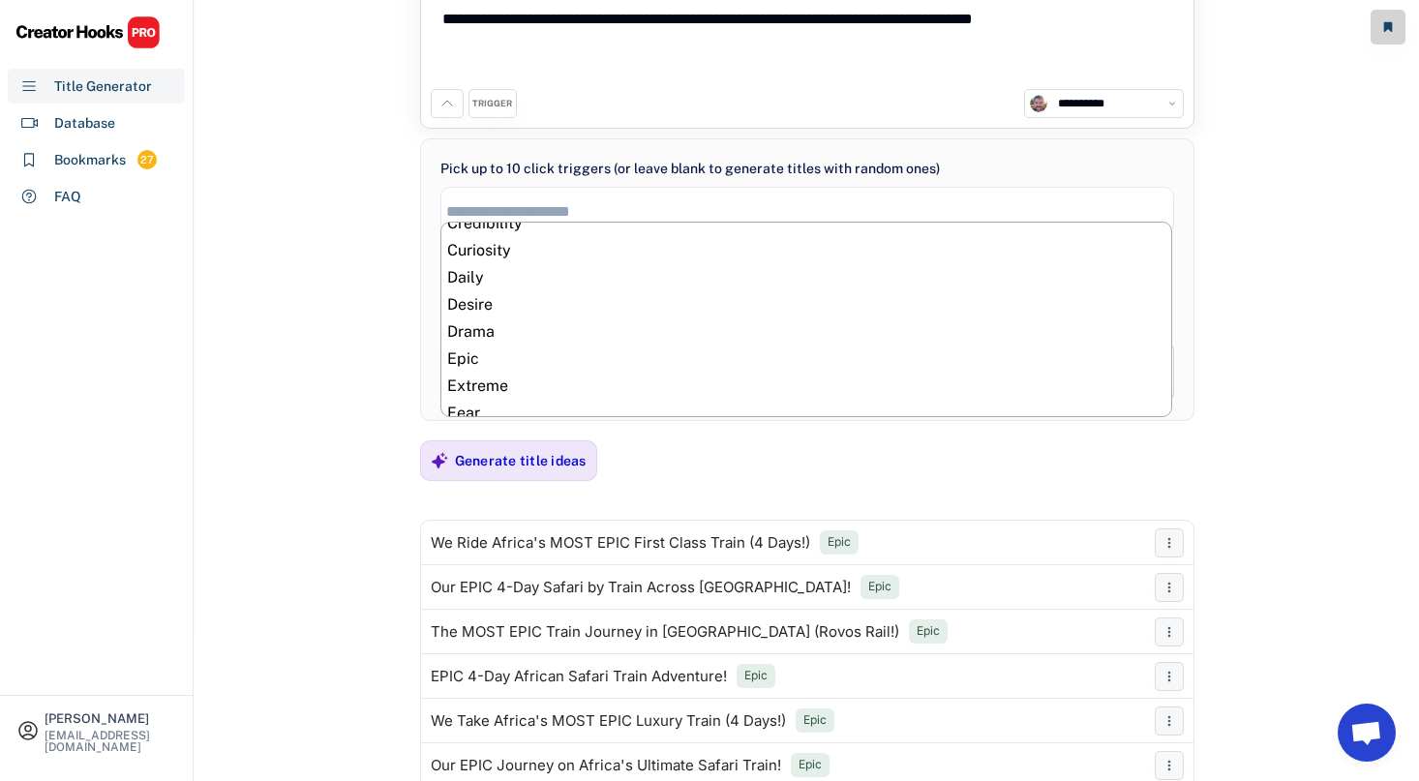
scroll to position [255, 0]
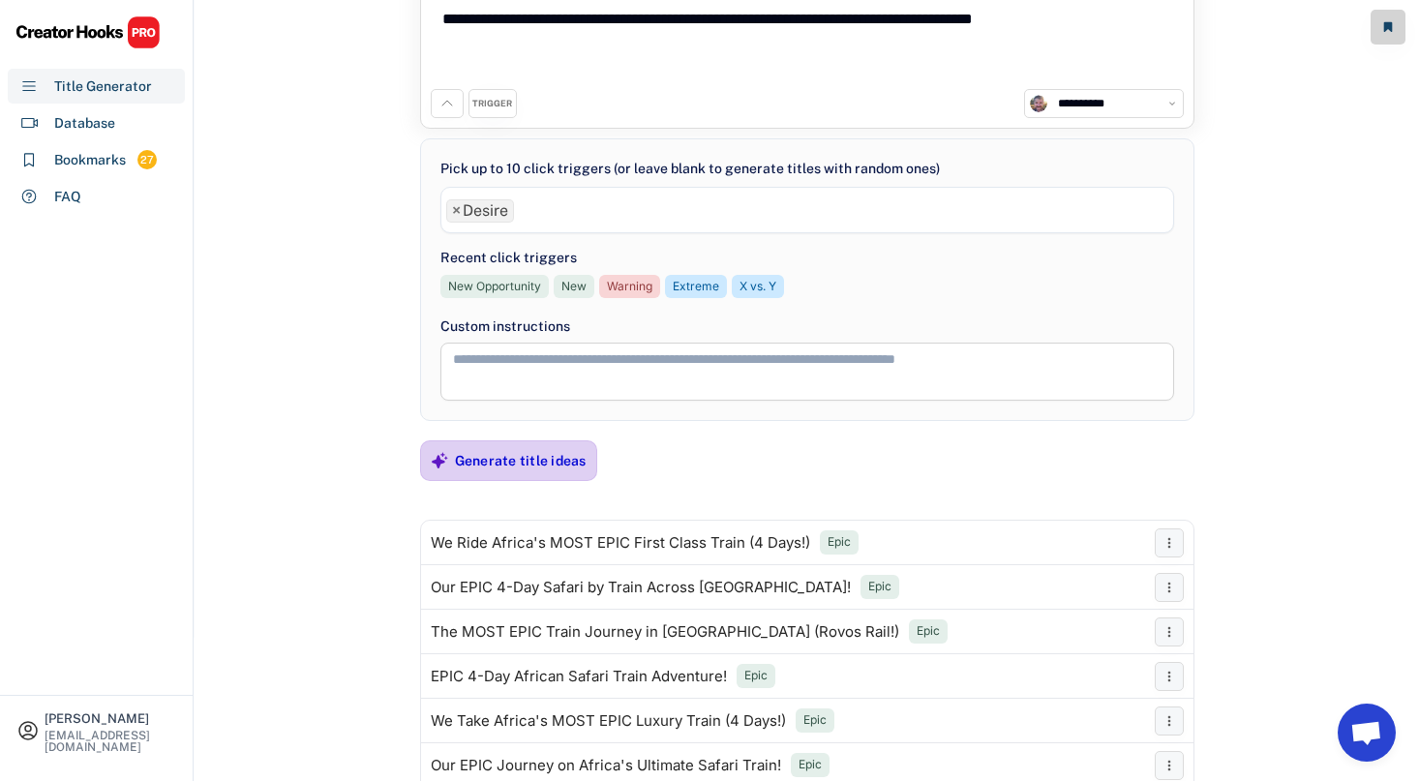
click at [496, 469] on div "Generate title ideas" at bounding box center [521, 460] width 132 height 17
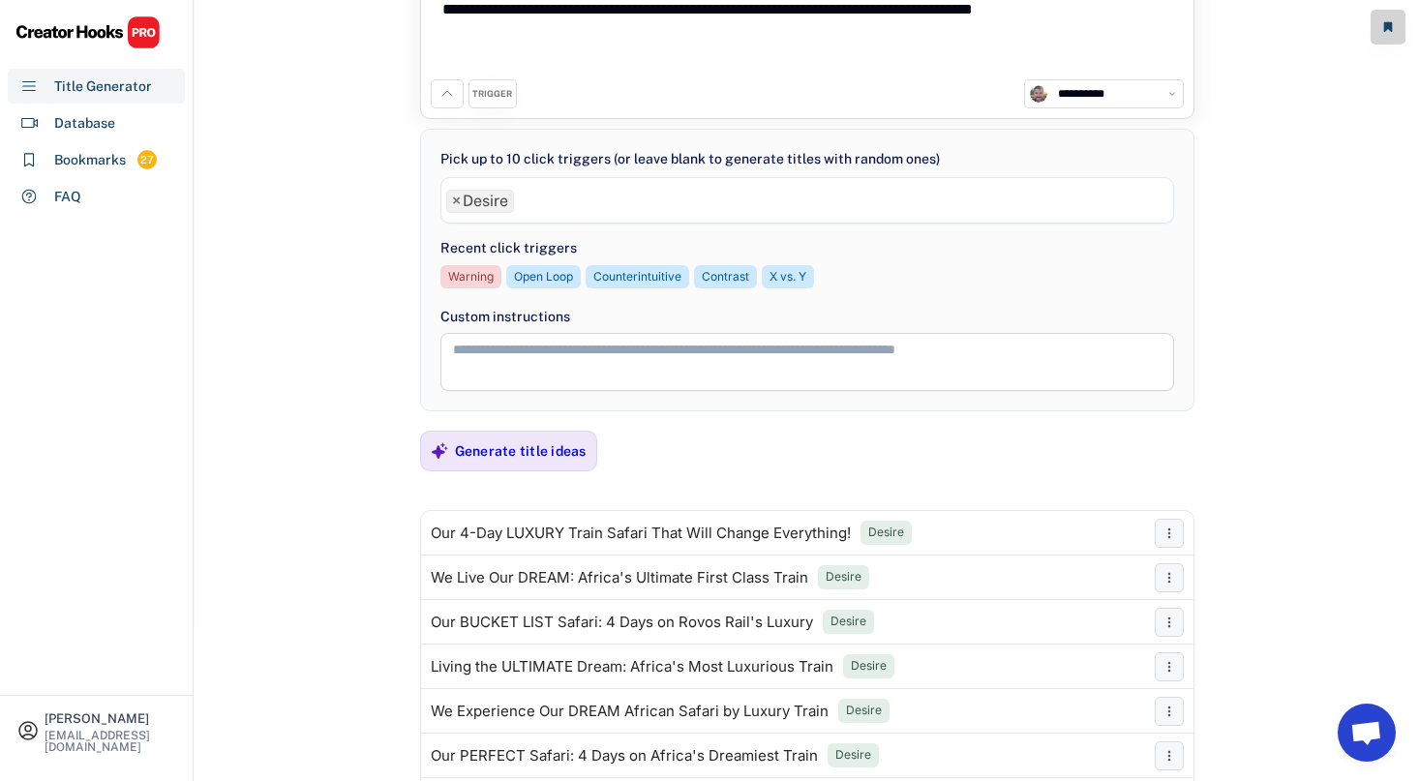
scroll to position [152, 0]
click at [459, 199] on span "×" at bounding box center [456, 202] width 9 height 15
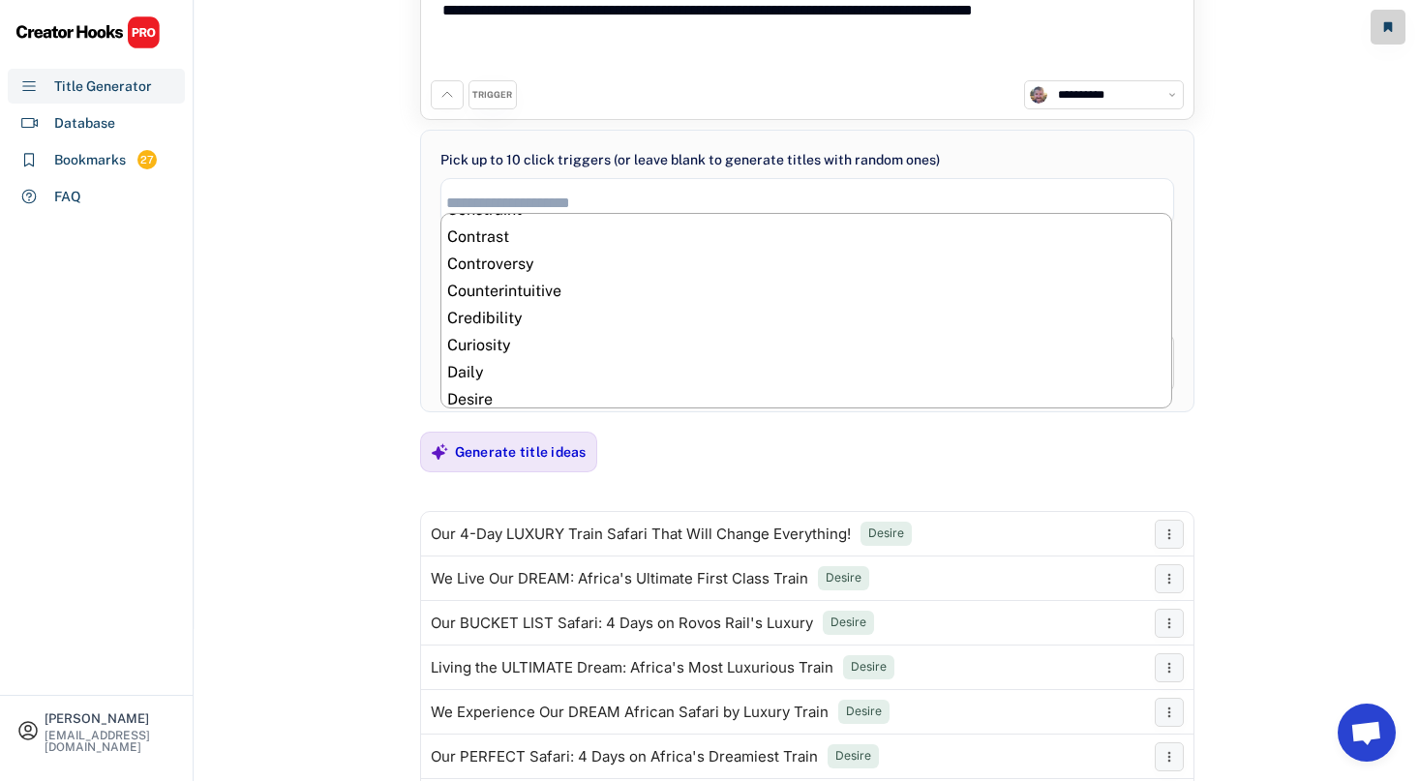
scroll to position [159, 0]
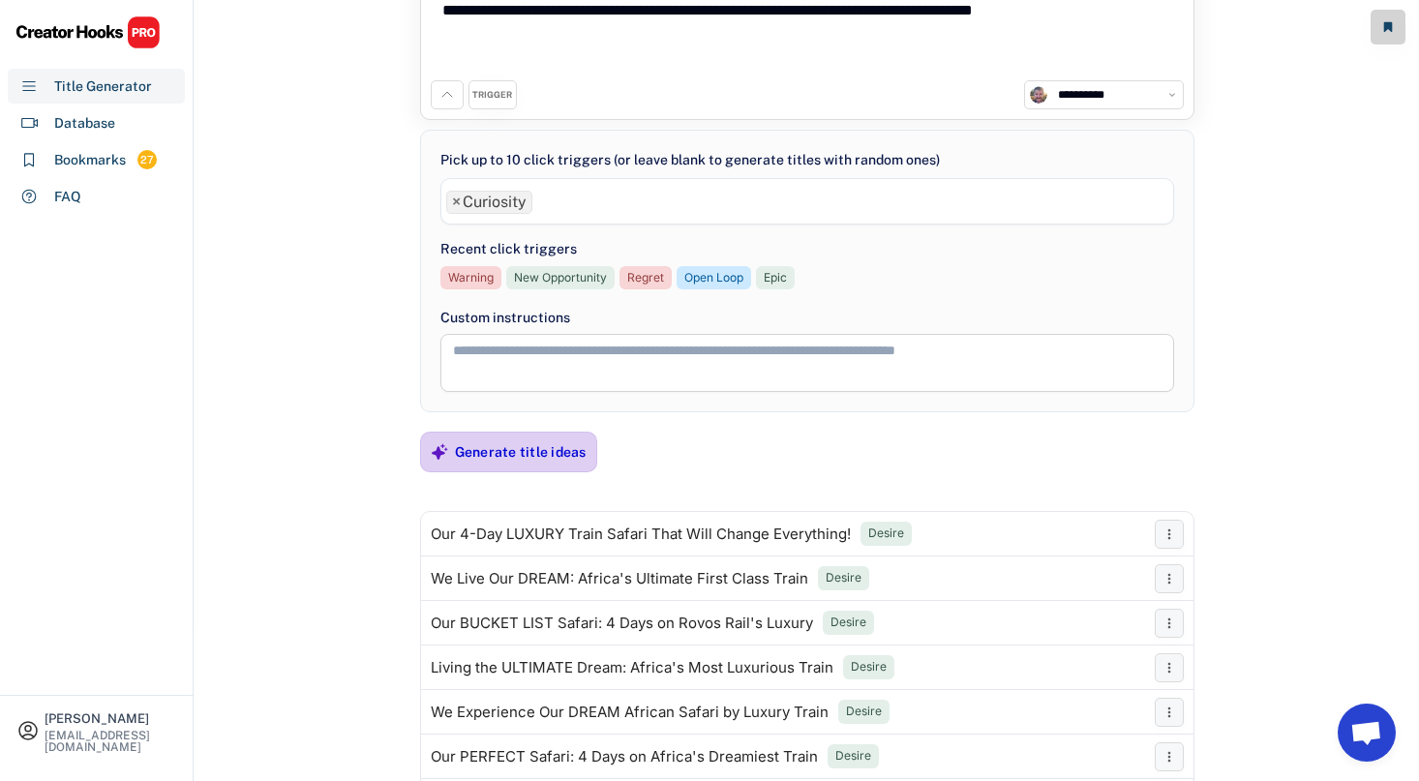
click at [472, 463] on div "Generate title ideas" at bounding box center [521, 452] width 132 height 39
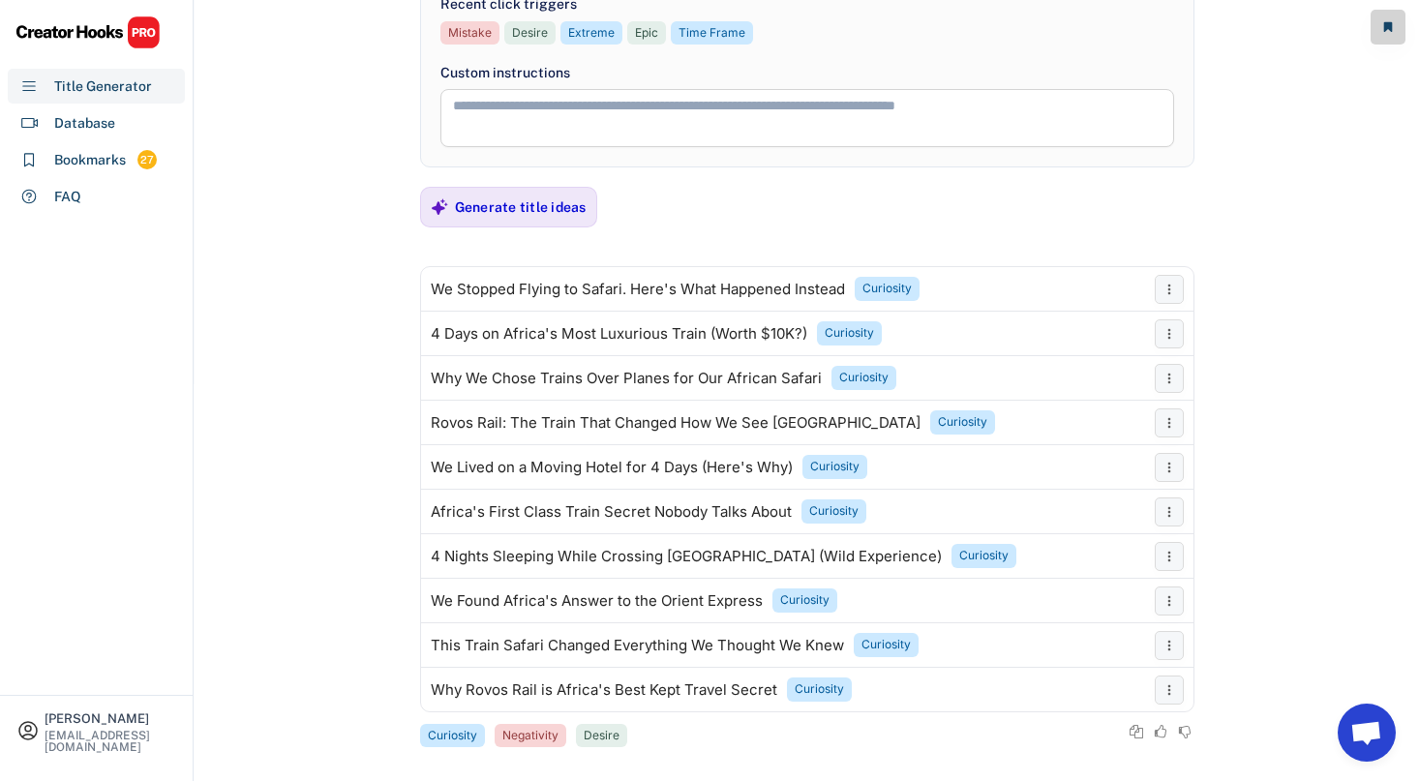
scroll to position [413, 0]
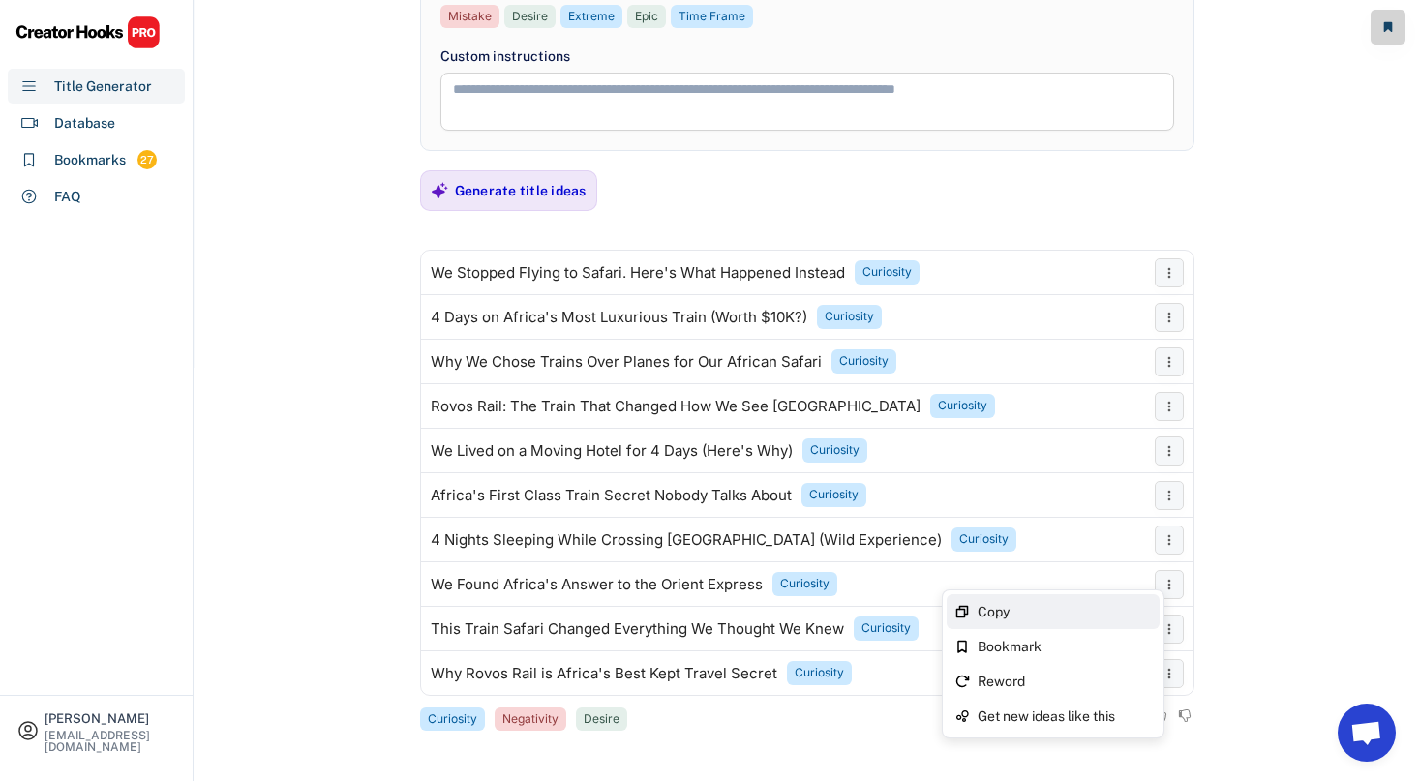
click at [1136, 613] on div "Copy" at bounding box center [1064, 612] width 174 height 14
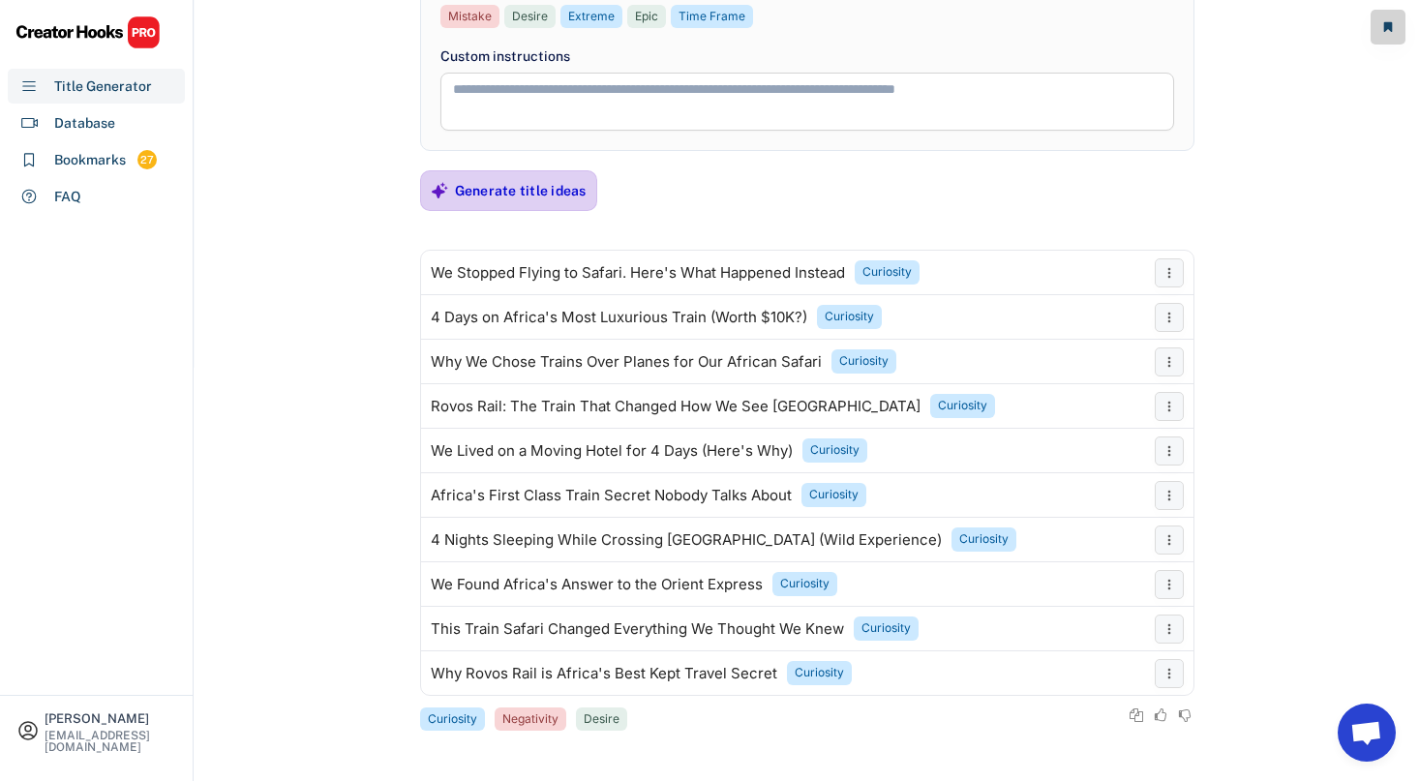
click at [442, 195] on icon at bounding box center [439, 190] width 17 height 17
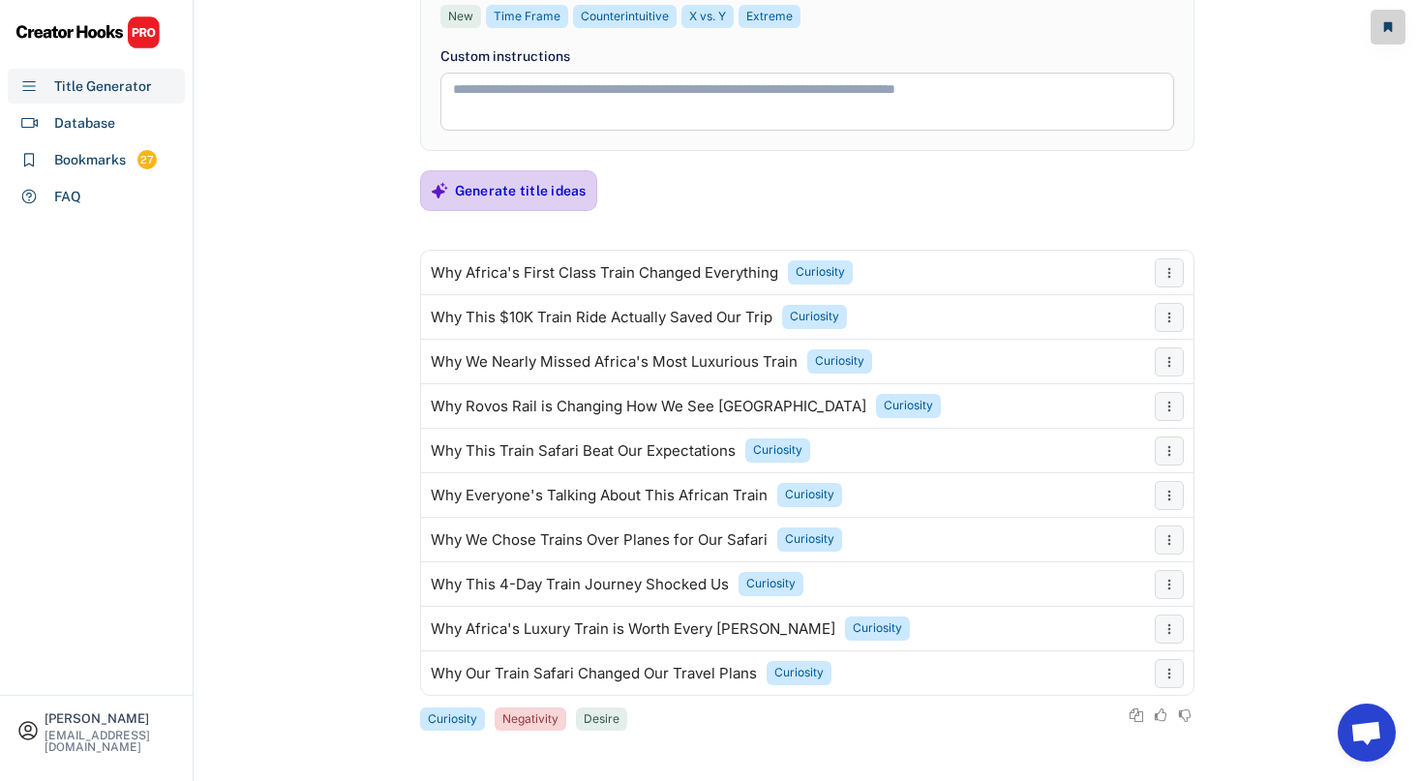
click at [494, 207] on div "Generate title ideas" at bounding box center [521, 190] width 132 height 39
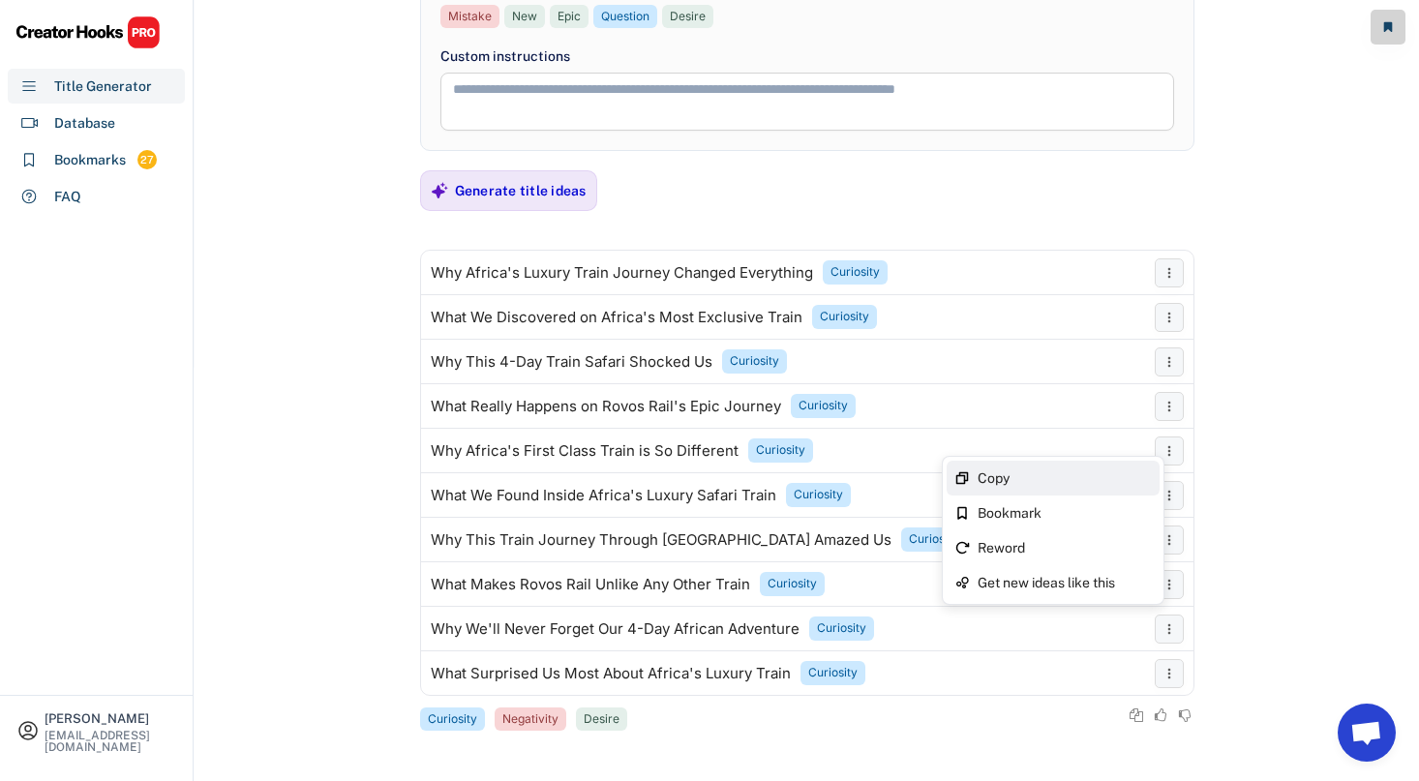
click at [1153, 470] on div "Copy" at bounding box center [1053, 478] width 213 height 35
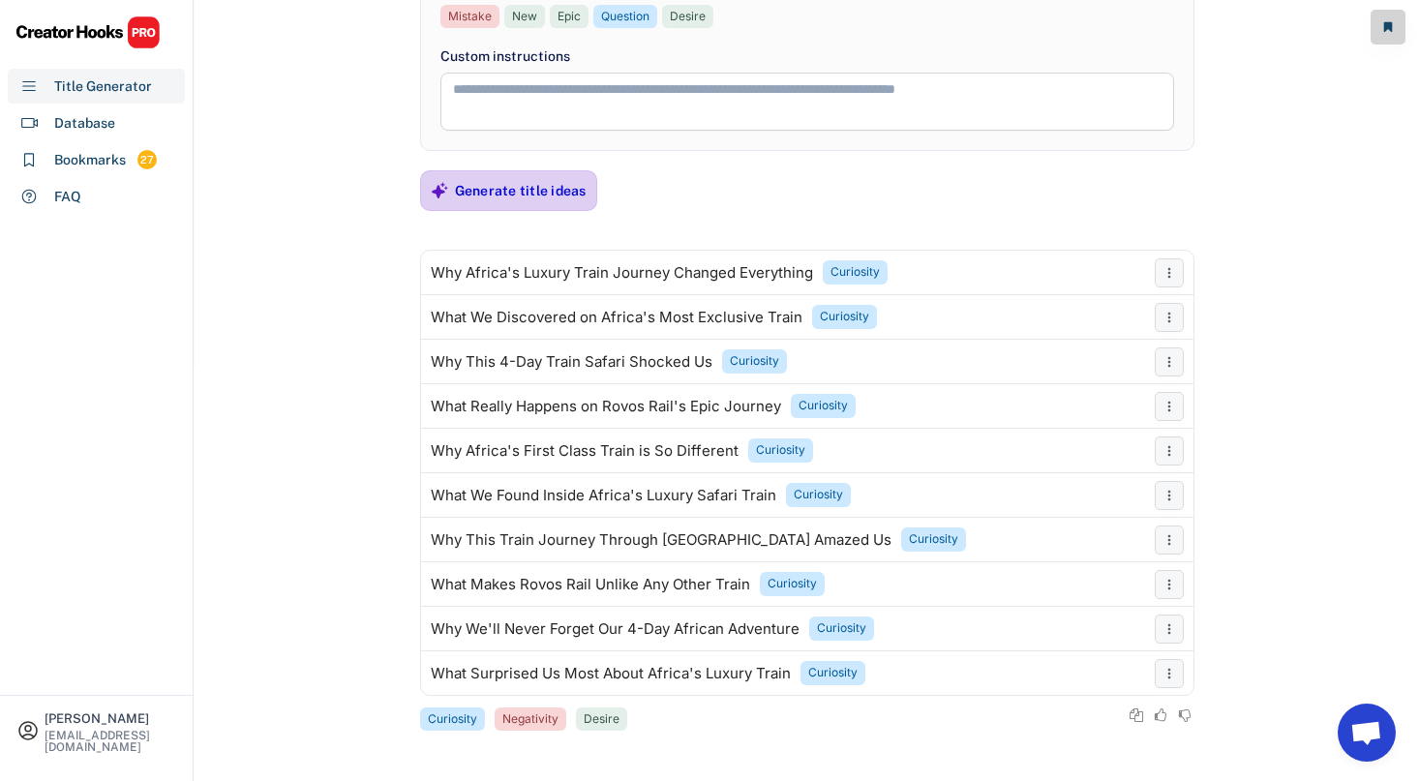
click at [481, 191] on div "Generate title ideas" at bounding box center [521, 190] width 132 height 17
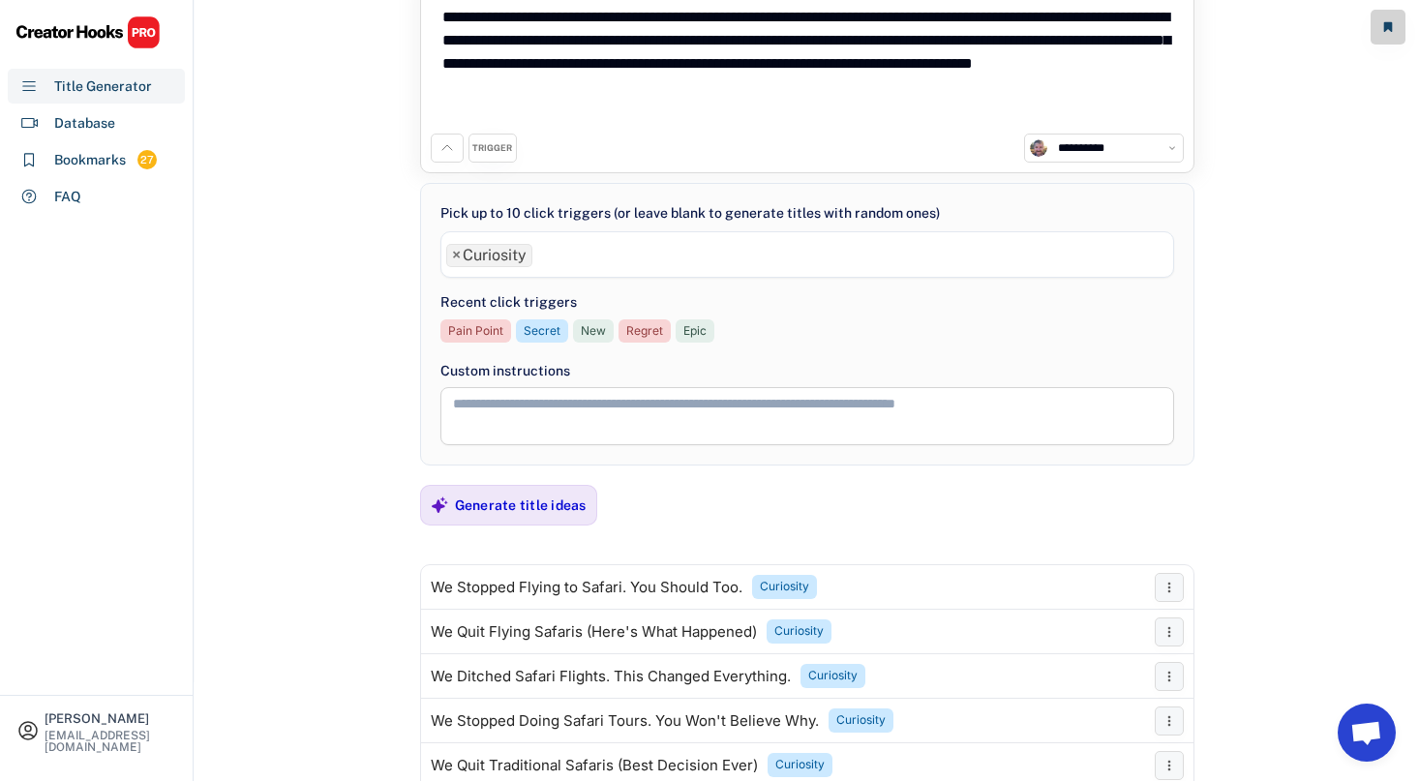
scroll to position [0, 0]
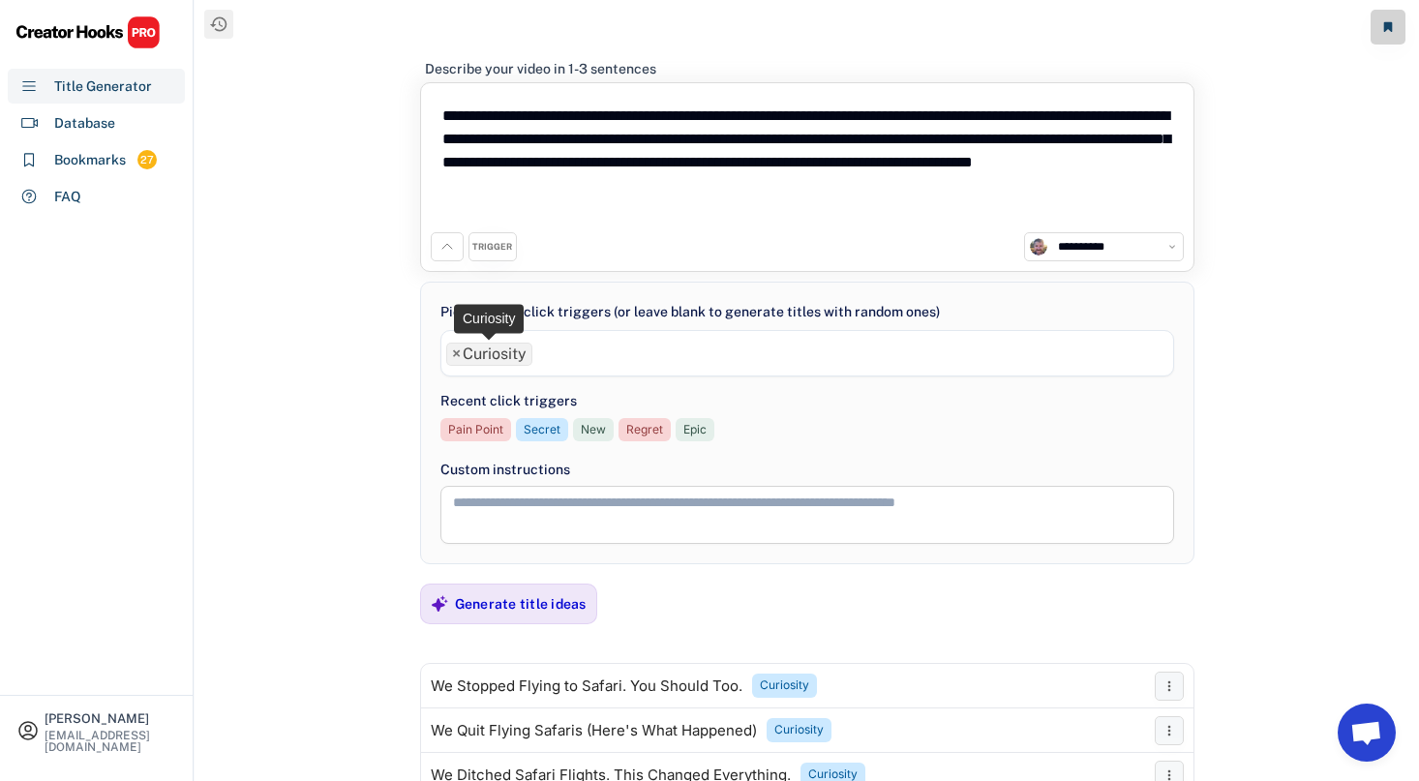
click at [456, 351] on span "×" at bounding box center [456, 353] width 9 height 15
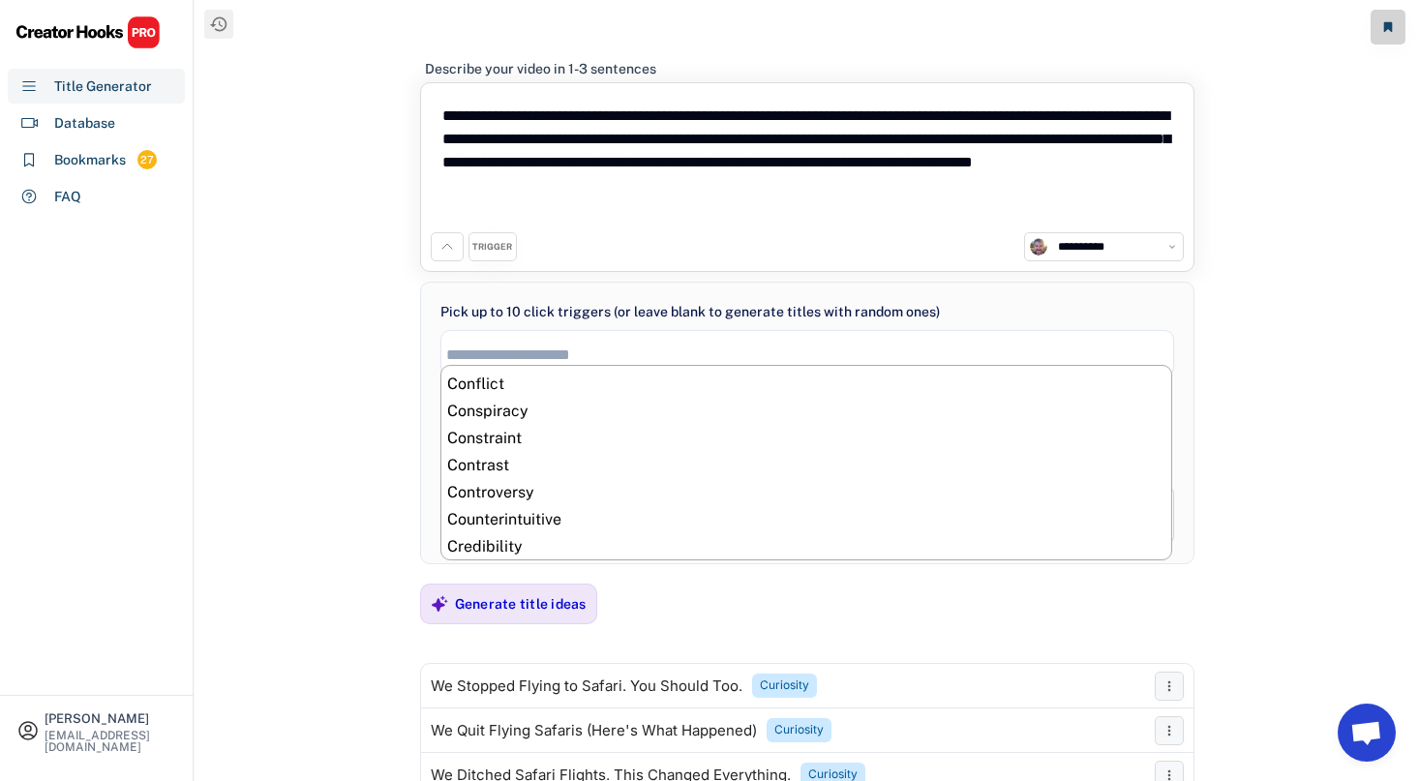
scroll to position [83, 0]
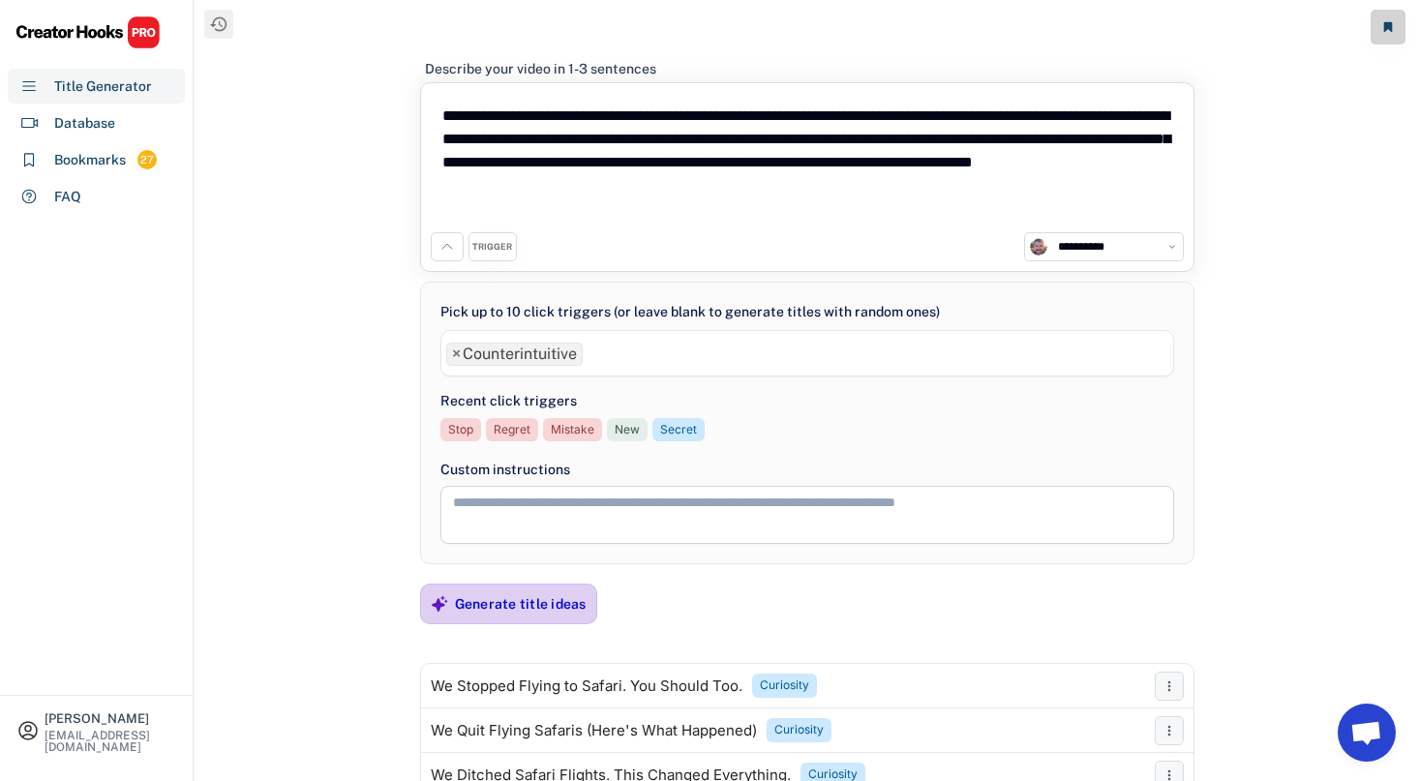
click at [496, 589] on div "Generate title ideas" at bounding box center [521, 604] width 132 height 39
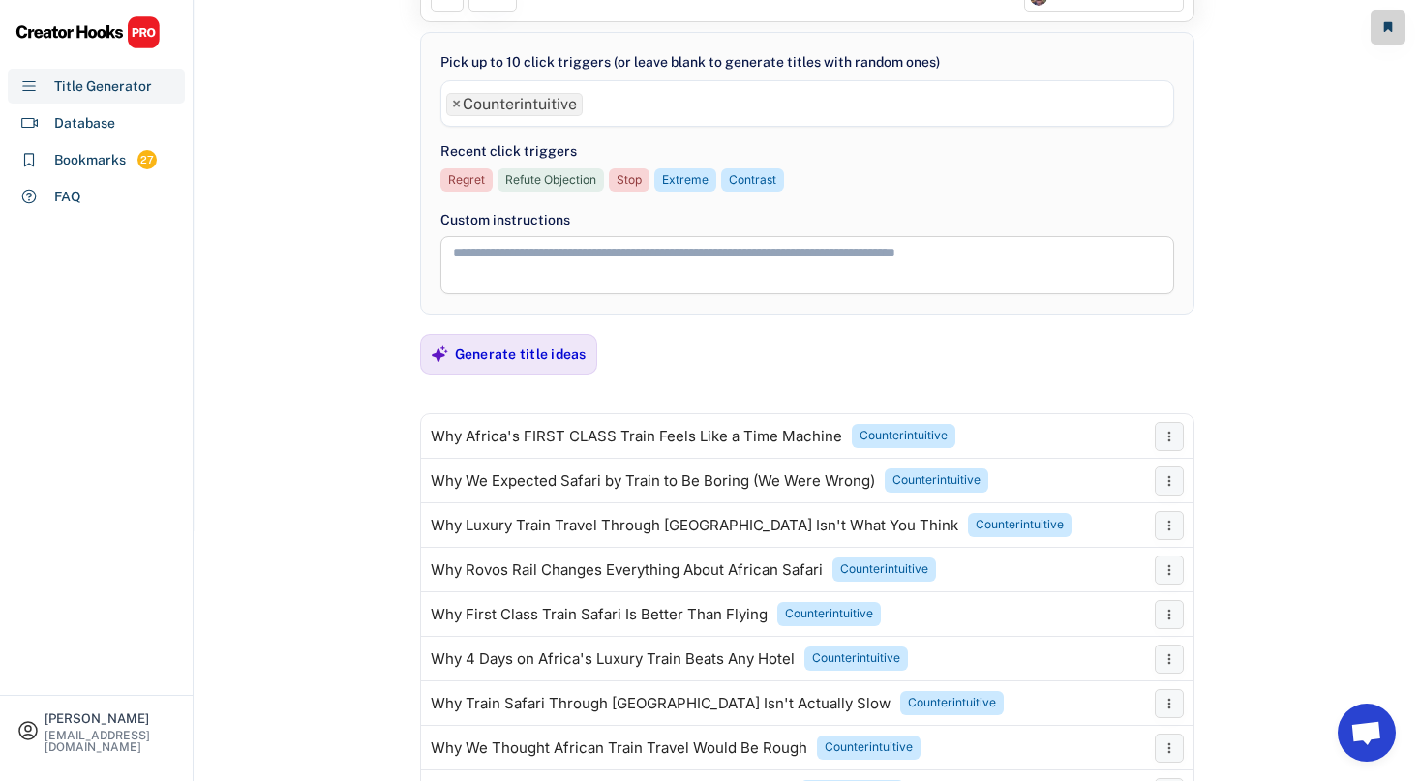
scroll to position [413, 0]
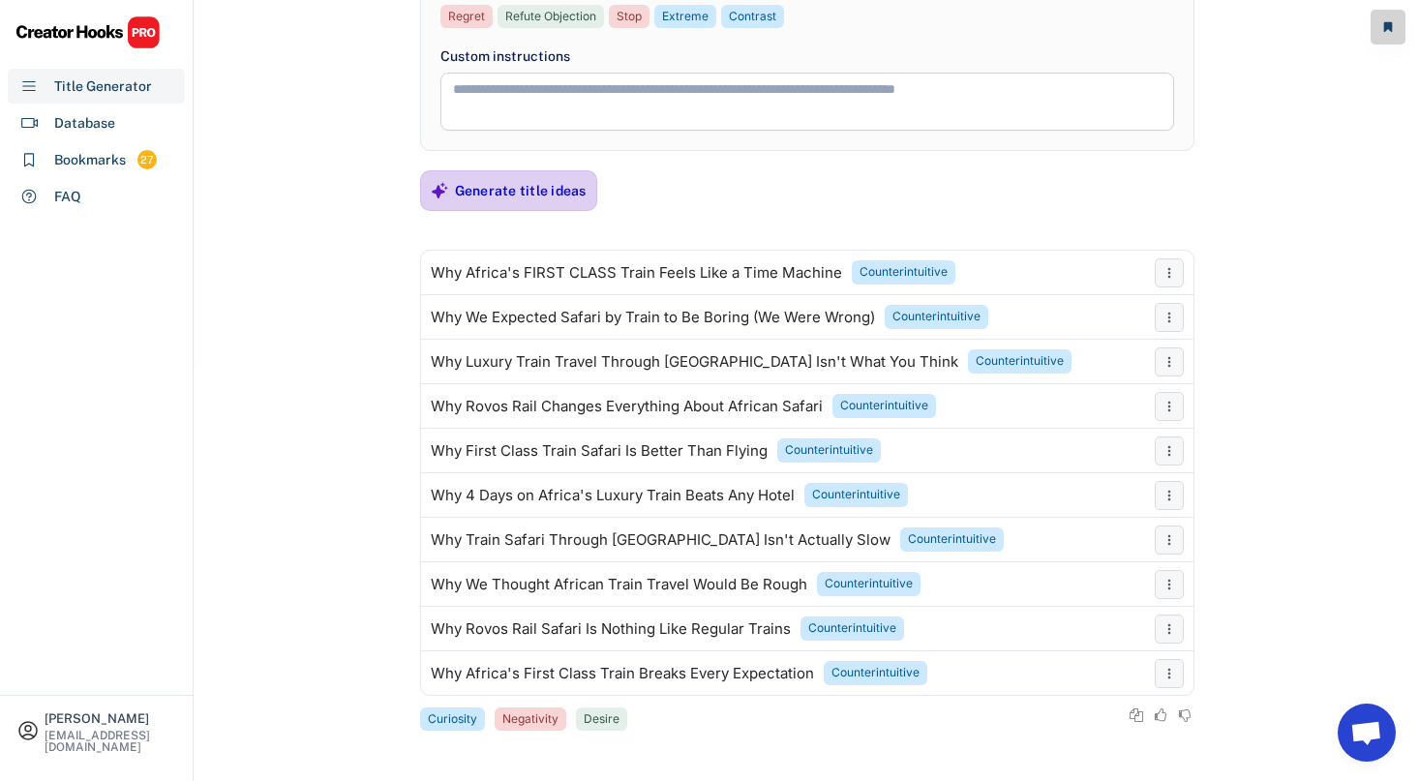
click at [497, 191] on div "Generate title ideas" at bounding box center [521, 190] width 132 height 17
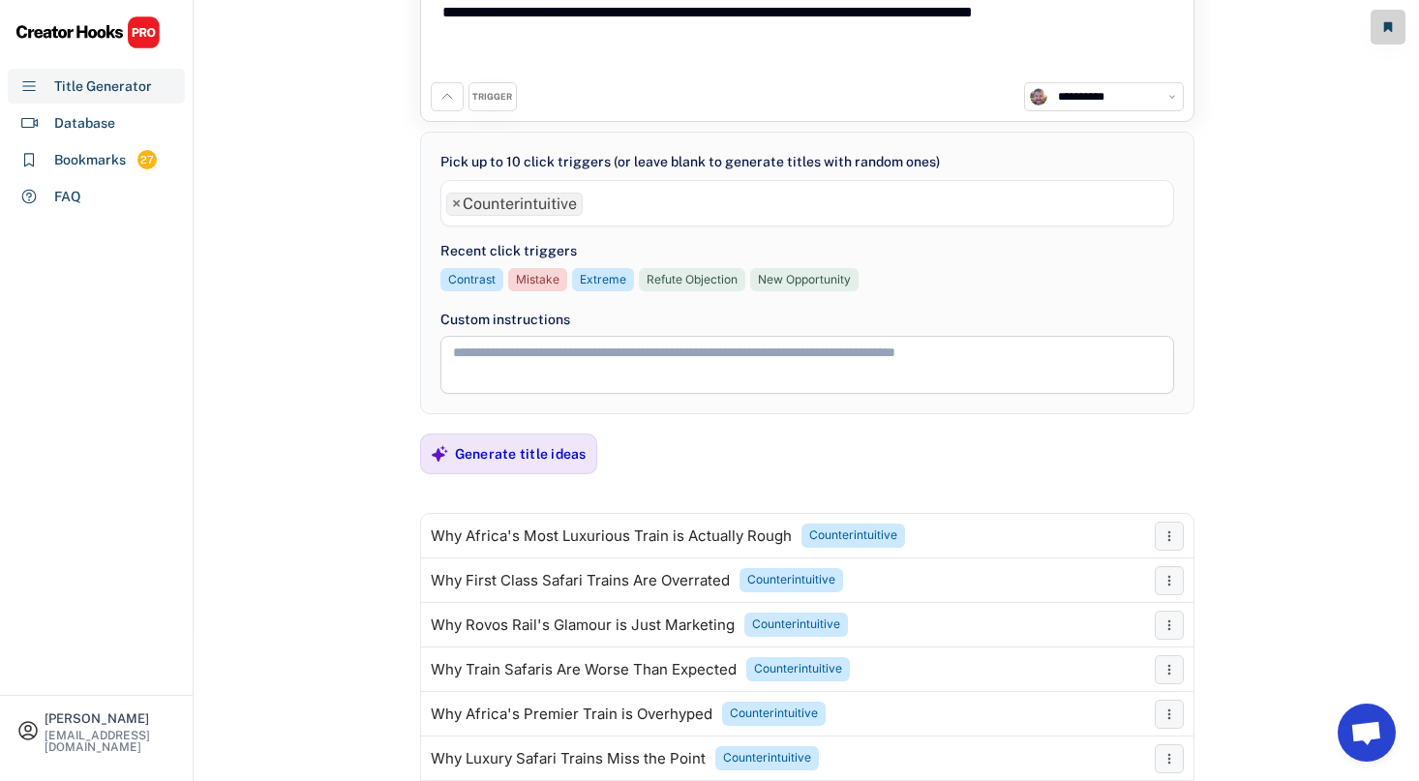
scroll to position [140, 0]
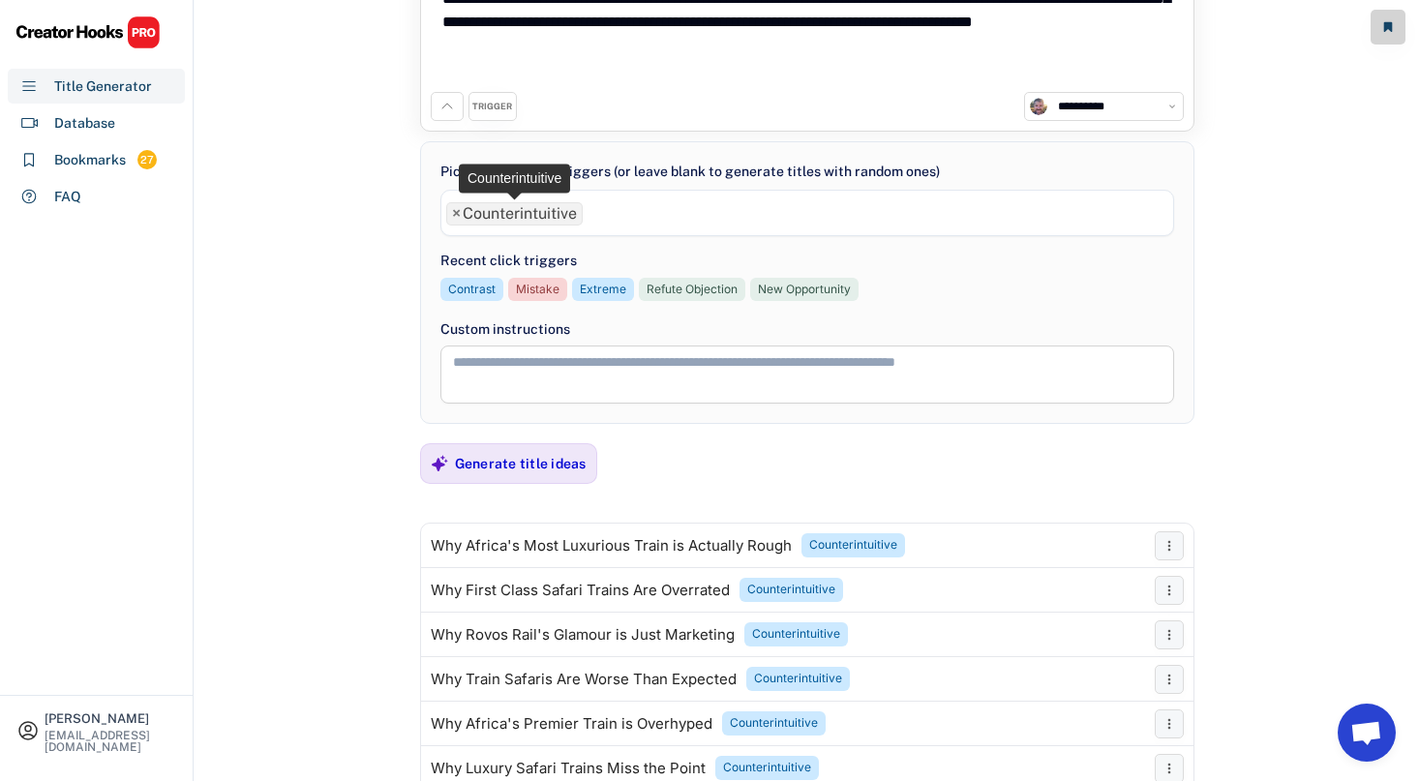
click at [456, 213] on span "×" at bounding box center [456, 213] width 9 height 15
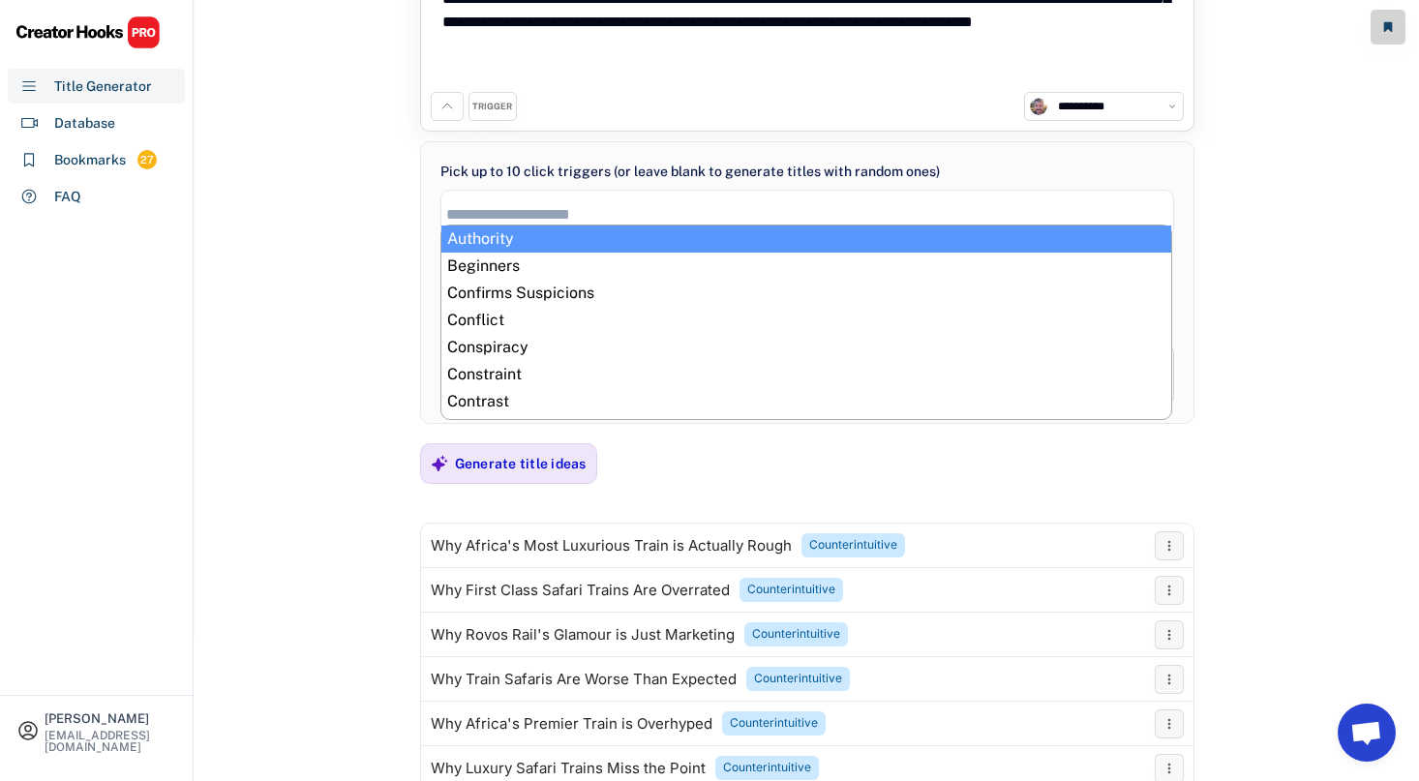
click at [371, 261] on div "**********" at bounding box center [807, 250] width 1224 height 781
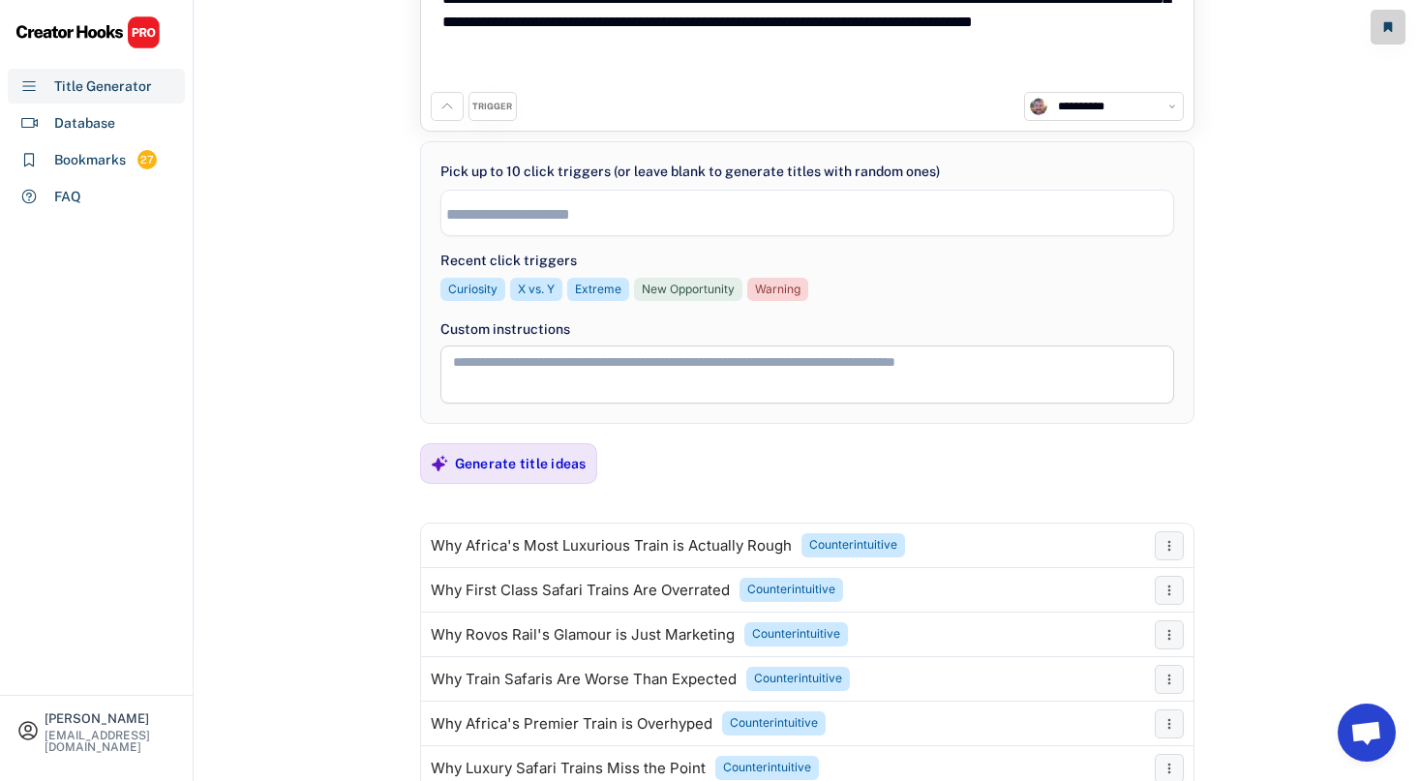
click at [616, 218] on input "search" at bounding box center [812, 214] width 732 height 16
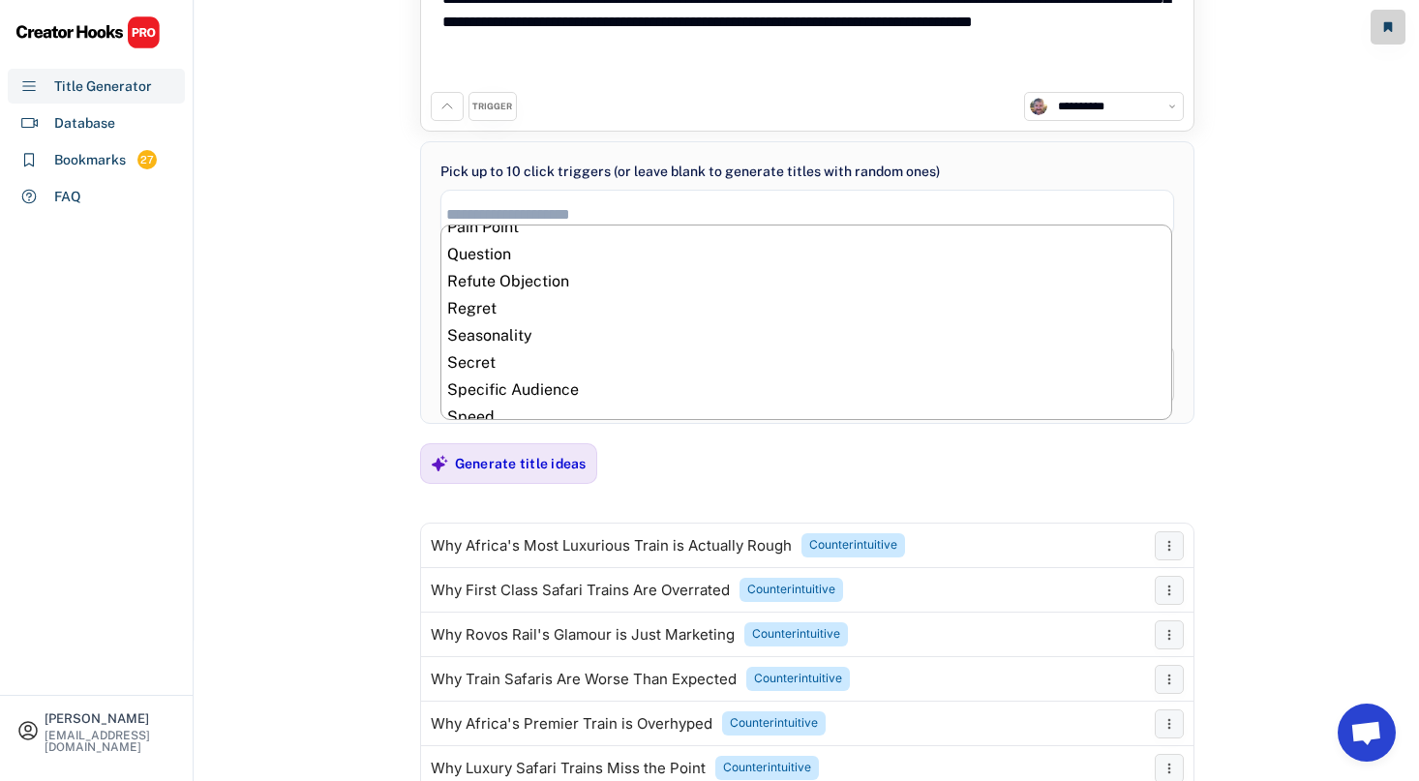
scroll to position [724, 0]
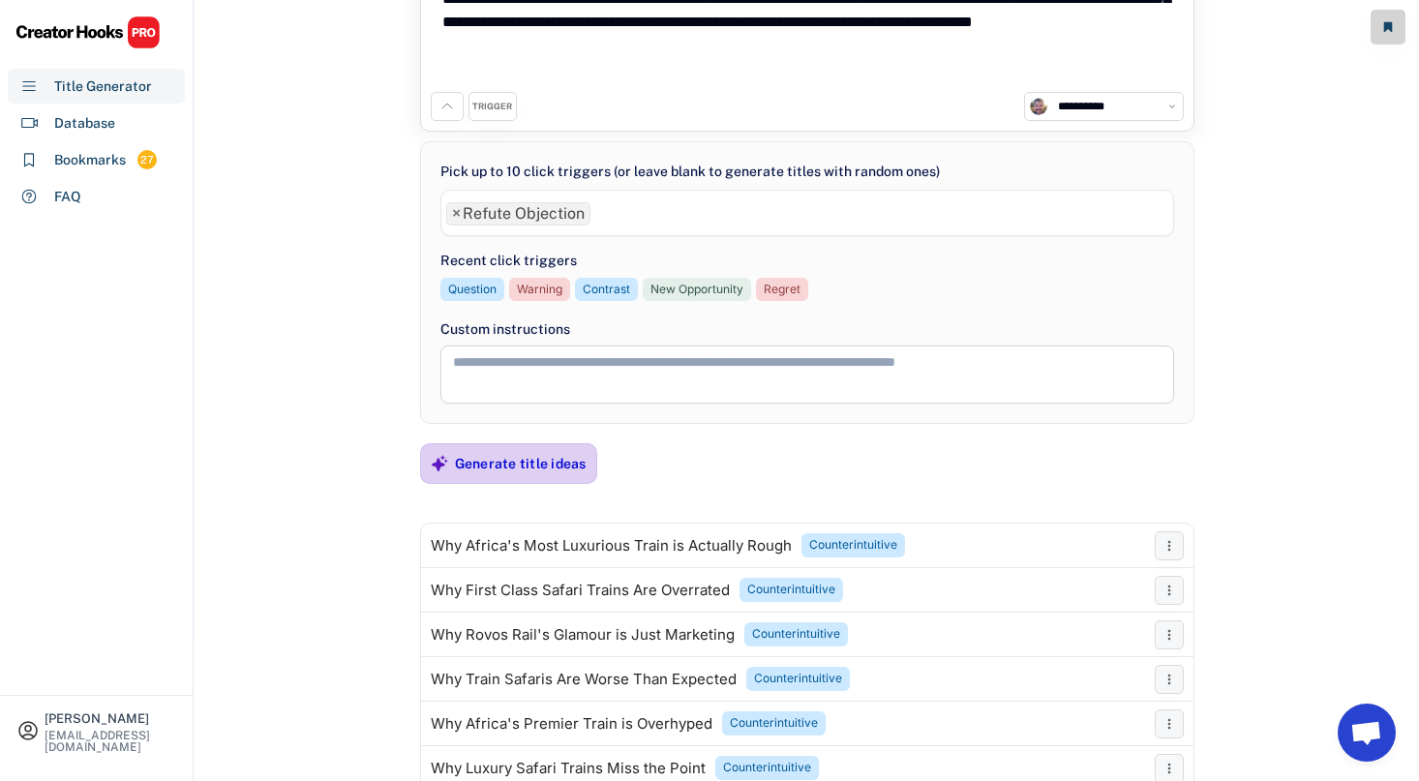
click at [485, 468] on div "Generate title ideas" at bounding box center [521, 463] width 132 height 17
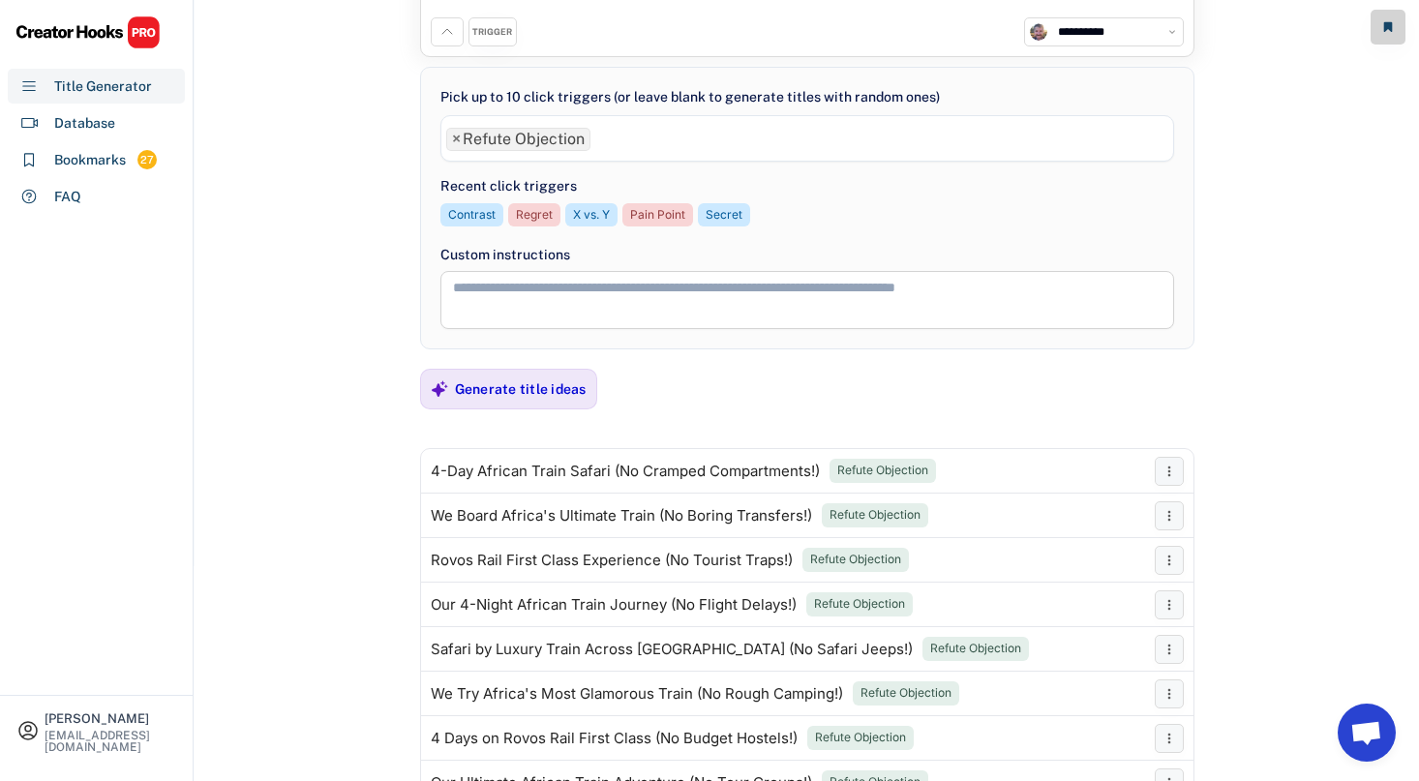
scroll to position [195, 0]
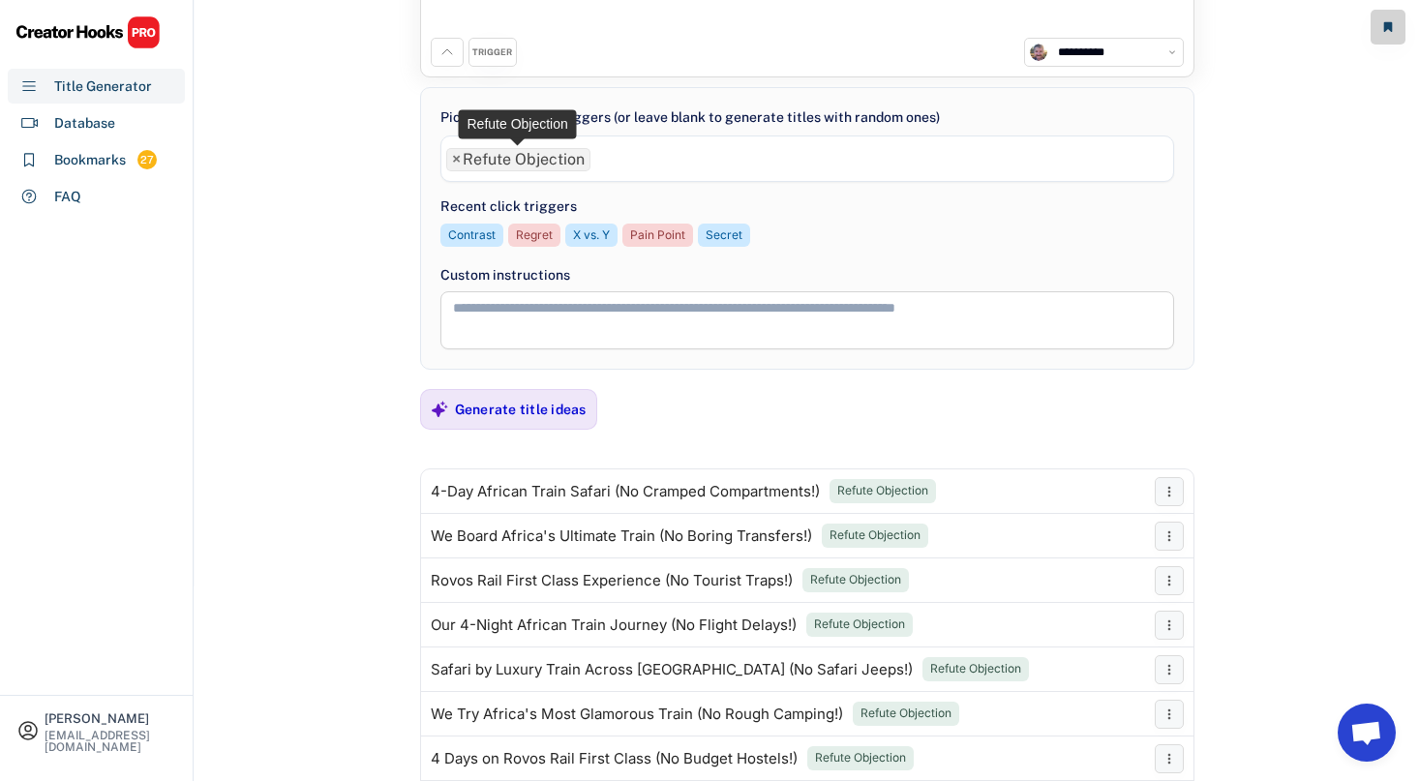
click at [454, 156] on span "×" at bounding box center [456, 159] width 9 height 15
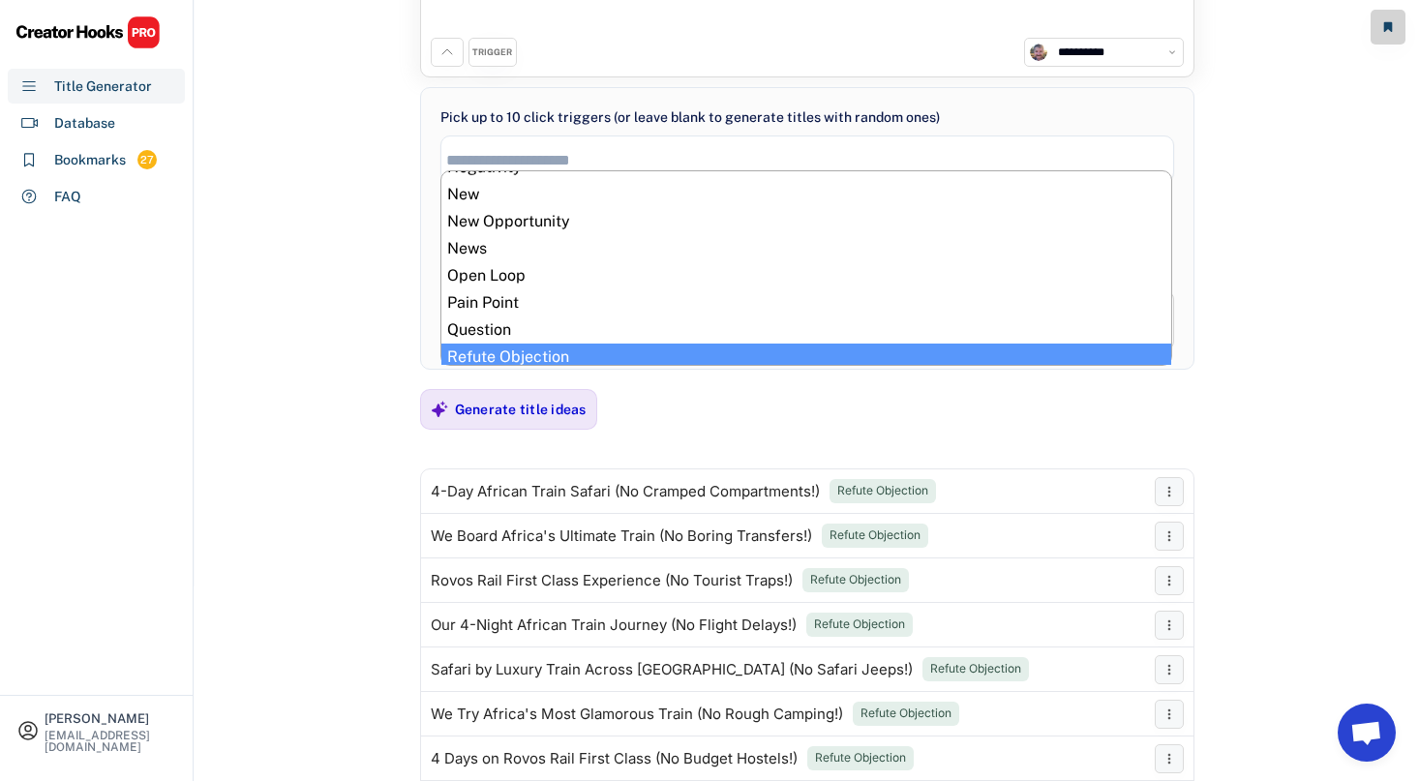
scroll to position [609, 0]
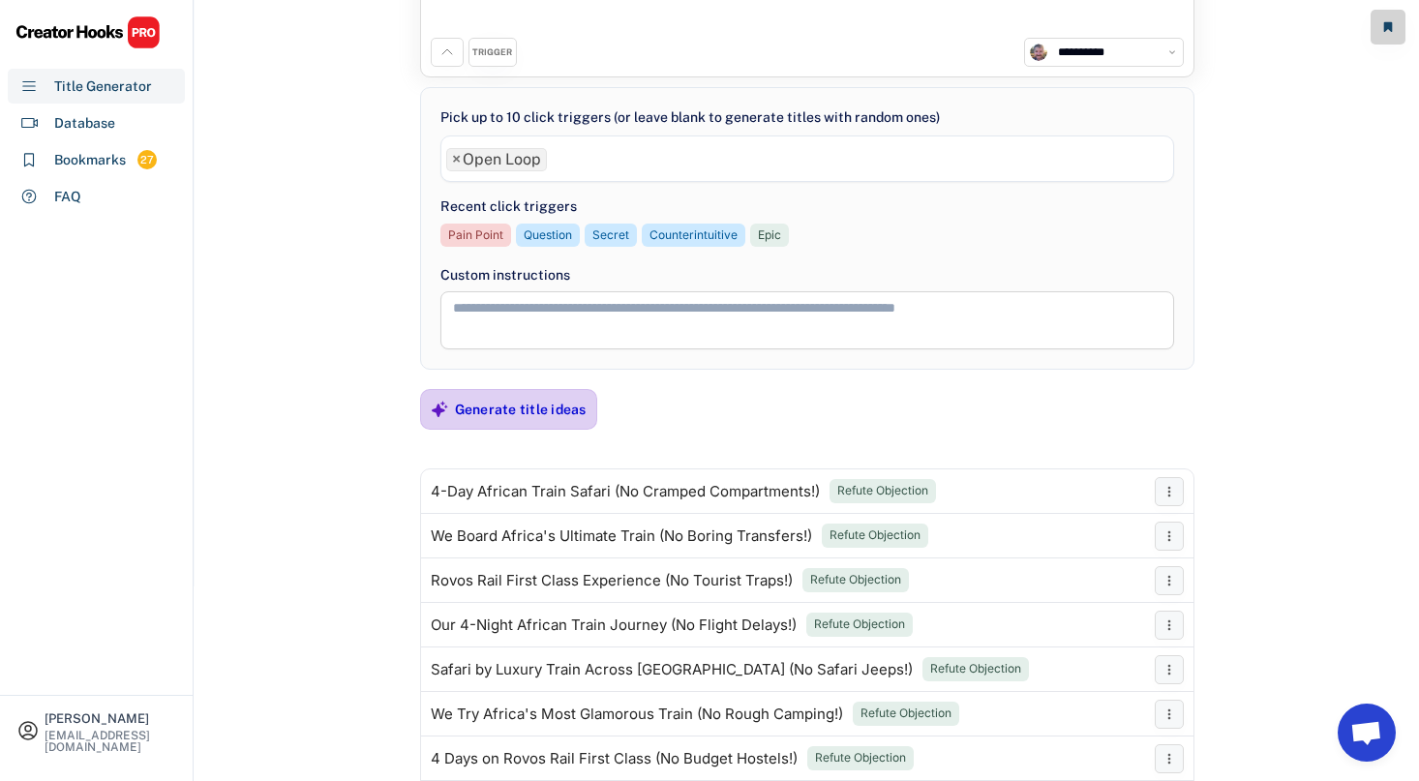
click at [493, 408] on div "Generate title ideas" at bounding box center [521, 409] width 132 height 17
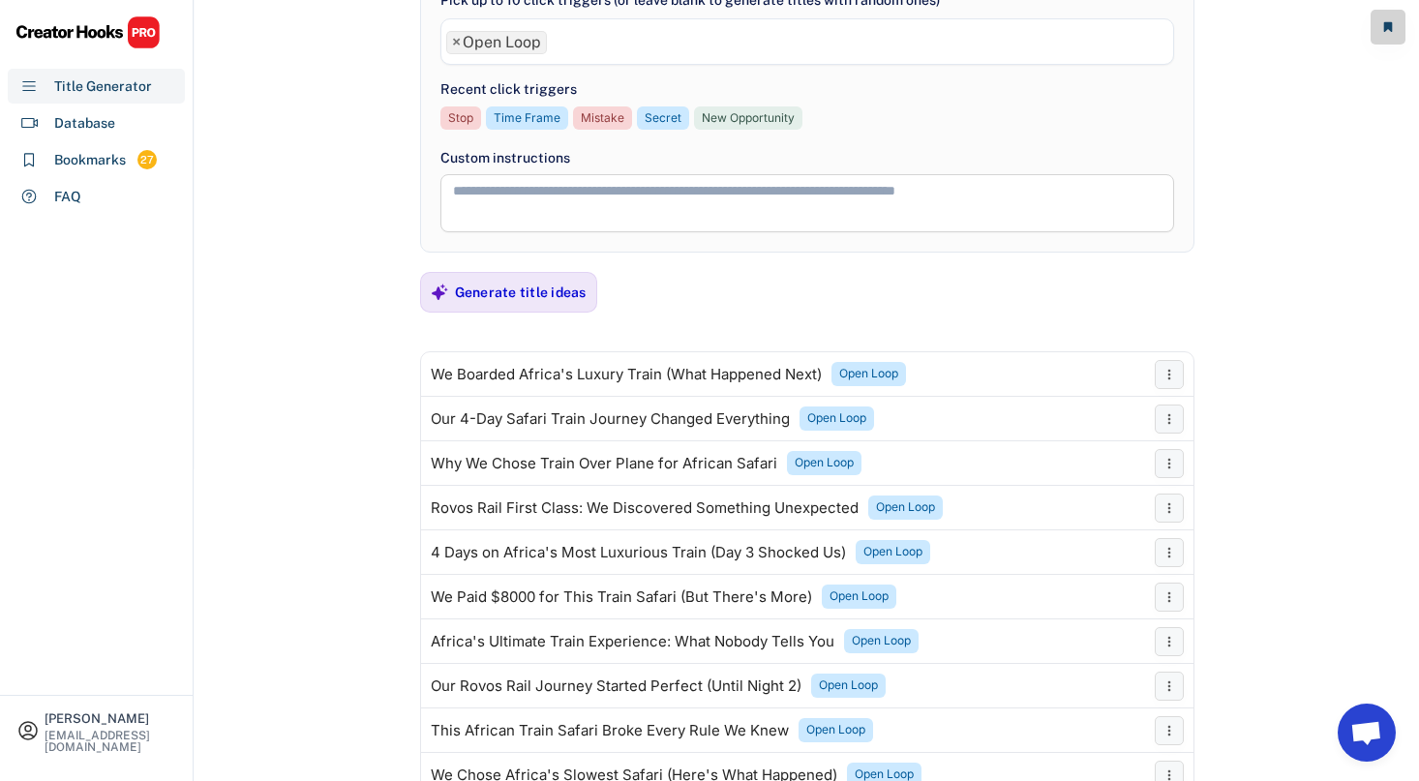
scroll to position [413, 0]
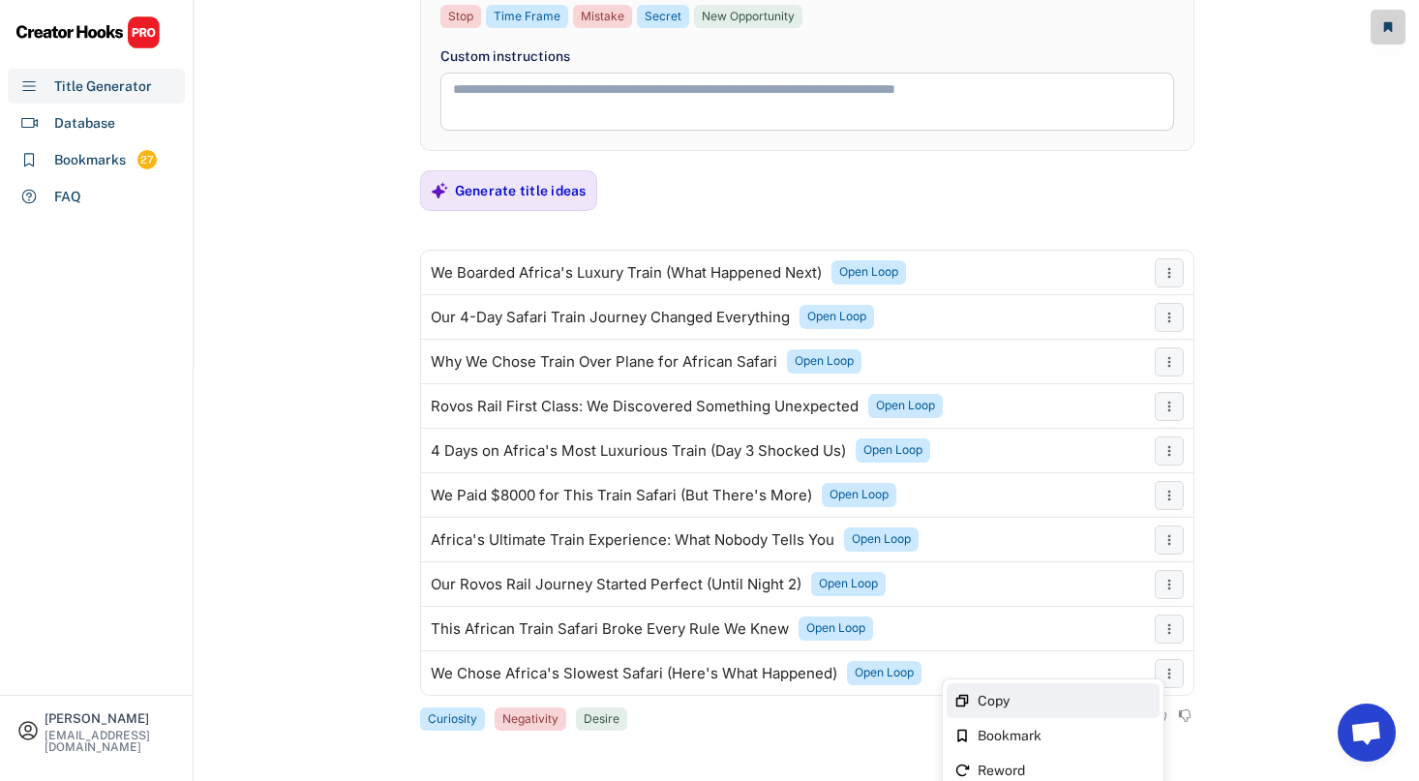
click at [1135, 688] on div "Copy" at bounding box center [1053, 700] width 213 height 35
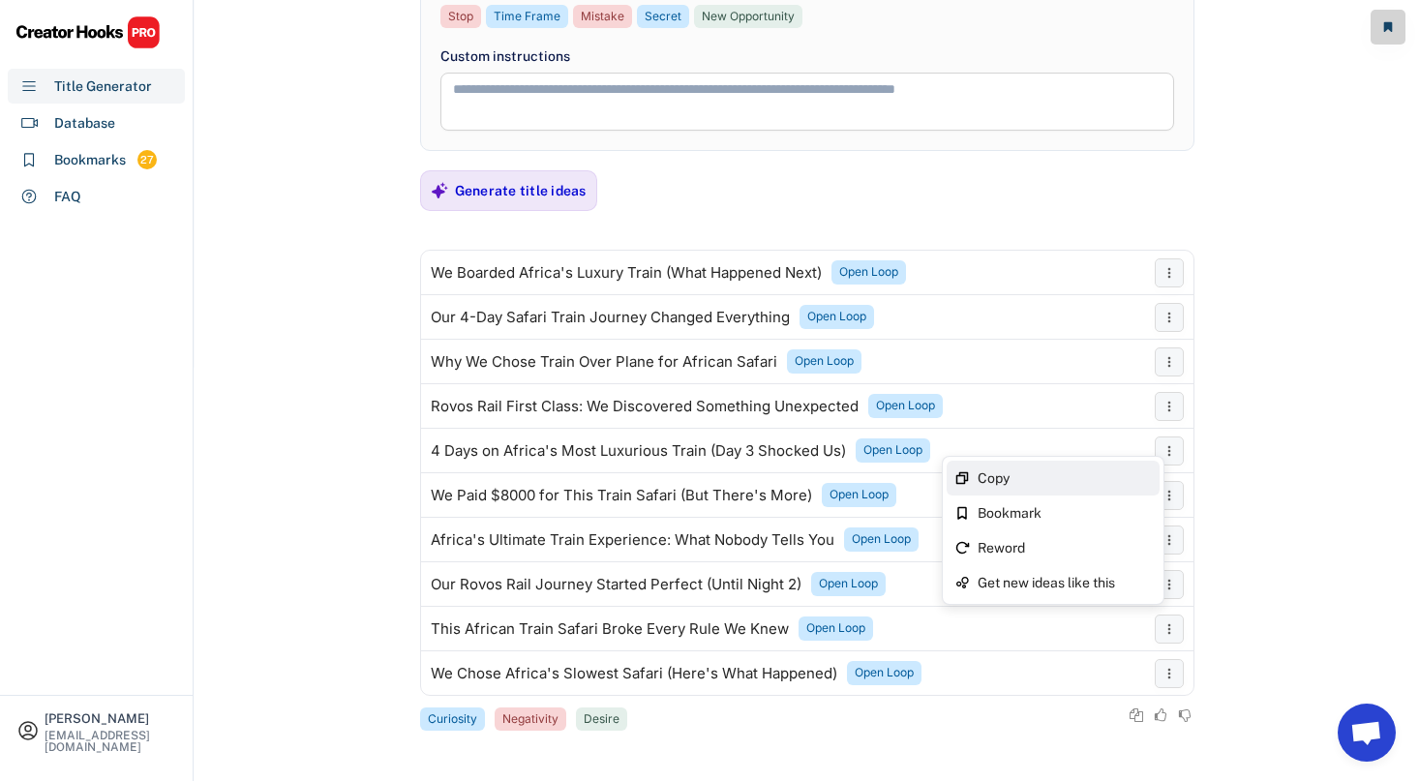
click at [1138, 472] on div "Copy" at bounding box center [1064, 478] width 174 height 14
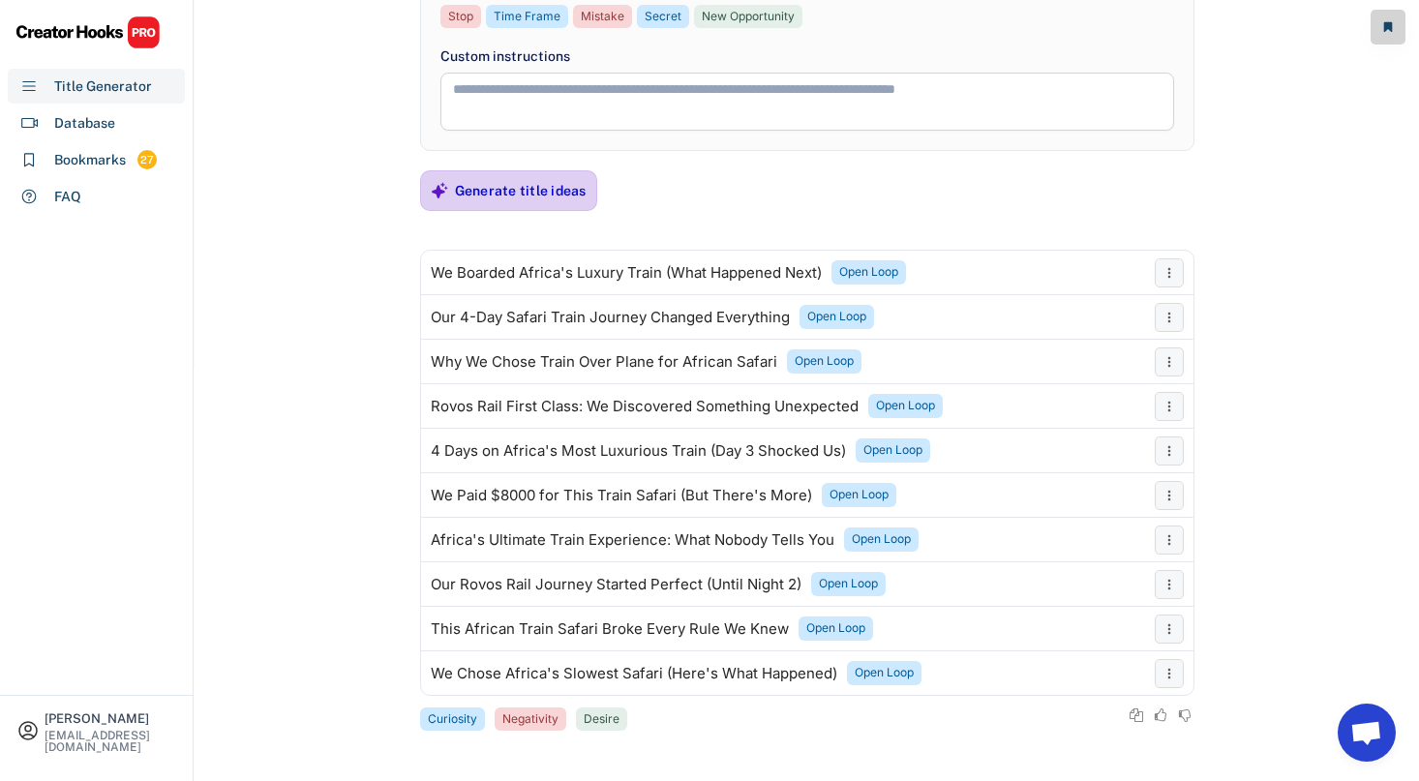
click at [502, 193] on div "Generate title ideas" at bounding box center [521, 190] width 132 height 17
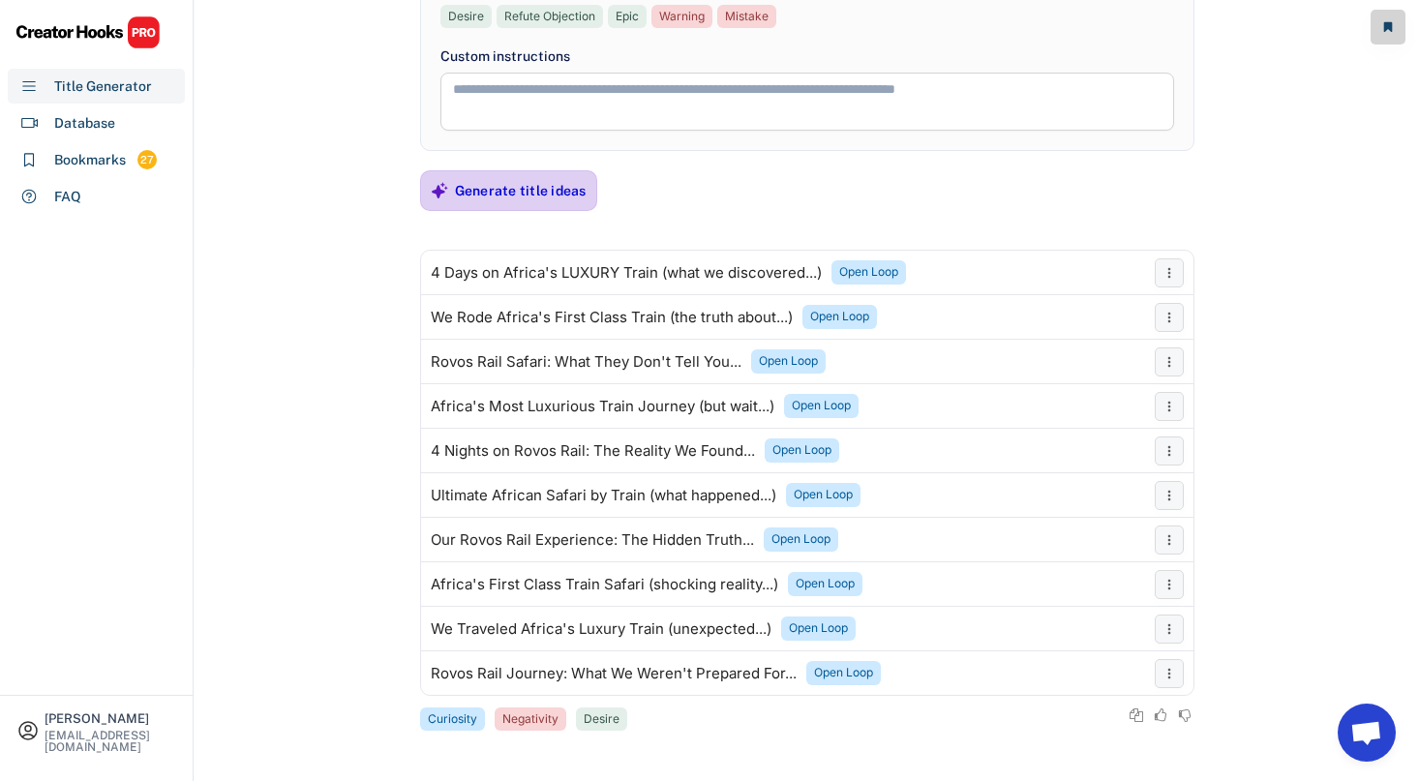
click at [476, 203] on div "Generate title ideas" at bounding box center [521, 190] width 132 height 39
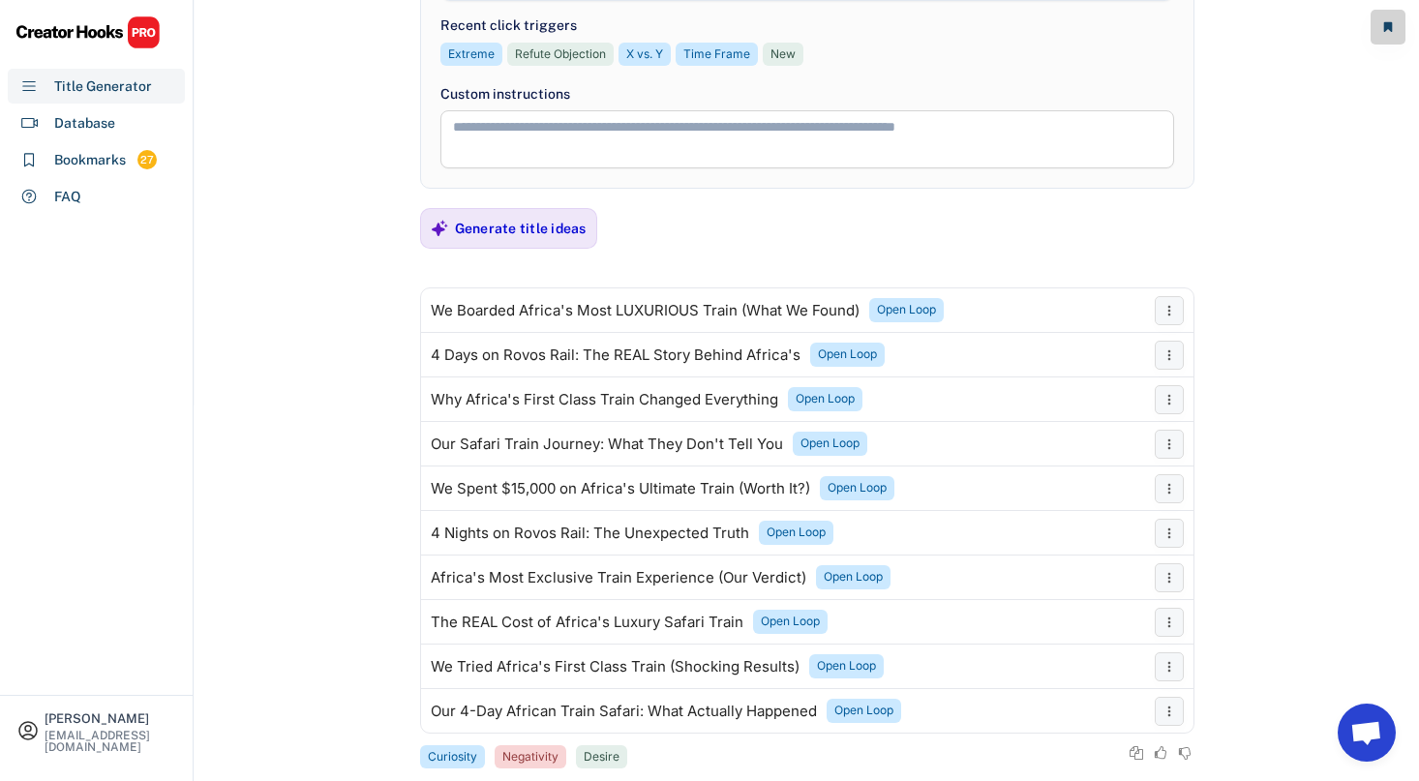
scroll to position [381, 0]
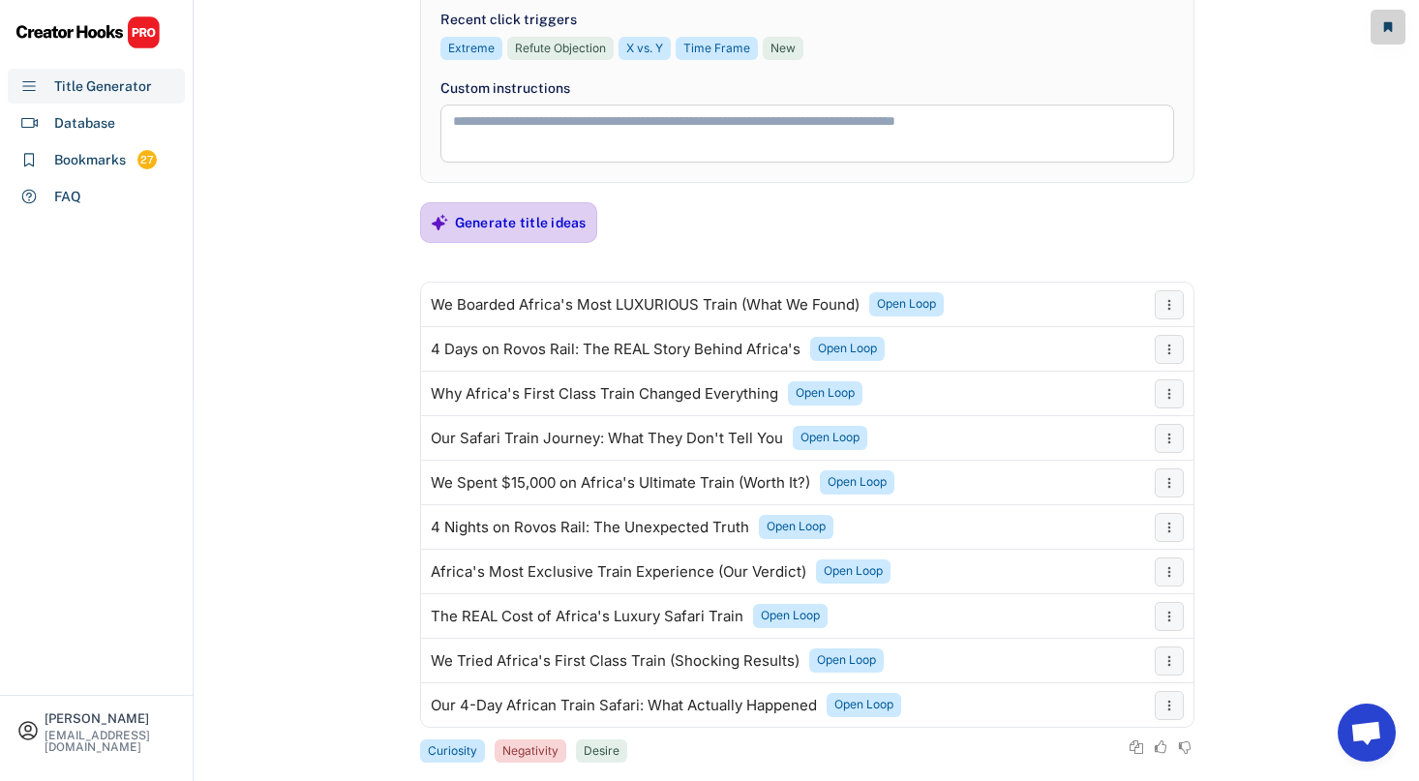
click at [473, 221] on div "Generate title ideas" at bounding box center [521, 222] width 132 height 17
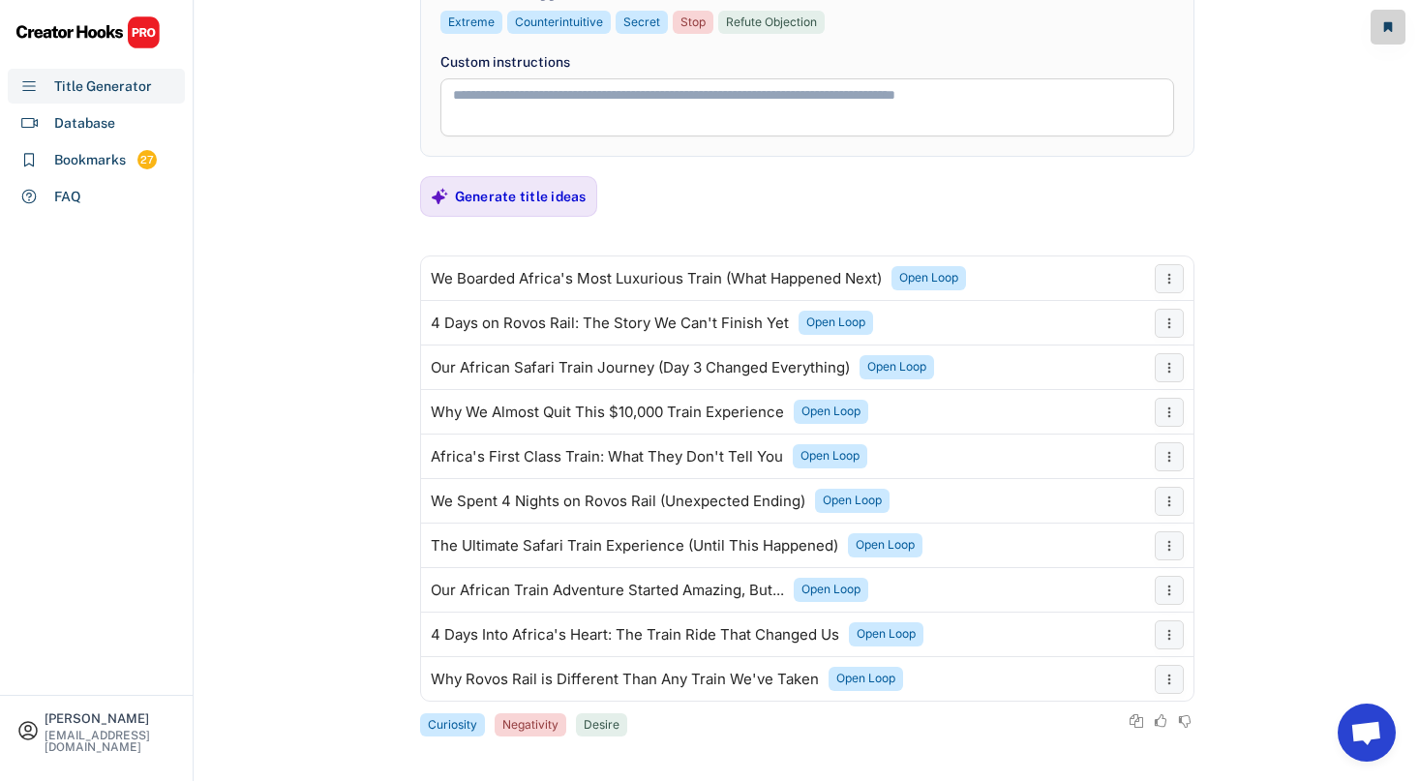
scroll to position [413, 0]
